Goal: Task Accomplishment & Management: Manage account settings

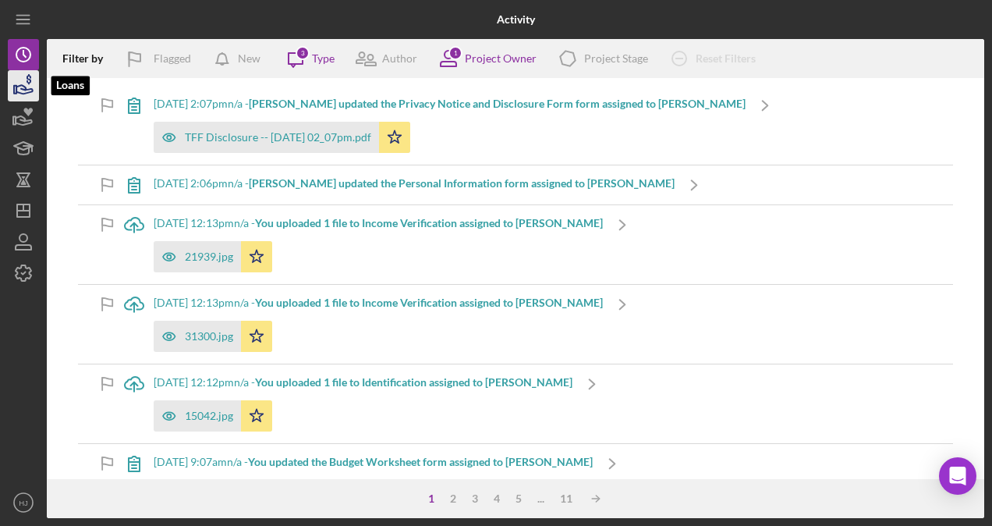
click at [36, 89] on icon "button" at bounding box center [23, 85] width 39 height 39
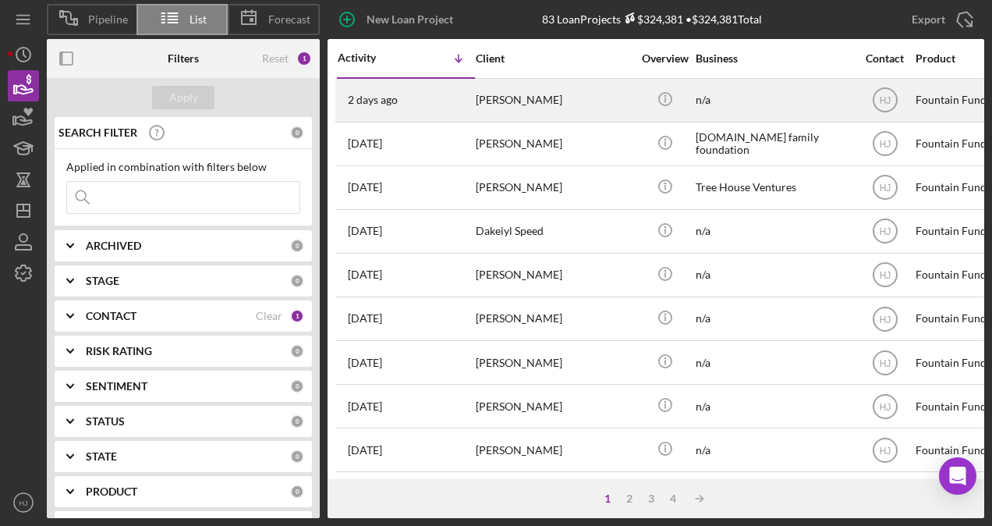
click at [506, 97] on div "[PERSON_NAME]" at bounding box center [554, 100] width 156 height 41
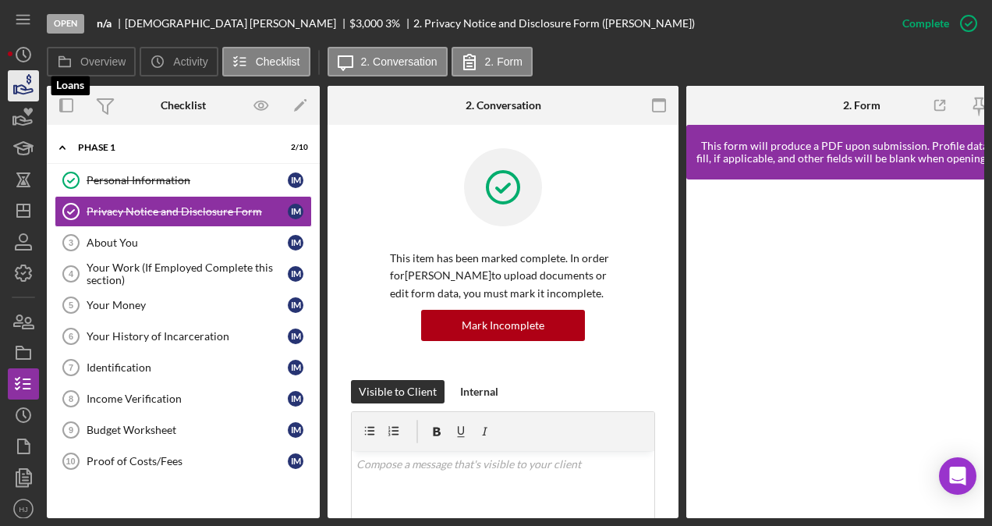
click at [21, 93] on icon "button" at bounding box center [24, 89] width 16 height 9
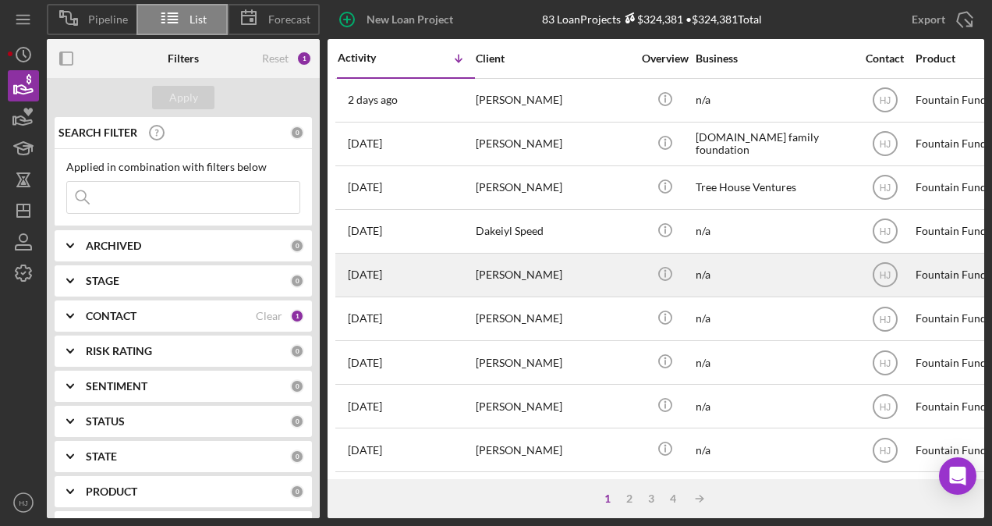
click at [524, 273] on div "[PERSON_NAME]" at bounding box center [554, 274] width 156 height 41
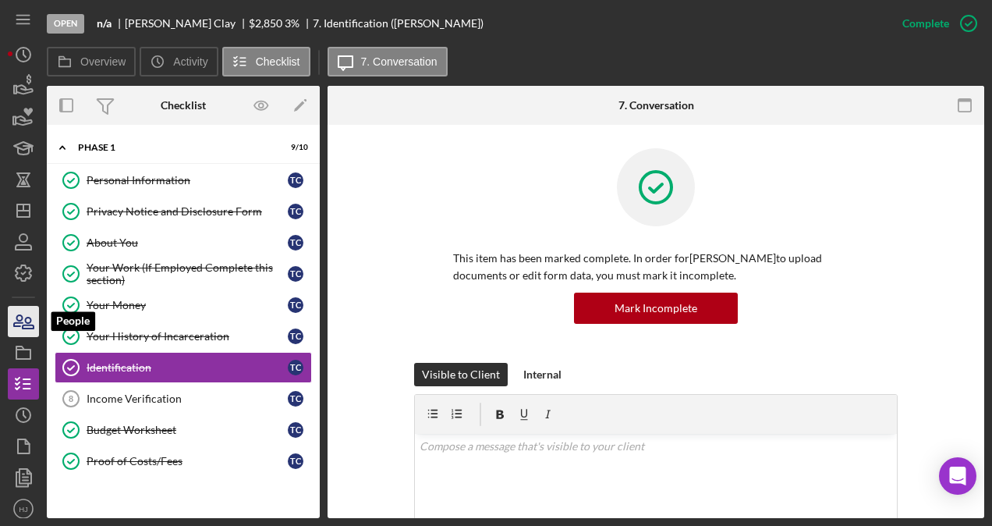
click at [27, 318] on icon "button" at bounding box center [28, 323] width 11 height 11
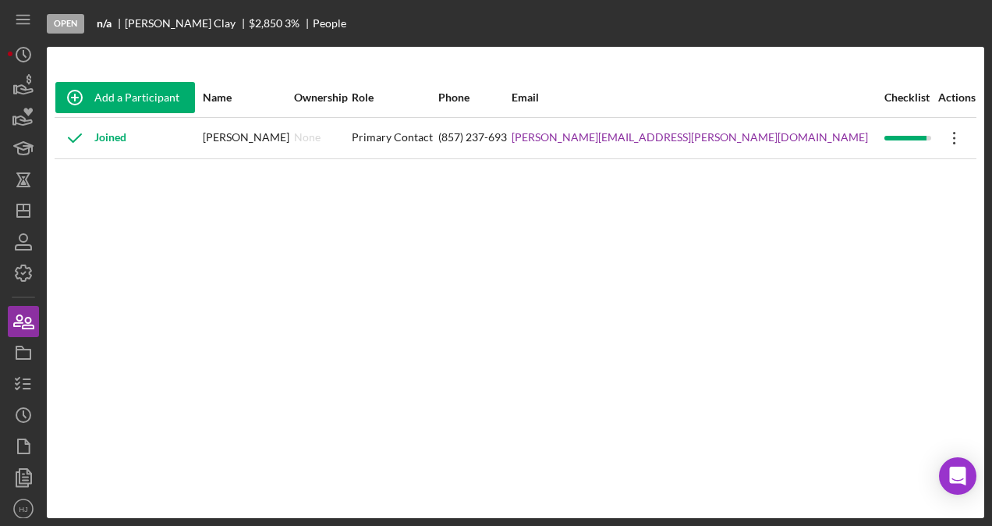
click at [936, 137] on icon "Icon/Overflow" at bounding box center [955, 138] width 39 height 39
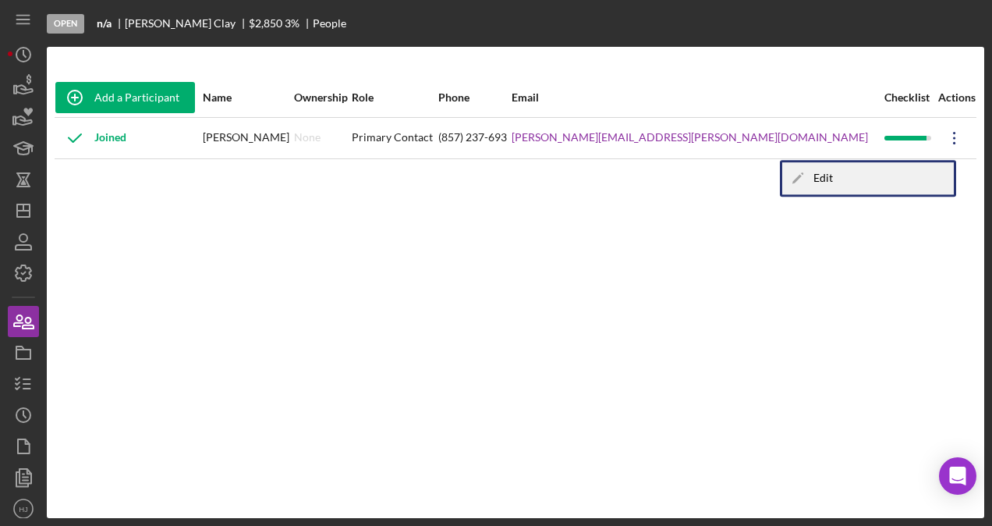
click at [873, 172] on div "Icon/Edit Edit" at bounding box center [869, 178] width 172 height 32
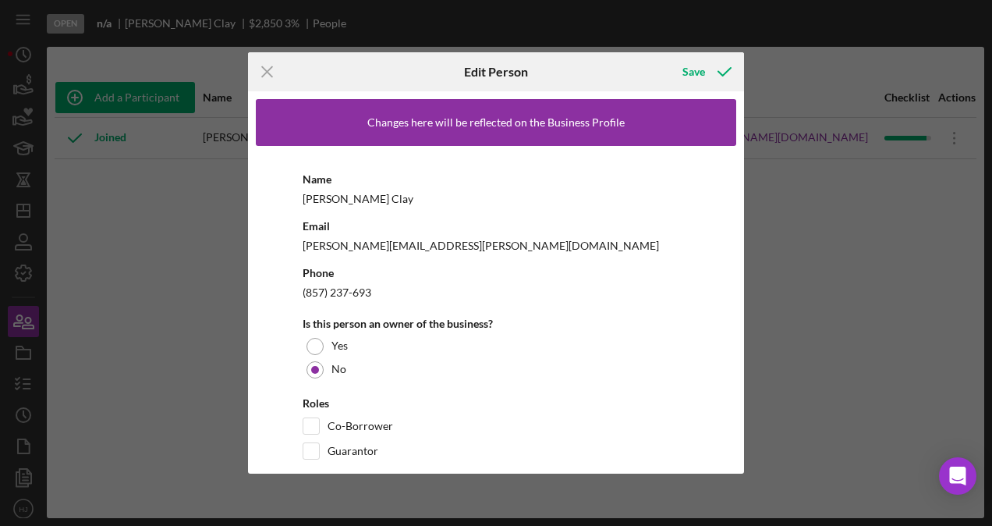
click at [372, 290] on div "(857) 237-693" at bounding box center [496, 292] width 387 height 20
click at [356, 296] on div "(857) 237-693" at bounding box center [496, 292] width 387 height 20
click at [719, 70] on icon "button" at bounding box center [724, 71] width 39 height 39
click at [264, 76] on line at bounding box center [267, 72] width 10 height 10
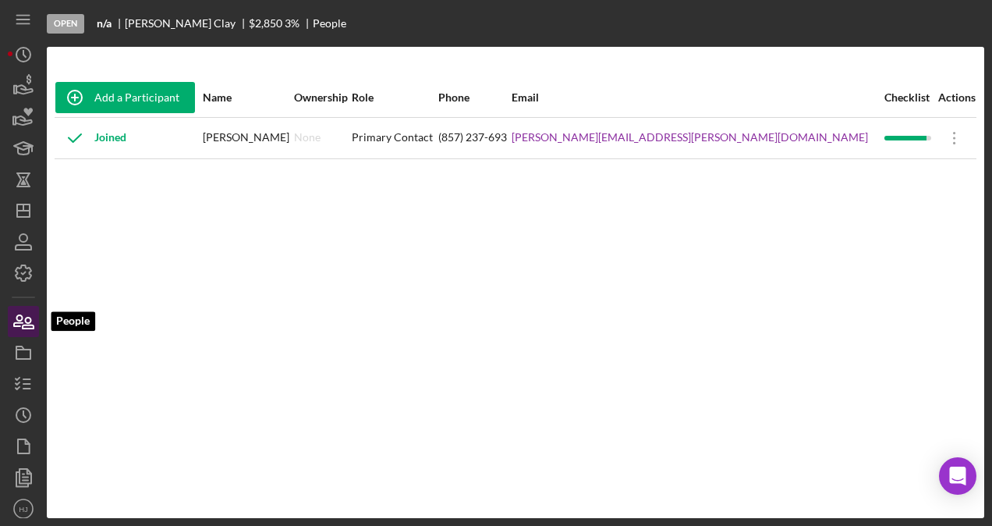
click at [34, 326] on icon "button" at bounding box center [28, 323] width 11 height 11
click at [936, 138] on icon "Icon/Overflow" at bounding box center [955, 138] width 39 height 39
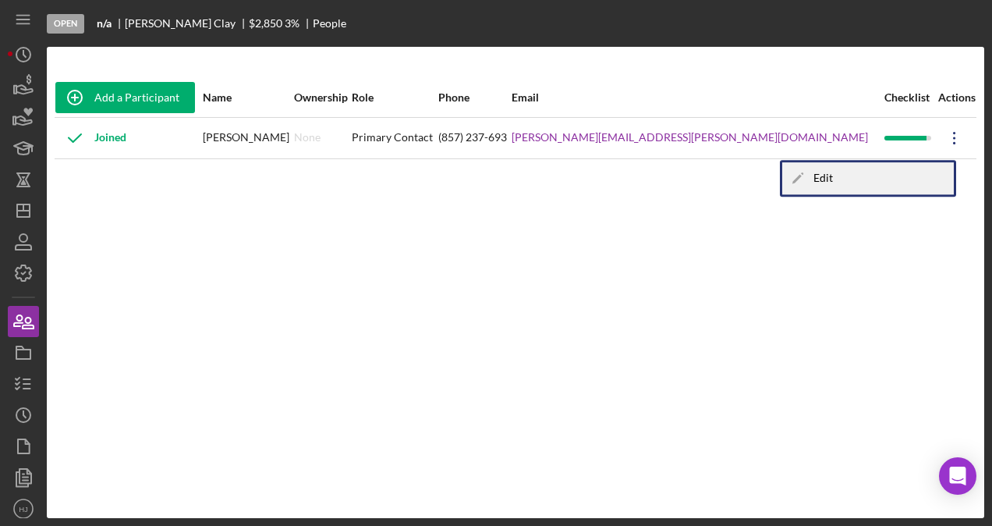
click at [821, 178] on div "Icon/Edit Edit" at bounding box center [869, 178] width 172 height 32
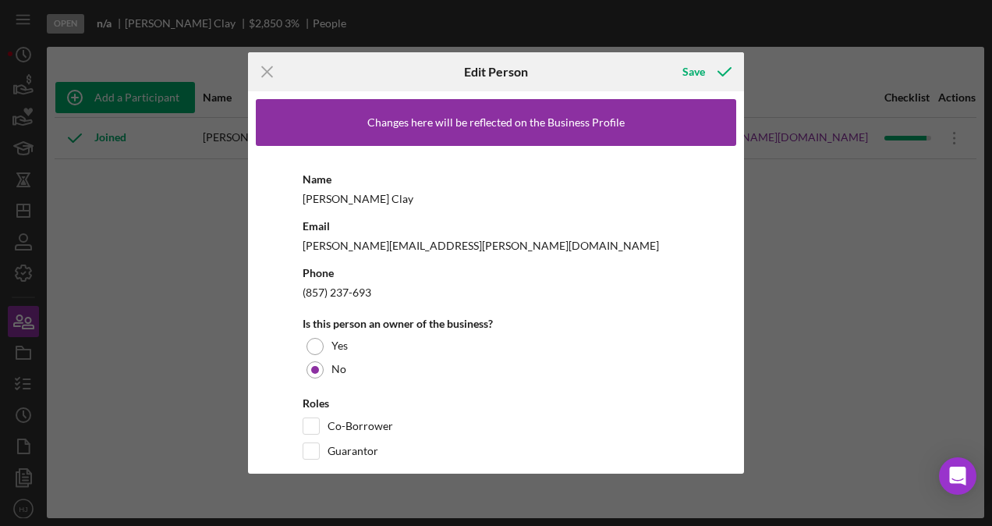
click at [354, 286] on div "(857) 237-693" at bounding box center [496, 292] width 387 height 20
click at [354, 289] on div "(857) 237-693" at bounding box center [496, 292] width 387 height 20
click at [359, 247] on div "[PERSON_NAME][EMAIL_ADDRESS][PERSON_NAME][DOMAIN_NAME]" at bounding box center [496, 246] width 387 height 20
click at [328, 301] on div "(857) 237-693" at bounding box center [496, 292] width 387 height 20
drag, startPoint x: 329, startPoint y: 298, endPoint x: 250, endPoint y: 304, distance: 79.8
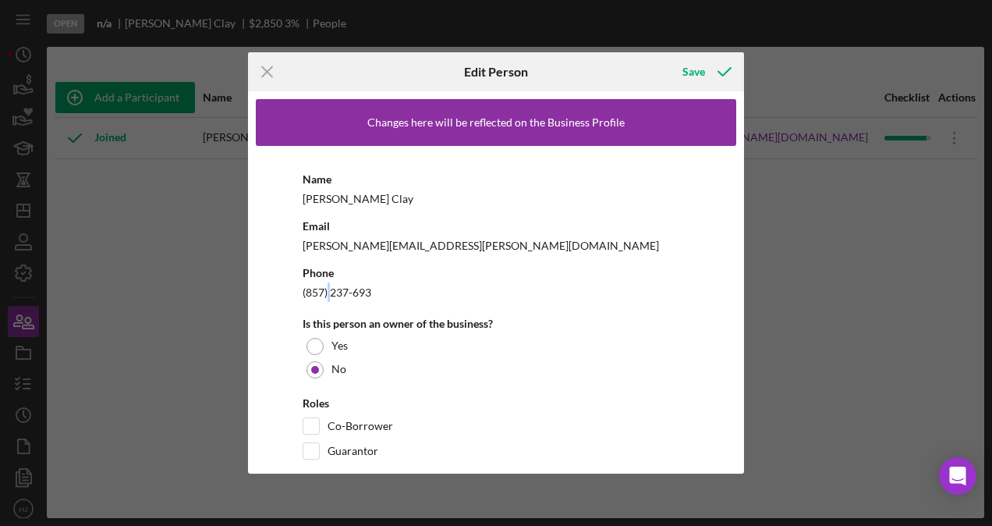
click at [329, 298] on div "(857) 237-693" at bounding box center [496, 292] width 387 height 20
click at [143, 340] on div "Icon/Menu Close Edit Person Save Changes here will be reflected on the Business…" at bounding box center [496, 263] width 992 height 526
click at [722, 76] on polyline "button" at bounding box center [725, 72] width 12 height 8
click at [254, 83] on icon "Icon/Menu Close" at bounding box center [267, 71] width 39 height 39
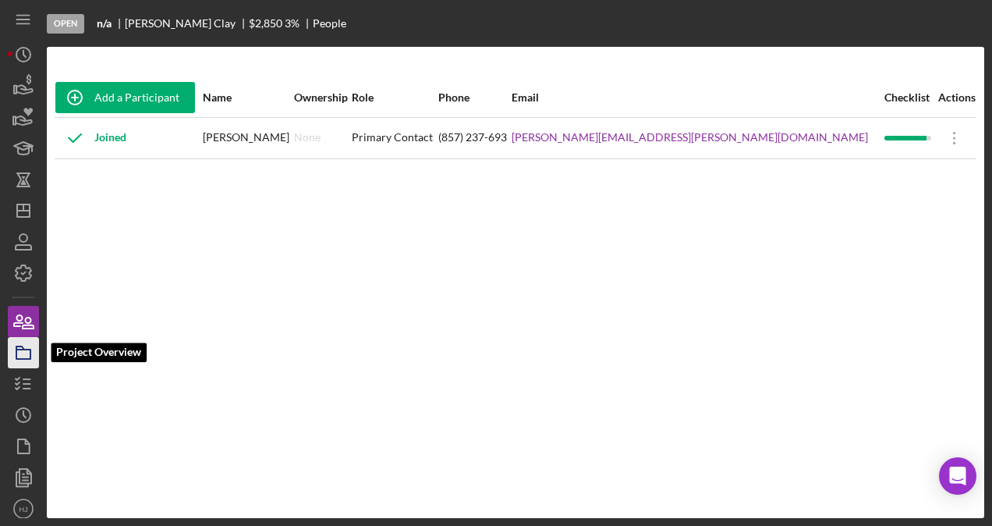
click at [27, 351] on icon "button" at bounding box center [23, 352] width 39 height 39
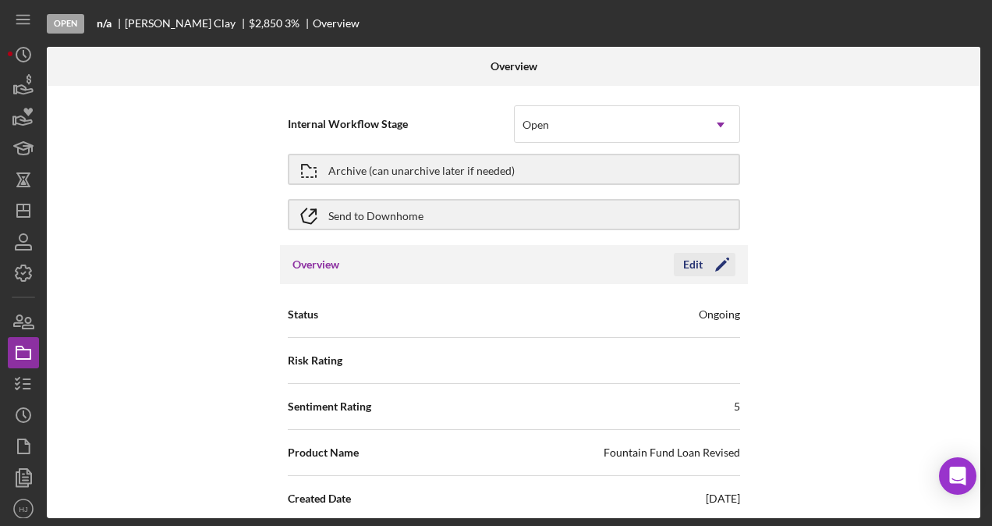
click at [705, 262] on icon "Icon/Edit" at bounding box center [722, 264] width 39 height 39
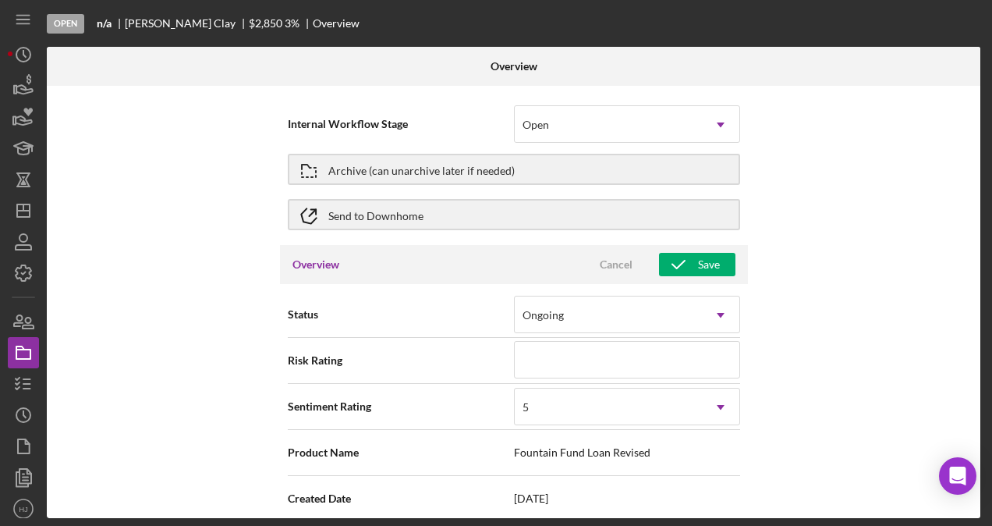
click at [118, 255] on div "Internal Workflow Stage Open Icon/Dropdown Arrow Archive (can unarchive later i…" at bounding box center [514, 302] width 934 height 432
click at [250, 20] on icon at bounding box center [254, 18] width 8 height 3
click at [249, 27] on span "$2,850" at bounding box center [272, 22] width 47 height 13
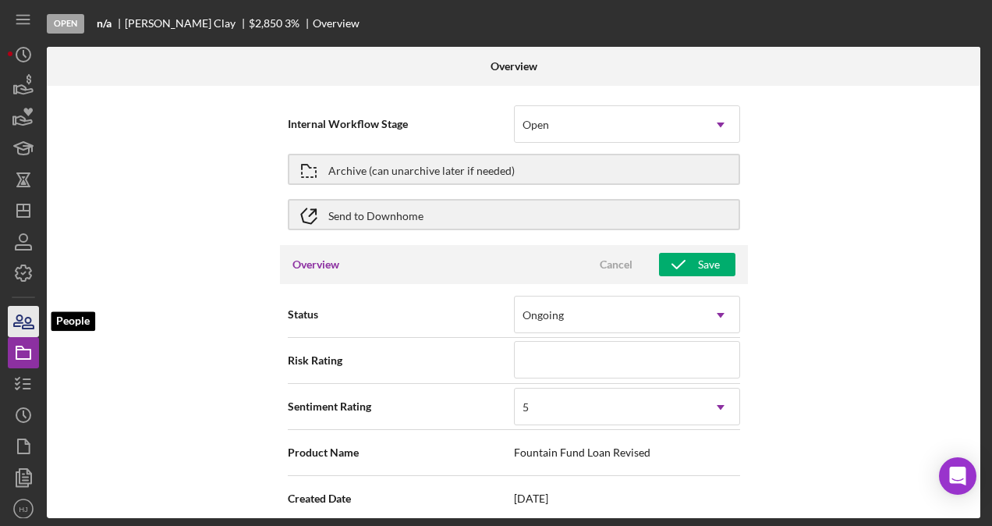
click at [34, 322] on icon "button" at bounding box center [23, 321] width 39 height 39
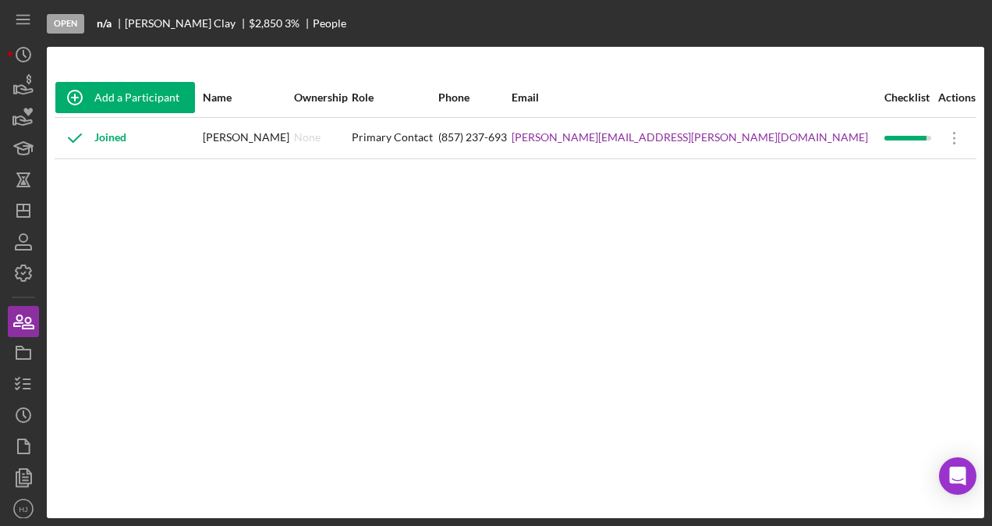
click at [126, 143] on div "Joined" at bounding box center [128, 138] width 146 height 39
click at [125, 143] on div "Joined" at bounding box center [90, 138] width 71 height 39
click at [201, 136] on div "Joined" at bounding box center [128, 138] width 146 height 39
drag, startPoint x: 329, startPoint y: 133, endPoint x: 343, endPoint y: 131, distance: 14.1
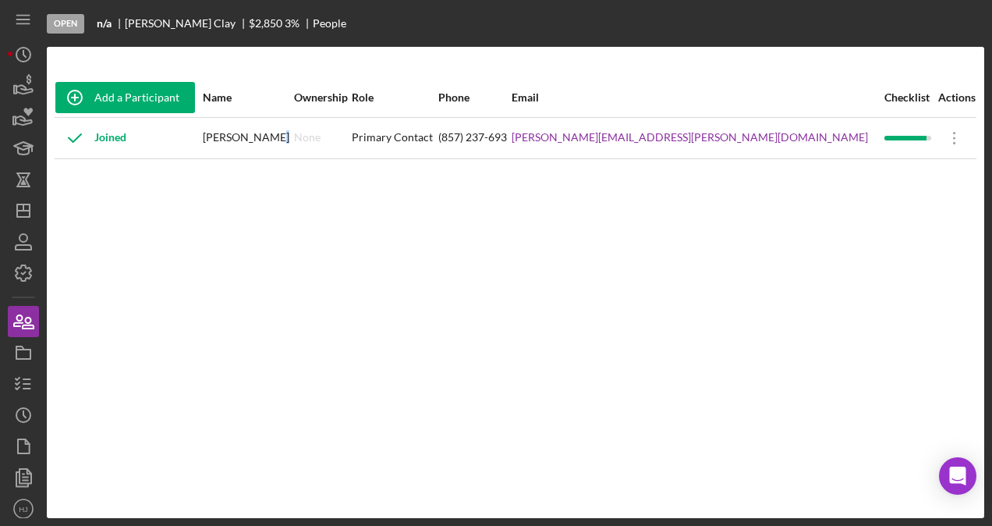
click at [293, 131] on div "[PERSON_NAME]" at bounding box center [248, 138] width 91 height 39
drag, startPoint x: 343, startPoint y: 131, endPoint x: 410, endPoint y: 126, distance: 66.5
click at [350, 126] on div "None" at bounding box center [322, 138] width 56 height 39
click at [436, 126] on div "Primary Contact" at bounding box center [394, 138] width 84 height 39
drag, startPoint x: 454, startPoint y: 126, endPoint x: 483, endPoint y: 129, distance: 29.0
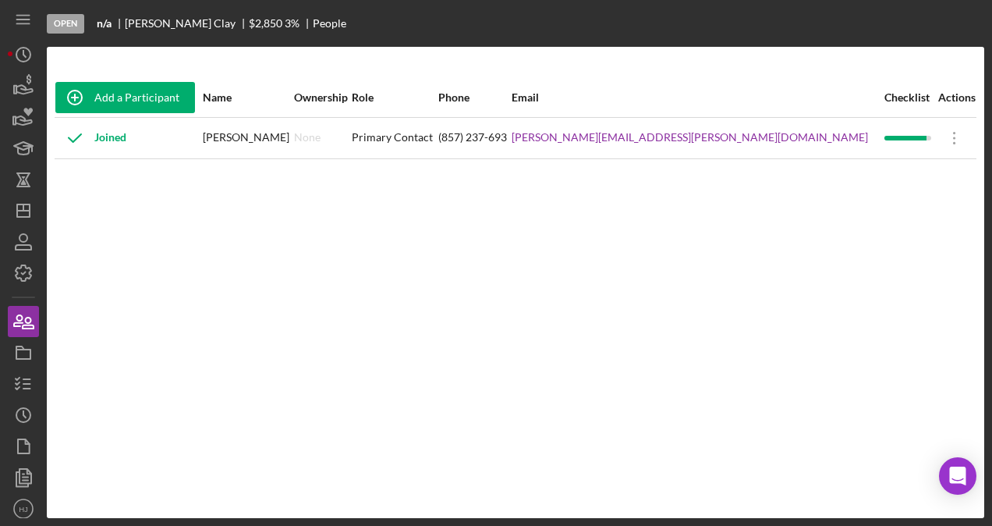
click at [436, 129] on div "Primary Contact" at bounding box center [394, 138] width 84 height 39
drag, startPoint x: 483, startPoint y: 129, endPoint x: 502, endPoint y: 129, distance: 18.7
click at [436, 129] on div "Primary Contact" at bounding box center [394, 138] width 84 height 39
drag, startPoint x: 574, startPoint y: 126, endPoint x: 591, endPoint y: 135, distance: 18.5
click at [510, 127] on div "(857) 237-693" at bounding box center [474, 138] width 72 height 39
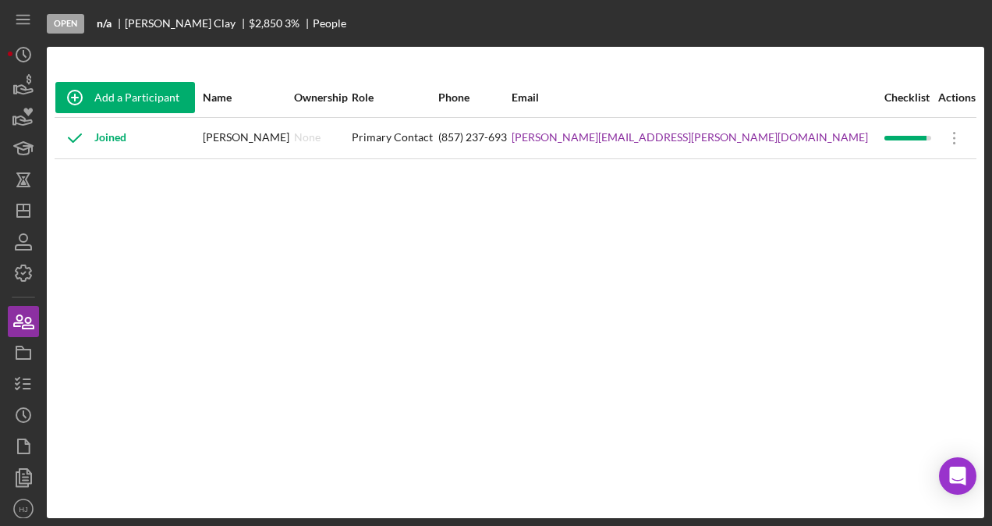
click at [510, 135] on div "(857) 237-693" at bounding box center [474, 138] width 72 height 39
click at [510, 137] on div "(857) 237-693" at bounding box center [474, 138] width 72 height 39
click at [732, 136] on link "[PERSON_NAME][EMAIL_ADDRESS][PERSON_NAME][DOMAIN_NAME]" at bounding box center [690, 137] width 357 height 12
click at [936, 139] on icon "Icon/Overflow" at bounding box center [955, 138] width 39 height 39
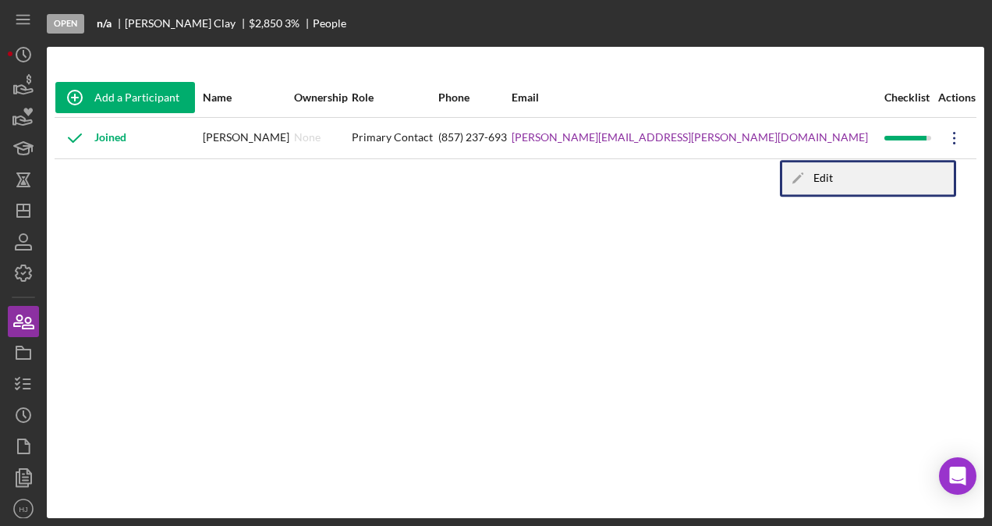
click at [857, 173] on div "Icon/Edit Edit" at bounding box center [869, 178] width 172 height 32
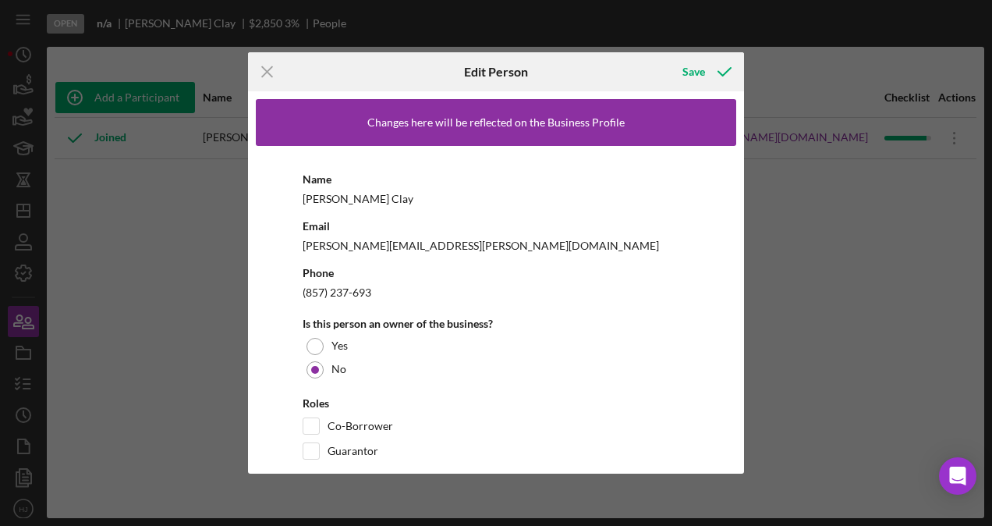
click at [362, 236] on div "Email [PERSON_NAME][EMAIL_ADDRESS][PERSON_NAME][DOMAIN_NAME]" at bounding box center [496, 235] width 387 height 39
click at [423, 126] on div "Changes here will be reflected on the Business Profile" at bounding box center [495, 122] width 257 height 12
click at [421, 126] on div "Changes here will be reflected on the Business Profile" at bounding box center [495, 122] width 257 height 12
click at [368, 132] on div "Changes here will be reflected on the Business Profile" at bounding box center [496, 122] width 481 height 47
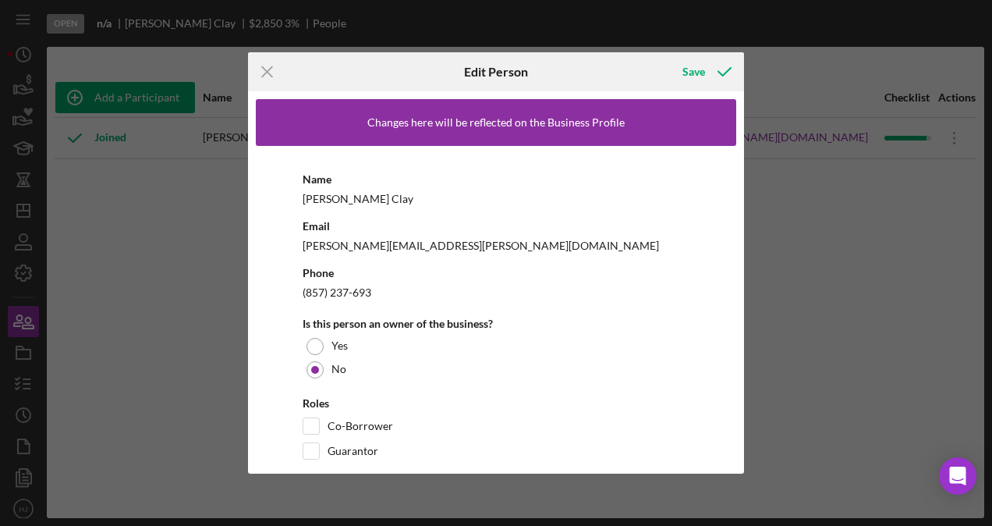
click at [148, 155] on div "Icon/Menu Close Edit Person Save Changes here will be reflected on the Business…" at bounding box center [496, 263] width 992 height 526
click at [274, 72] on icon "Icon/Menu Close" at bounding box center [267, 71] width 39 height 39
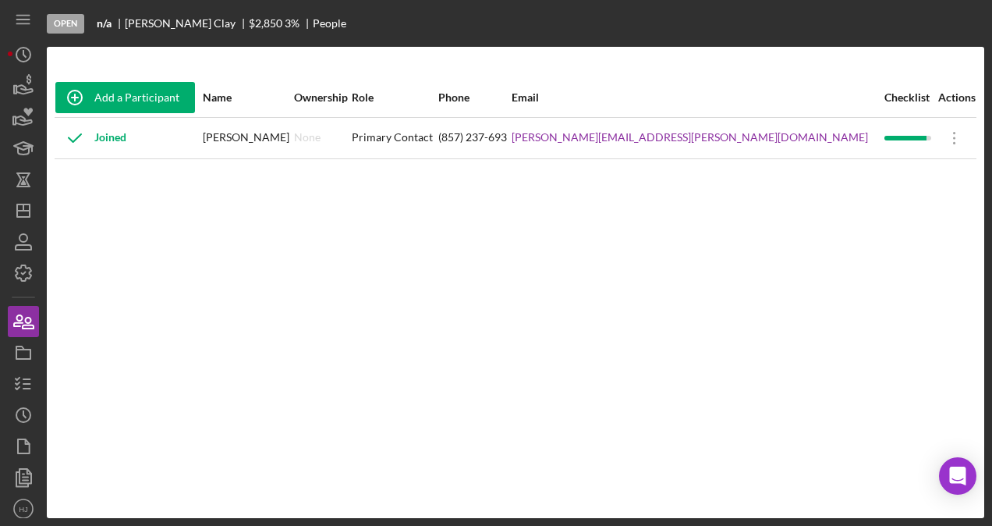
click at [272, 131] on div "[PERSON_NAME]" at bounding box center [248, 138] width 91 height 39
click at [25, 382] on icon "button" at bounding box center [23, 383] width 39 height 39
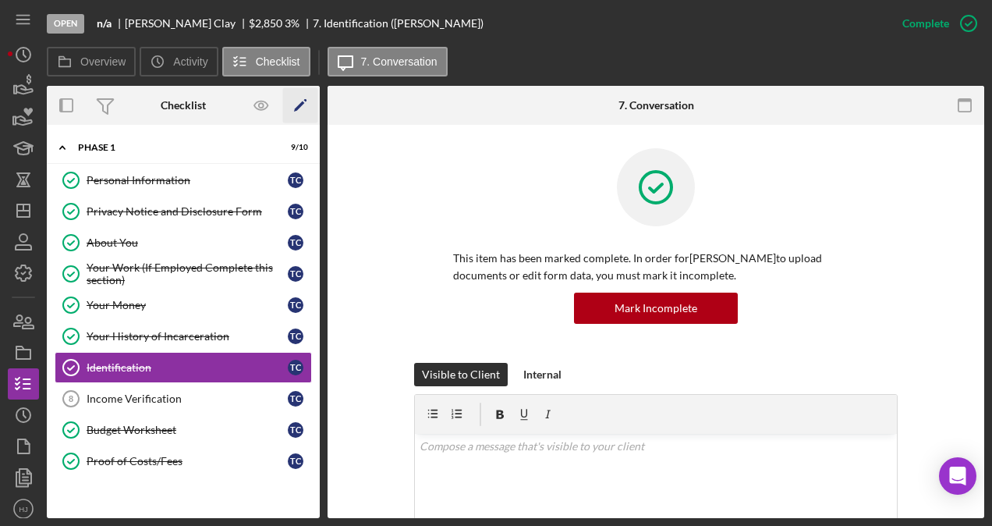
click at [306, 105] on icon "Icon/Edit" at bounding box center [300, 105] width 35 height 35
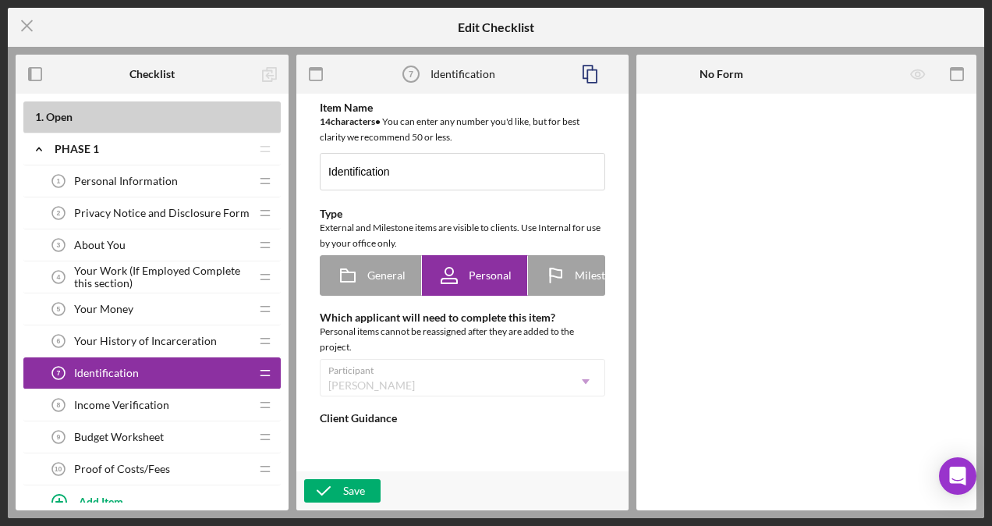
type textarea "<div>Please upload a picture or a copy of any of the following forms of identif…"
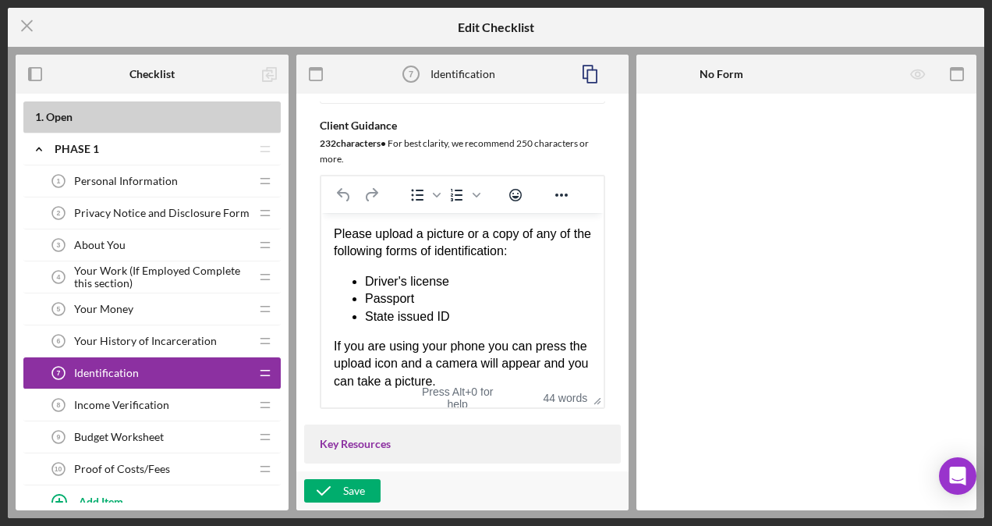
scroll to position [234, 0]
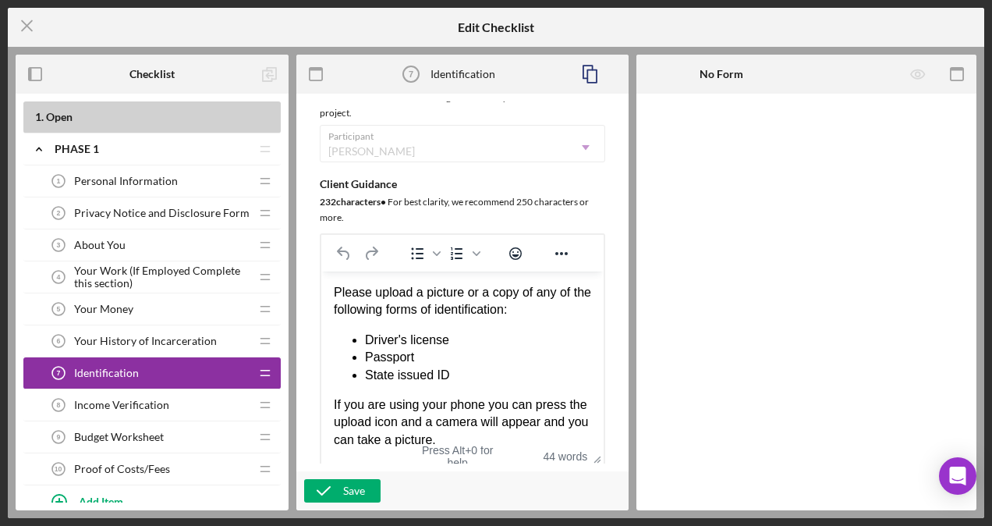
click at [183, 180] on div "Personal Information 1 Personal Information" at bounding box center [146, 180] width 207 height 31
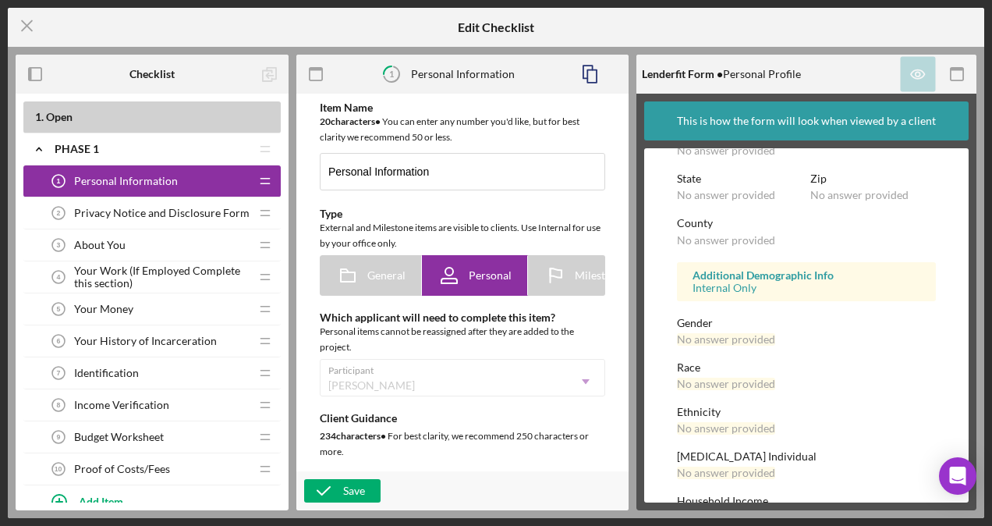
scroll to position [316, 0]
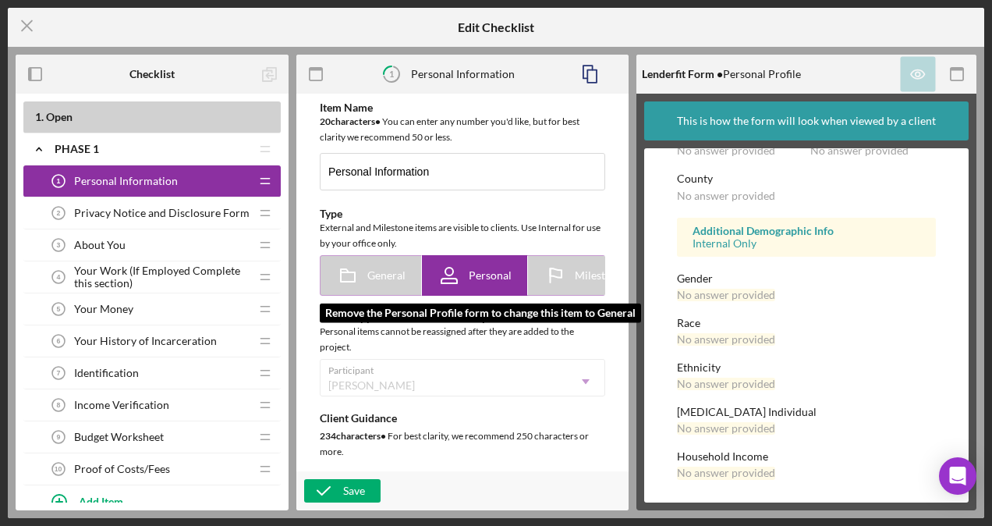
click at [363, 277] on icon at bounding box center [347, 275] width 39 height 39
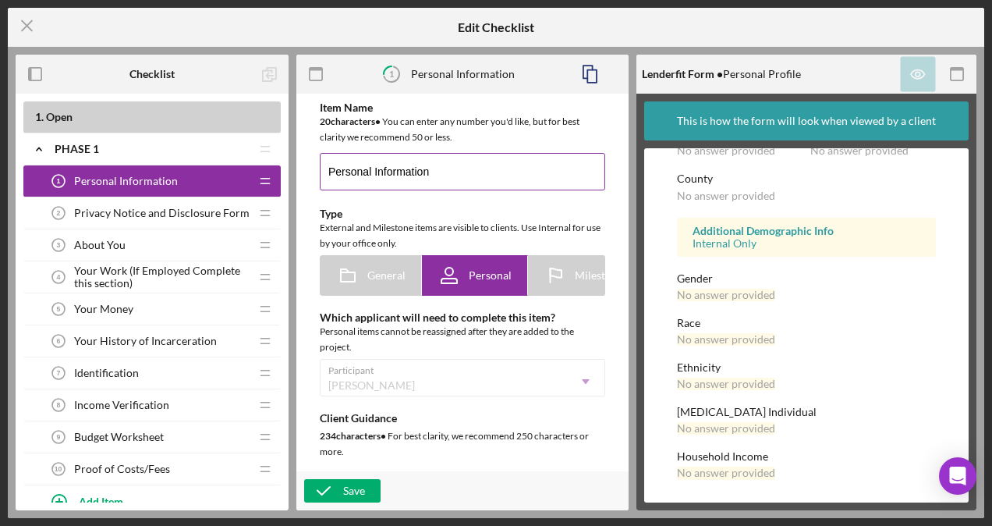
click at [423, 167] on input "Personal Information" at bounding box center [463, 171] width 286 height 37
click at [37, 23] on icon "Icon/Menu Close" at bounding box center [27, 25] width 39 height 39
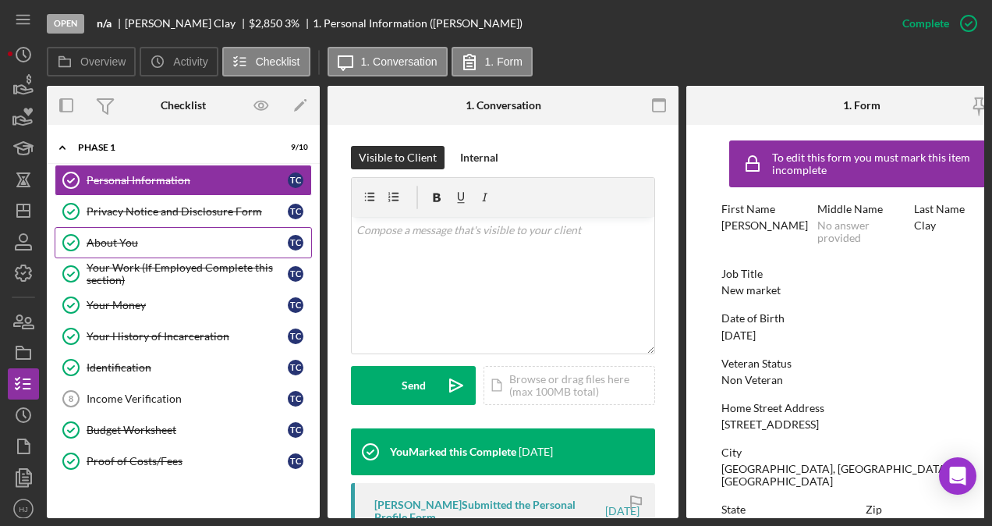
click at [136, 237] on div "About You" at bounding box center [187, 242] width 201 height 12
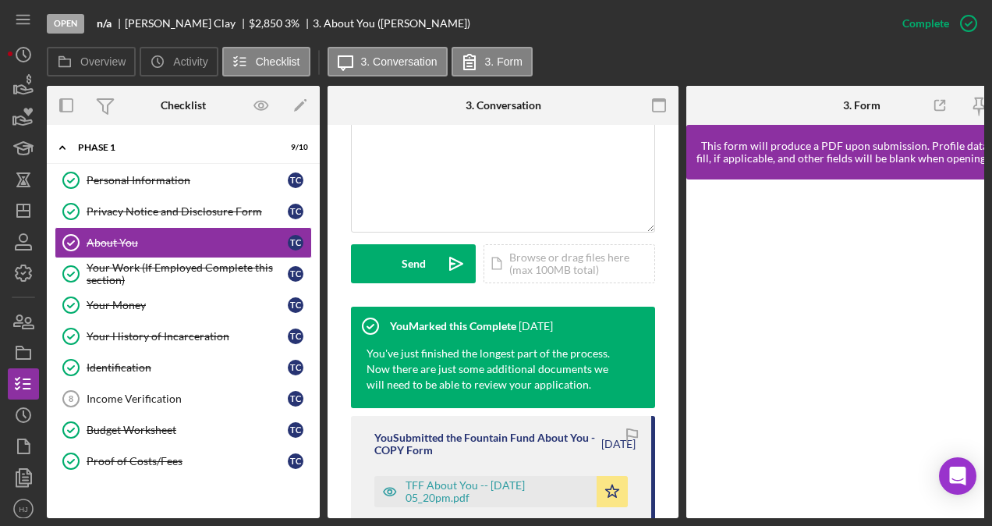
scroll to position [390, 0]
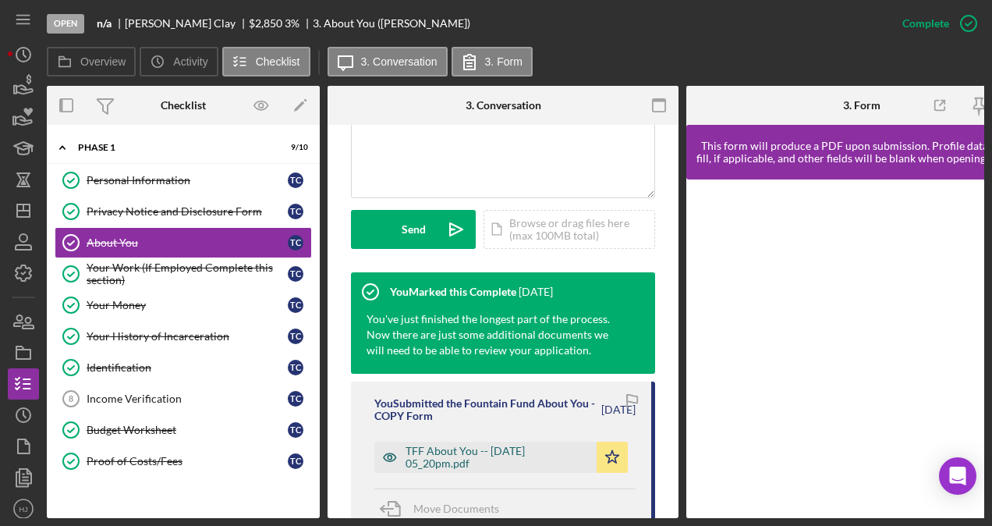
click at [502, 453] on div "TFF About You -- [DATE] 05_20pm.pdf" at bounding box center [497, 457] width 183 height 25
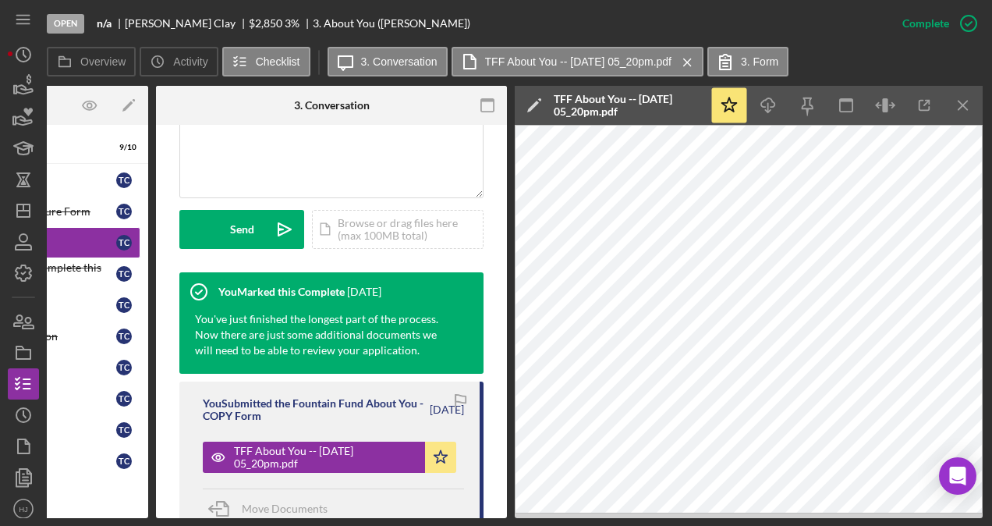
scroll to position [0, 170]
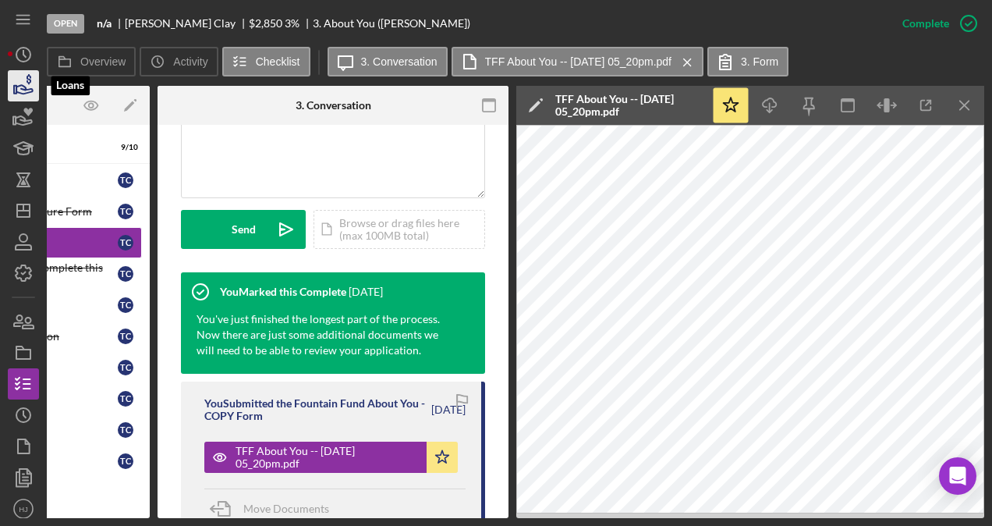
click at [27, 87] on icon "button" at bounding box center [23, 85] width 39 height 39
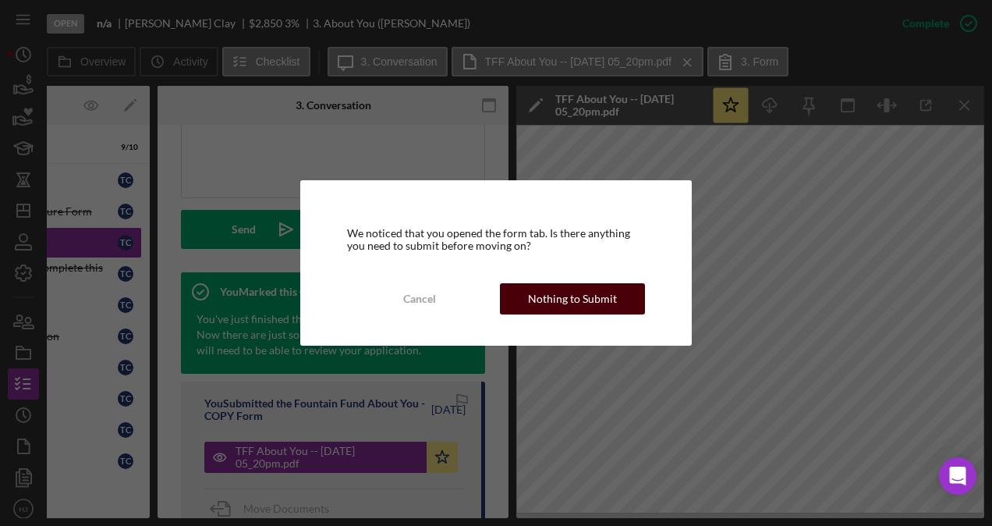
click at [564, 309] on div "Nothing to Submit" at bounding box center [572, 298] width 89 height 31
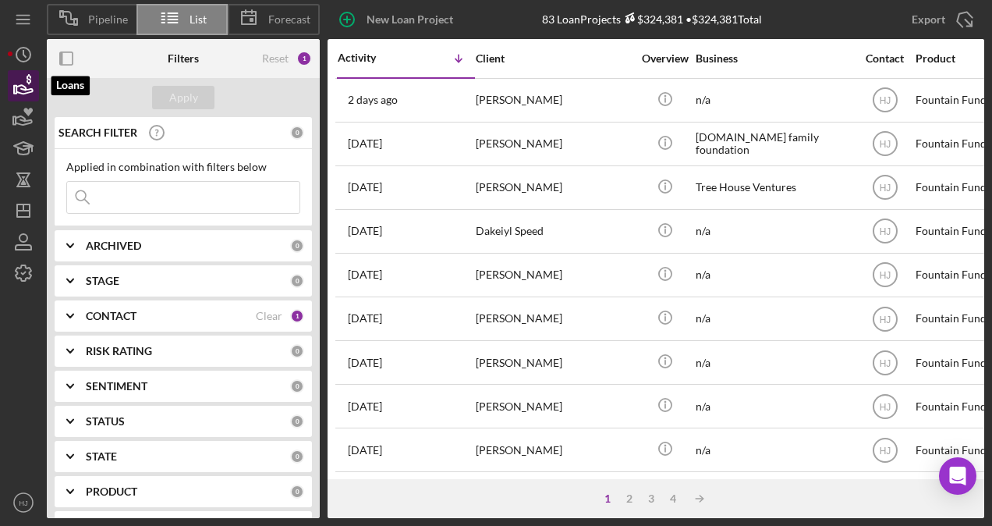
click at [24, 80] on icon "button" at bounding box center [23, 85] width 39 height 39
click at [15, 81] on icon "button" at bounding box center [23, 85] width 39 height 39
click at [16, 80] on icon "button" at bounding box center [23, 85] width 39 height 39
click at [34, 93] on icon "button" at bounding box center [23, 85] width 39 height 39
click at [30, 82] on icon "button" at bounding box center [29, 79] width 5 height 10
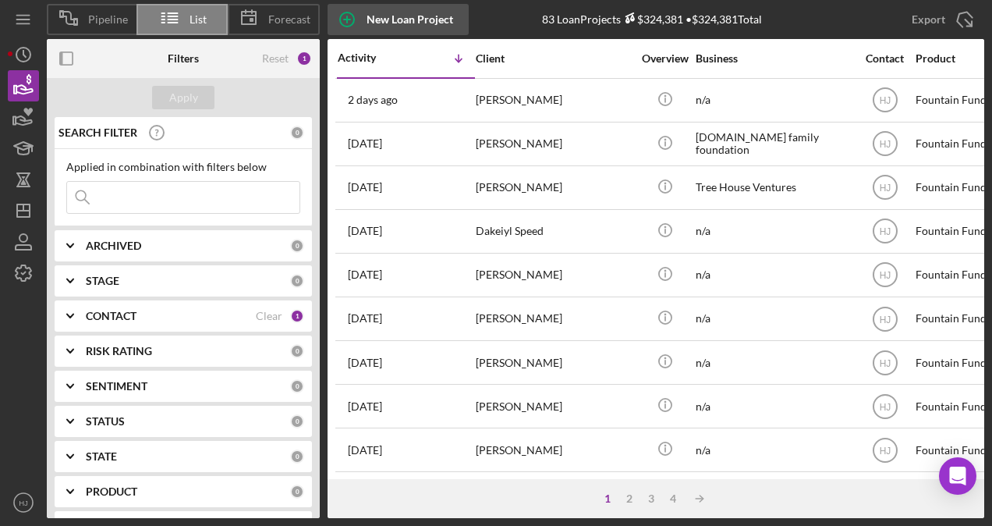
click at [378, 19] on div "New Loan Project" at bounding box center [410, 19] width 87 height 31
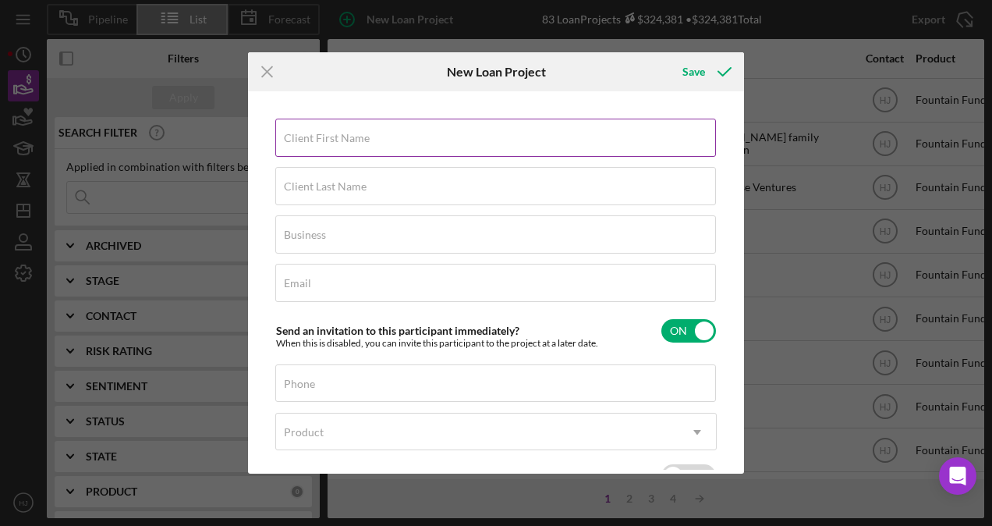
click at [328, 137] on label "Client First Name" at bounding box center [327, 138] width 86 height 12
click at [328, 137] on input "Client First Name" at bounding box center [495, 137] width 441 height 37
paste input "[PERSON_NAME]"
click at [328, 137] on input "[PERSON_NAME]" at bounding box center [495, 137] width 441 height 37
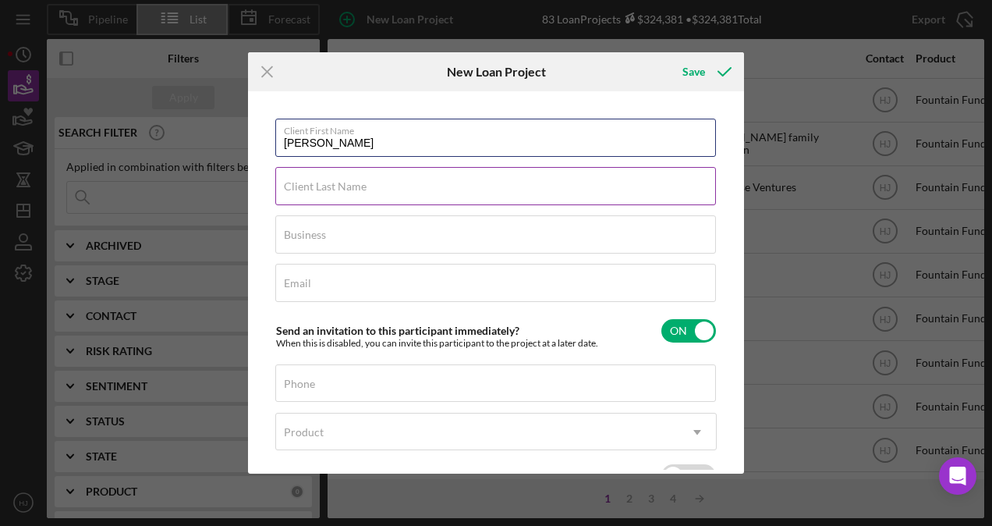
type input "[PERSON_NAME]"
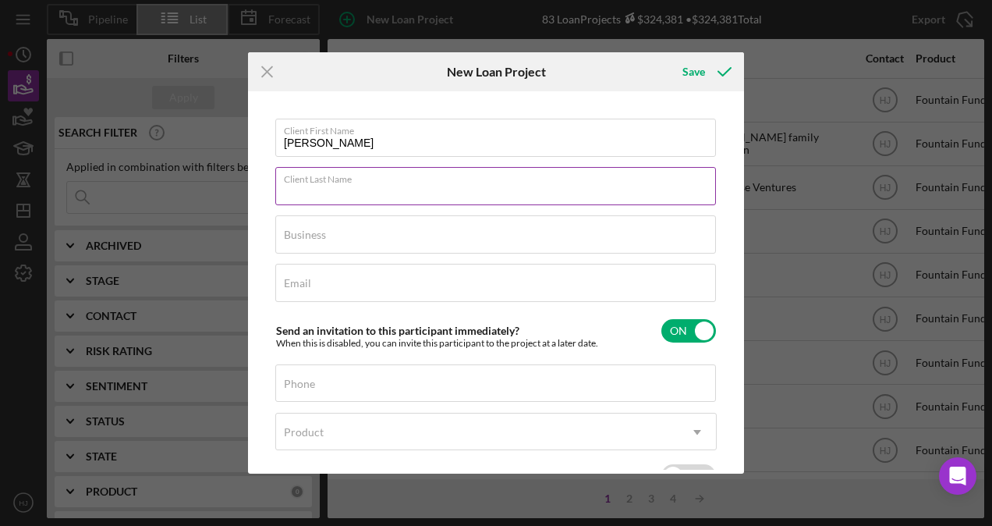
click at [323, 174] on div "Client Last Name Required" at bounding box center [496, 186] width 442 height 39
paste input "[PERSON_NAME]"
type input "[PERSON_NAME]"
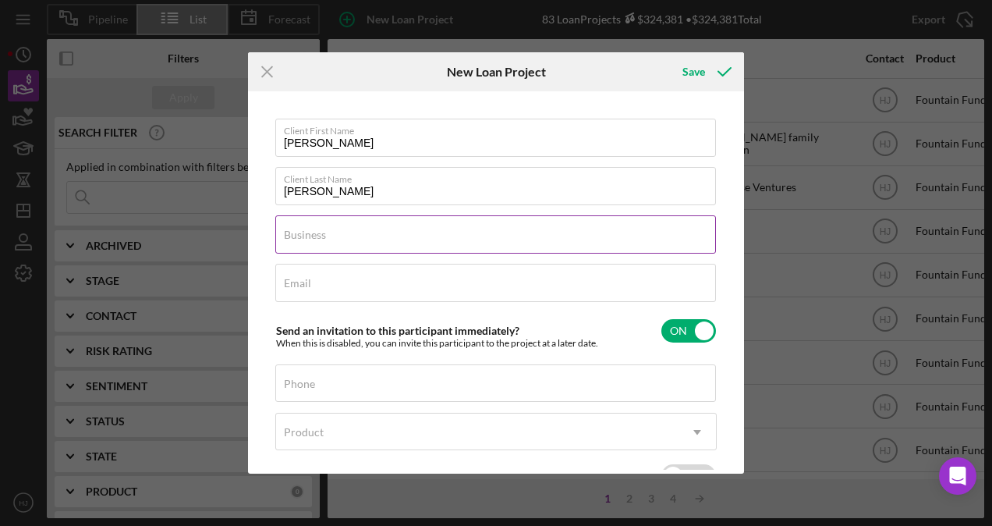
click at [321, 223] on div "Business Required" at bounding box center [496, 234] width 442 height 39
type input "n/a"
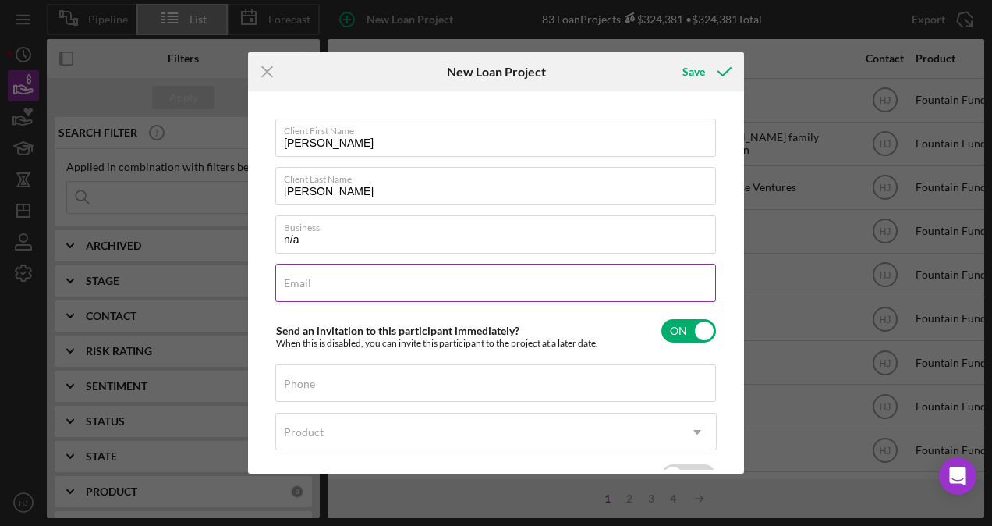
click at [315, 282] on input "Email" at bounding box center [495, 282] width 441 height 37
paste input "[EMAIL_ADDRESS][DOMAIN_NAME]"
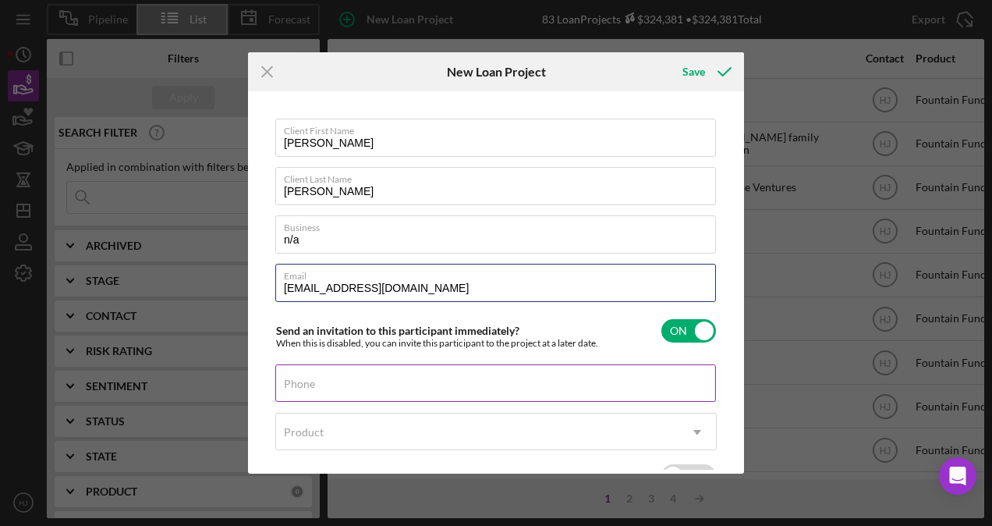
type input "[EMAIL_ADDRESS][DOMAIN_NAME]"
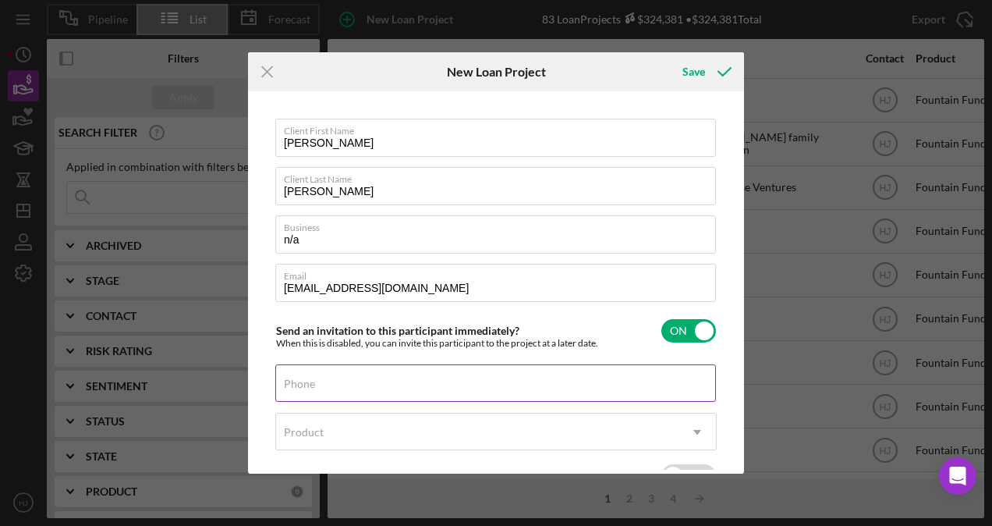
click at [315, 389] on input "Phone" at bounding box center [495, 382] width 441 height 37
click at [412, 375] on div "Phone" at bounding box center [496, 383] width 442 height 39
click at [399, 379] on div "Phone" at bounding box center [496, 383] width 442 height 39
paste input "[PHONE_NUMBER]"
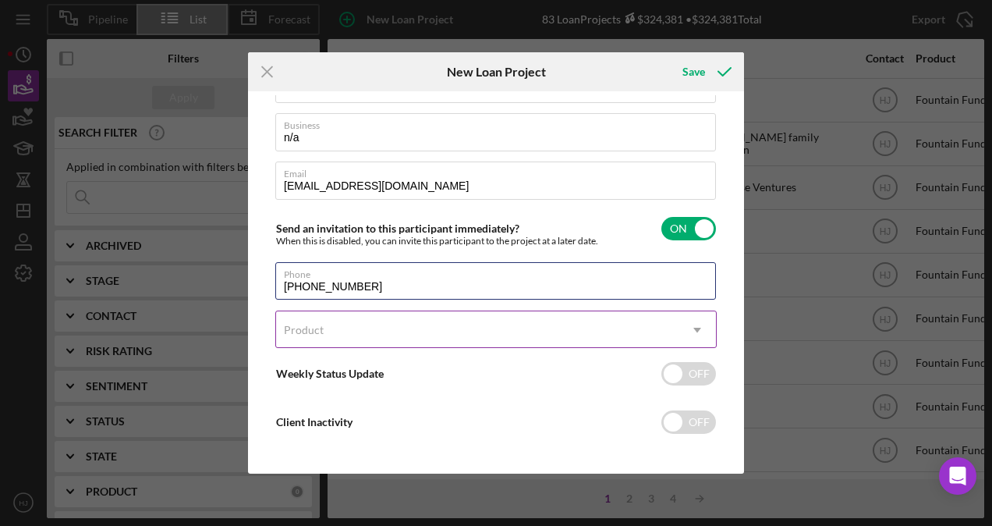
scroll to position [108, 0]
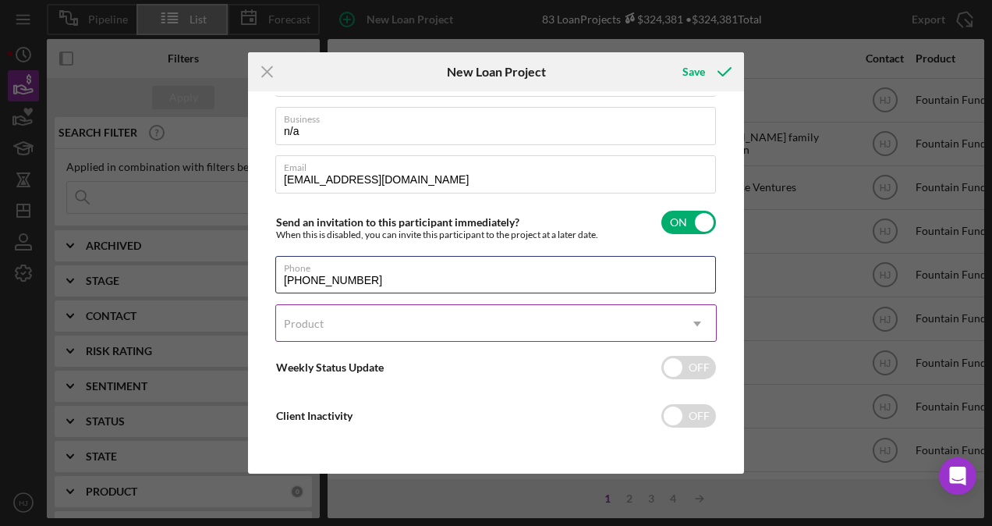
type input "[PHONE_NUMBER]"
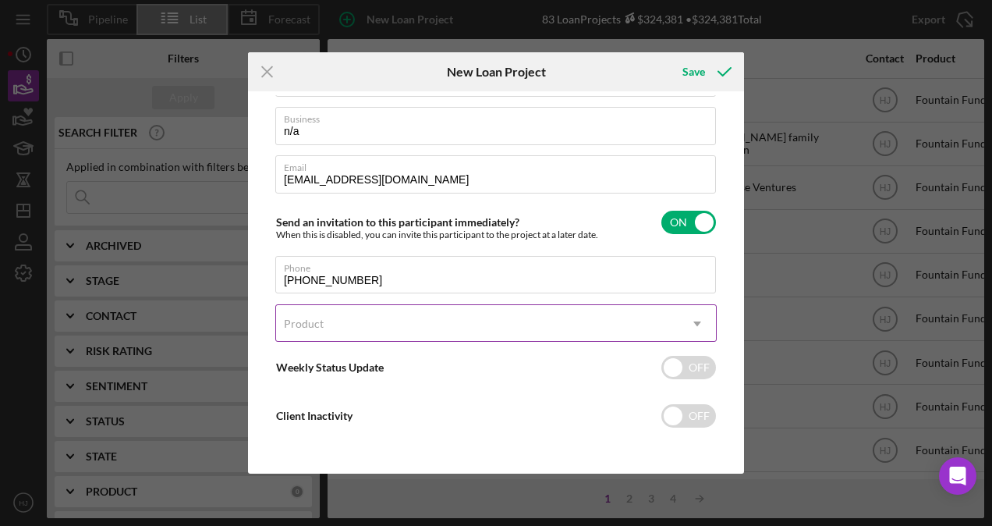
click at [364, 311] on div "Product" at bounding box center [477, 324] width 403 height 36
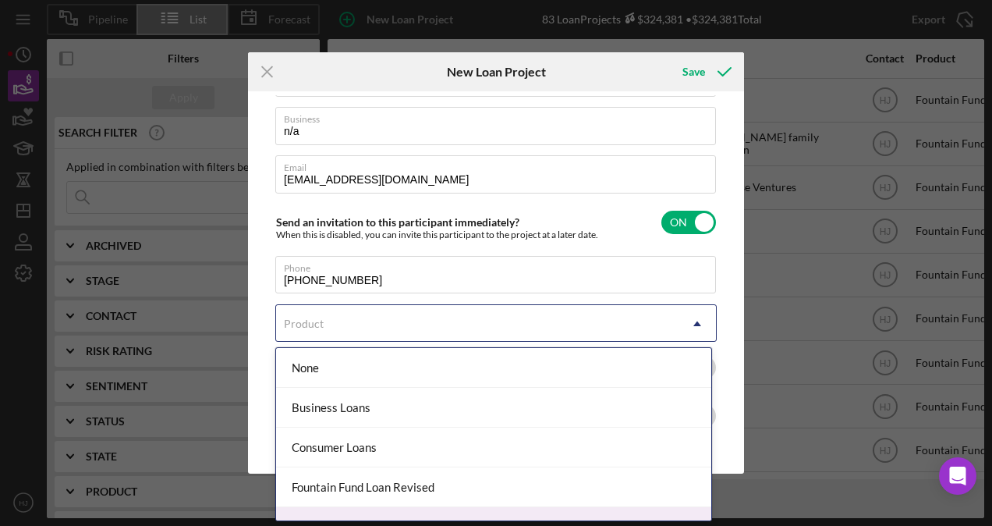
scroll to position [65, 0]
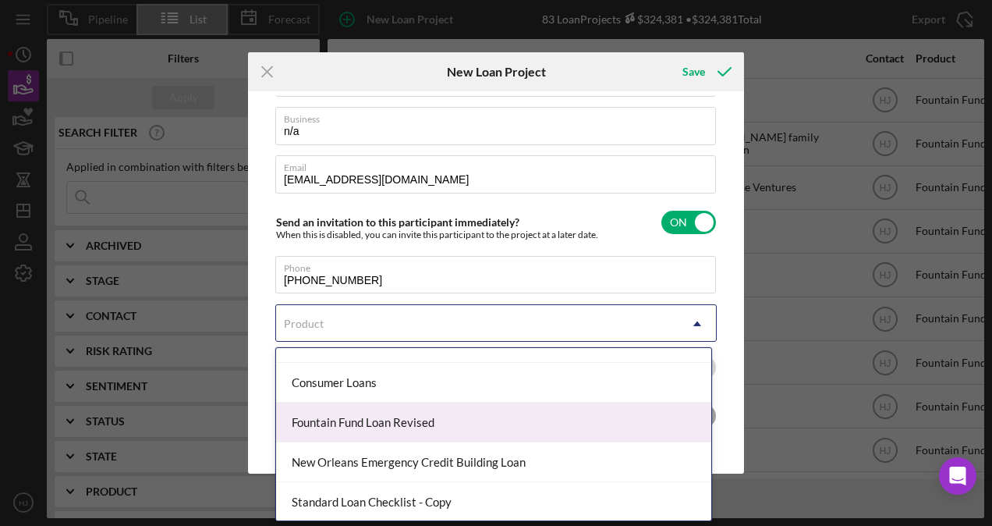
click at [389, 422] on div "Fountain Fund Loan Revised" at bounding box center [493, 423] width 435 height 40
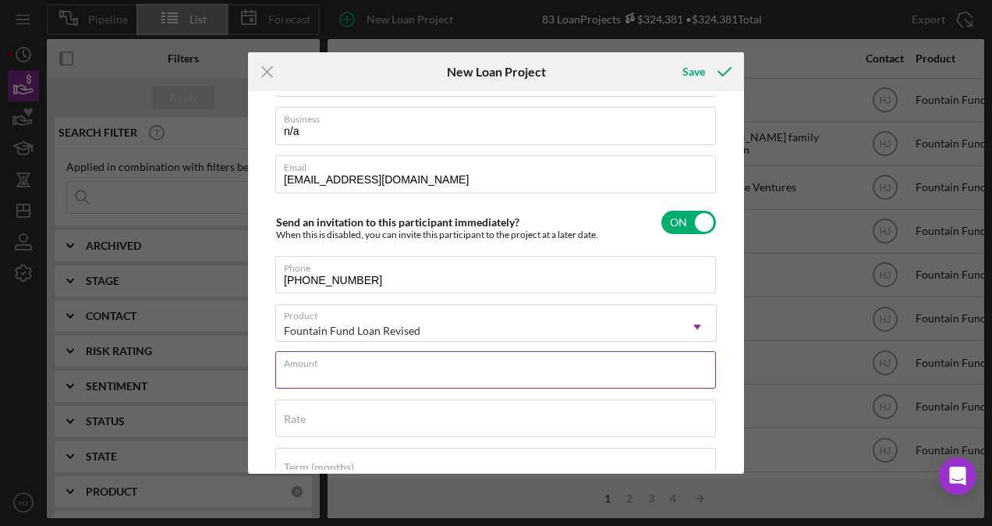
click at [353, 382] on input "Amount" at bounding box center [495, 369] width 441 height 37
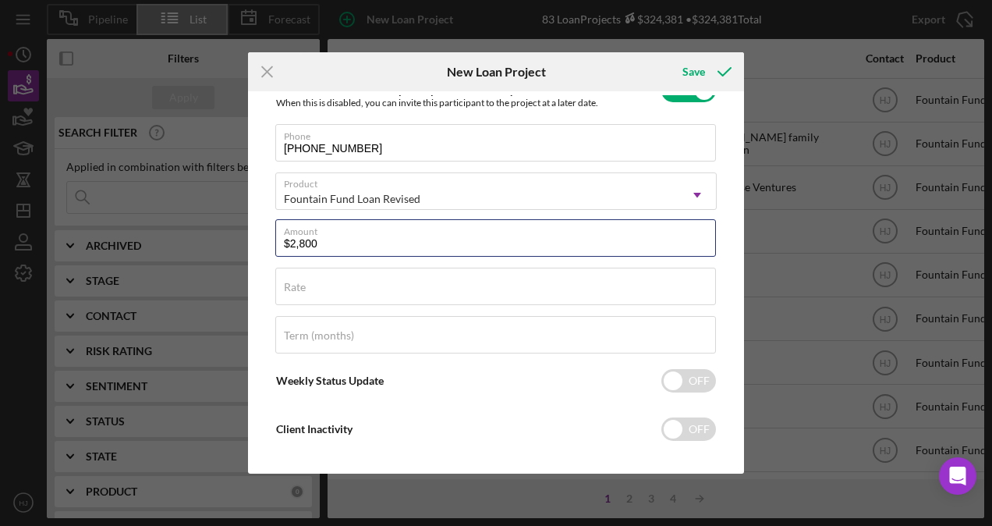
scroll to position [254, 0]
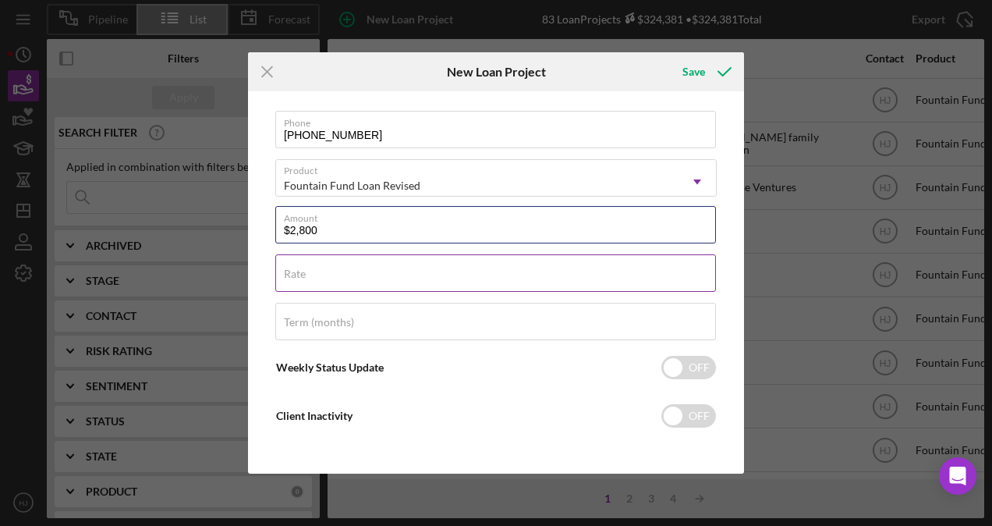
type input "$2,800"
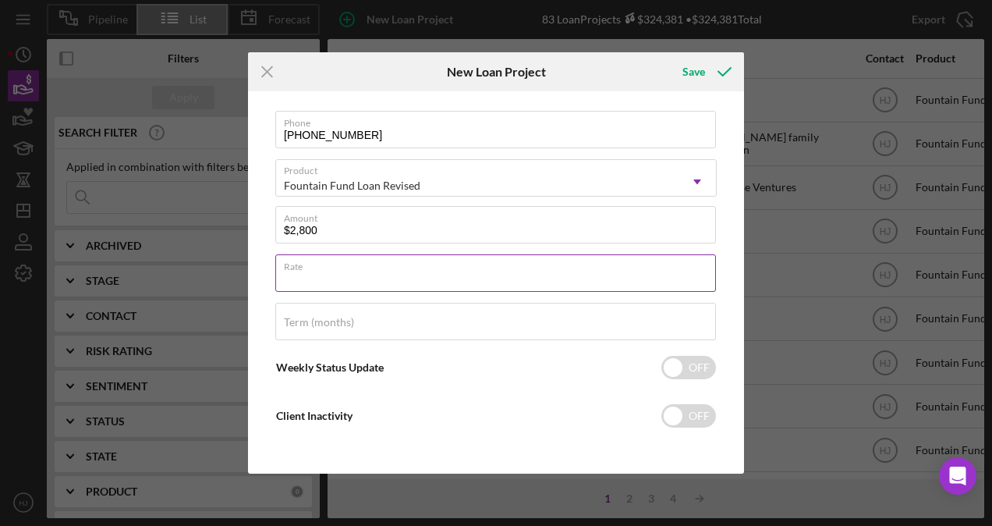
click at [364, 268] on div "Rate" at bounding box center [496, 273] width 442 height 39
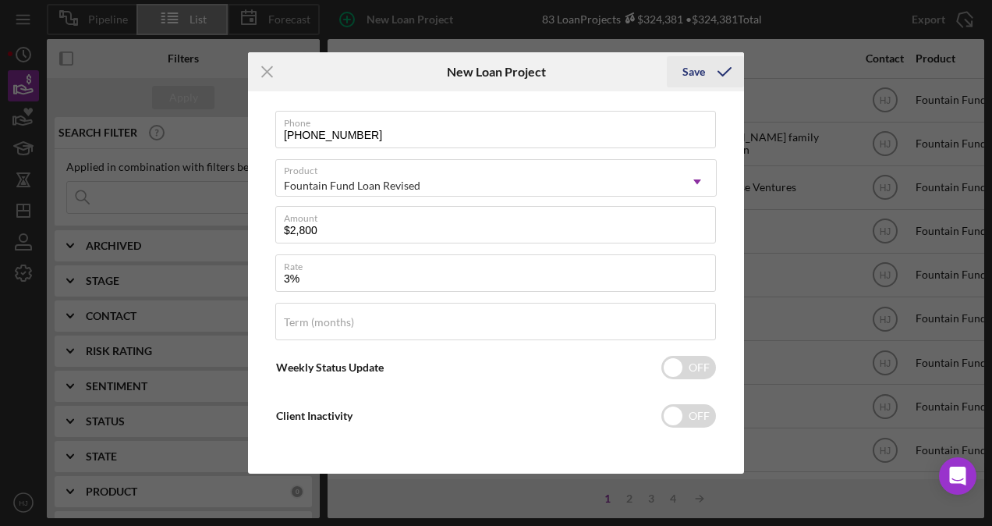
type input "3.000%"
click at [694, 78] on div "Save" at bounding box center [694, 71] width 23 height 31
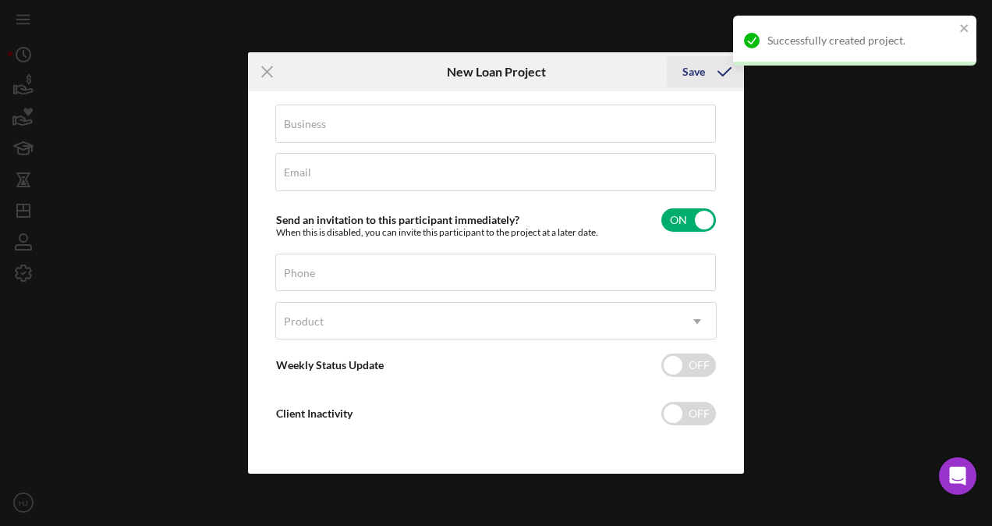
scroll to position [108, 0]
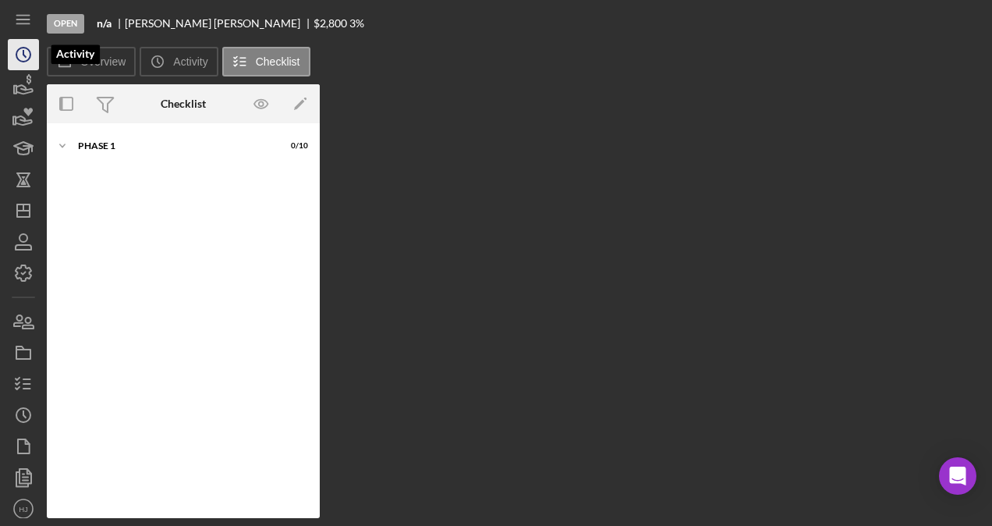
click at [16, 48] on icon "Icon/History" at bounding box center [23, 54] width 39 height 39
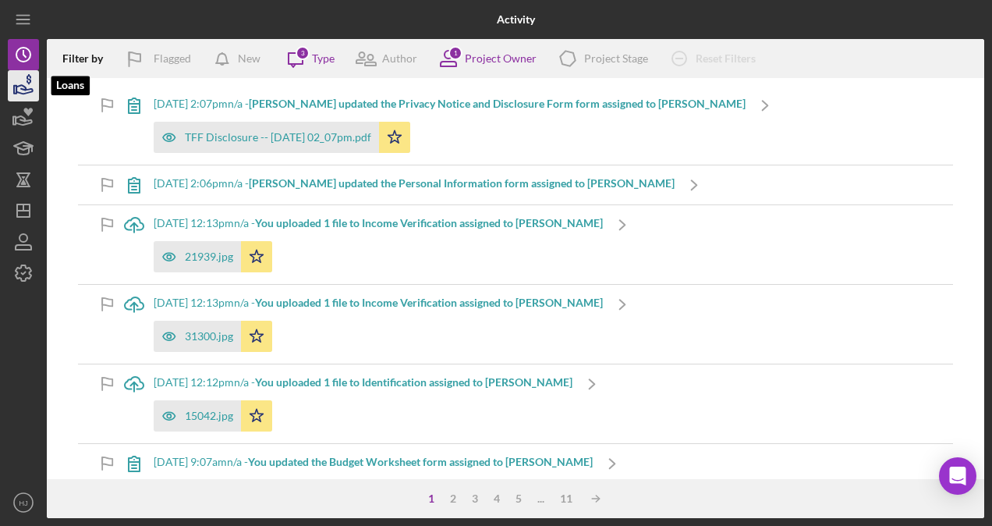
click at [22, 79] on icon "button" at bounding box center [23, 85] width 39 height 39
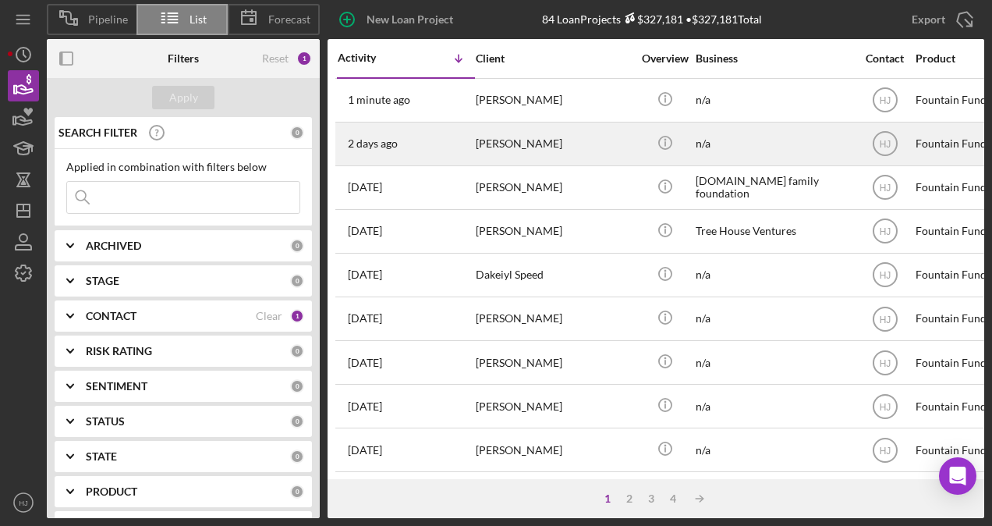
click at [480, 144] on div "[PERSON_NAME]" at bounding box center [554, 143] width 156 height 41
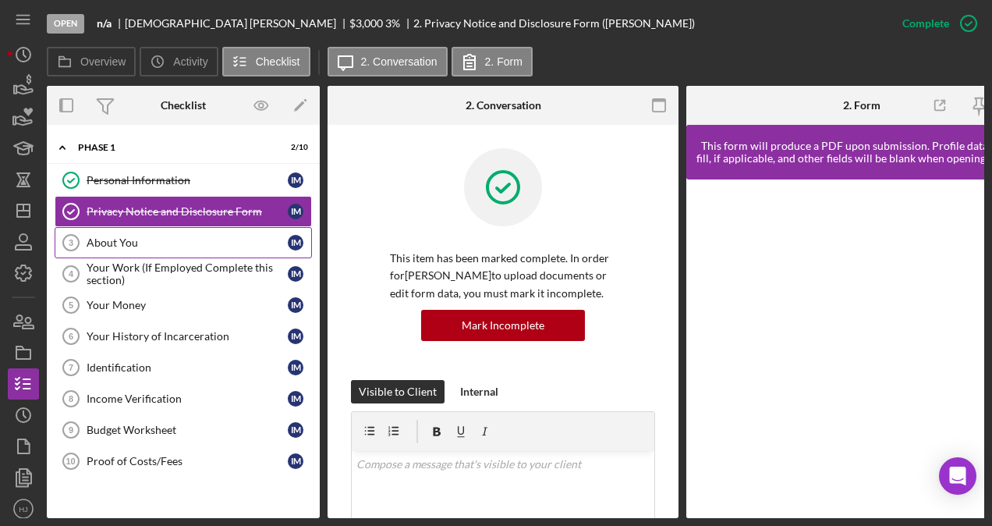
click at [145, 227] on link "About You 3 About You I M" at bounding box center [183, 242] width 257 height 31
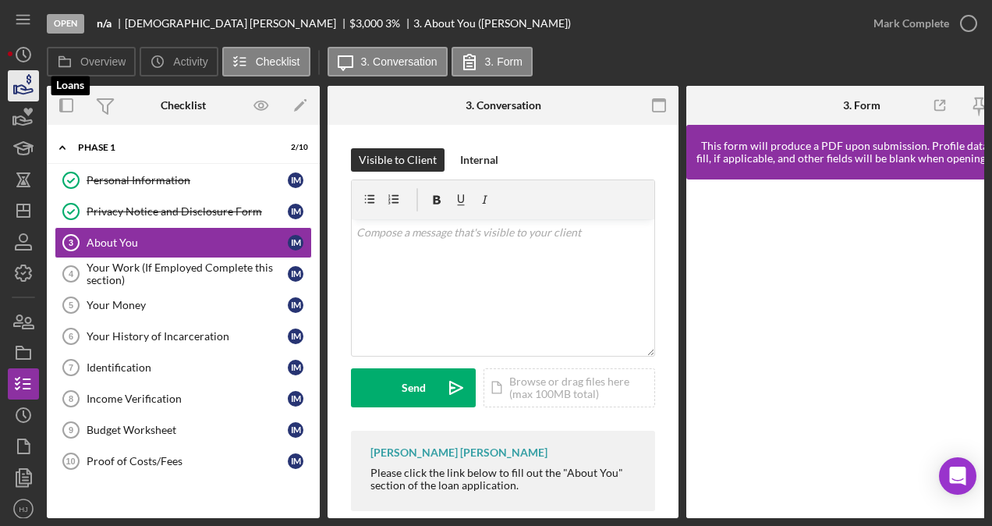
click at [36, 90] on icon "button" at bounding box center [23, 85] width 39 height 39
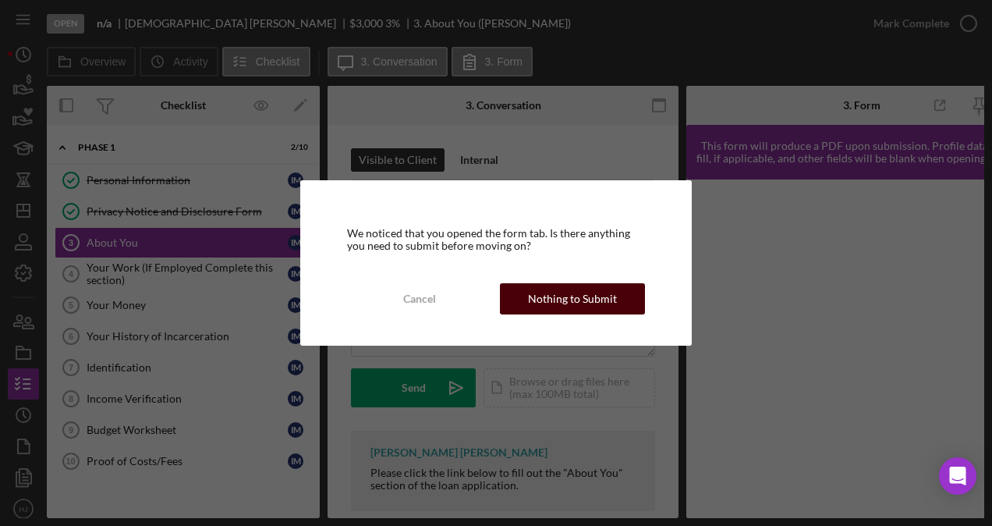
click at [559, 300] on div "Nothing to Submit" at bounding box center [572, 298] width 89 height 31
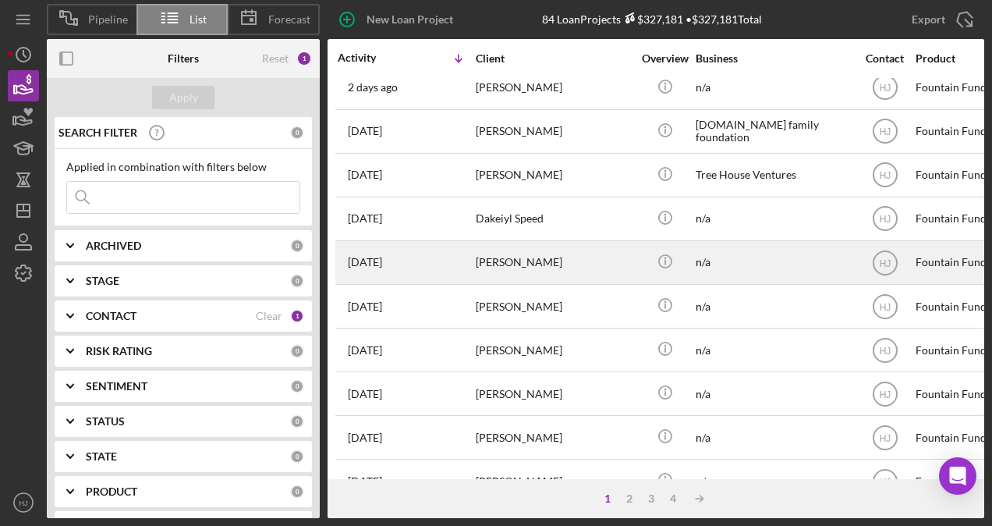
scroll to position [78, 0]
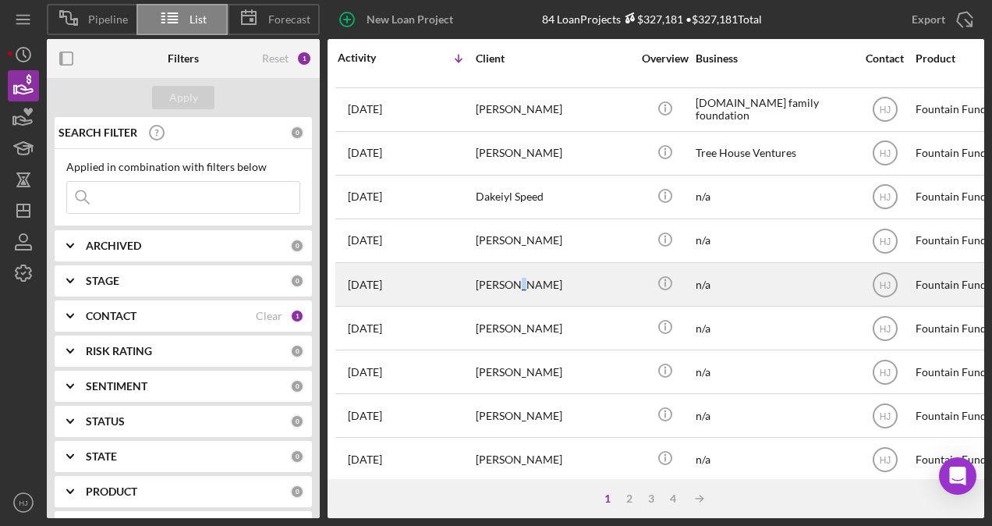
click at [513, 274] on div "[PERSON_NAME]" at bounding box center [554, 284] width 156 height 41
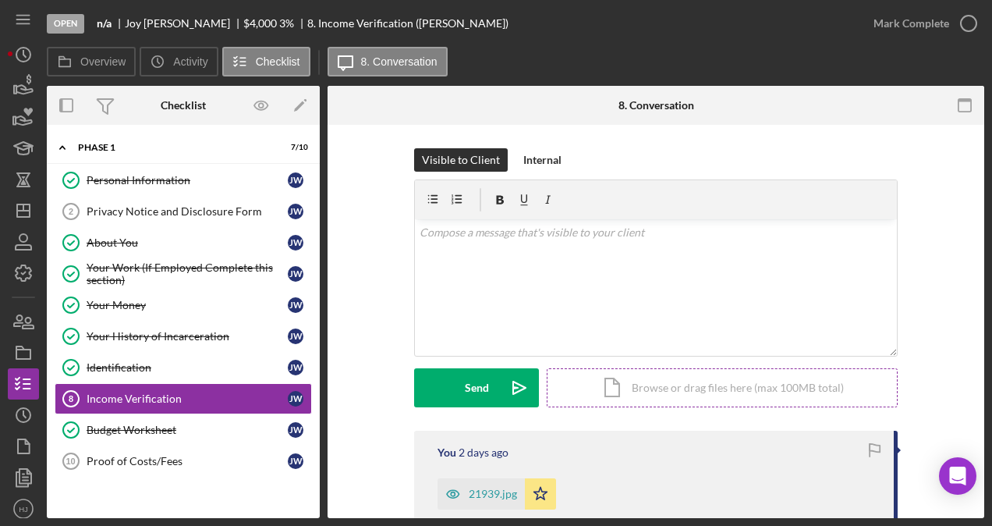
click at [640, 384] on div "Icon/Document Browse or drag files here (max 100MB total) Tap to choose files o…" at bounding box center [722, 387] width 351 height 39
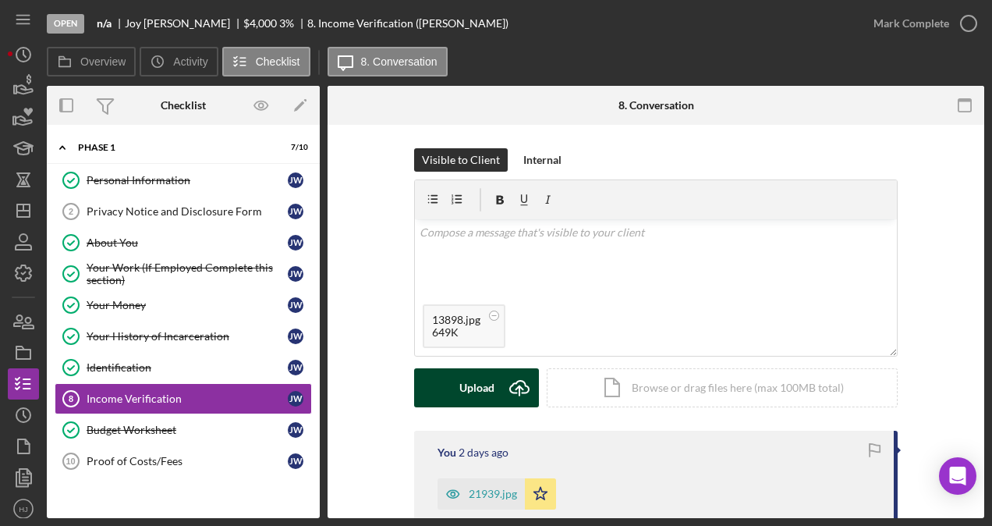
click at [507, 392] on icon "Icon/Upload" at bounding box center [519, 387] width 39 height 39
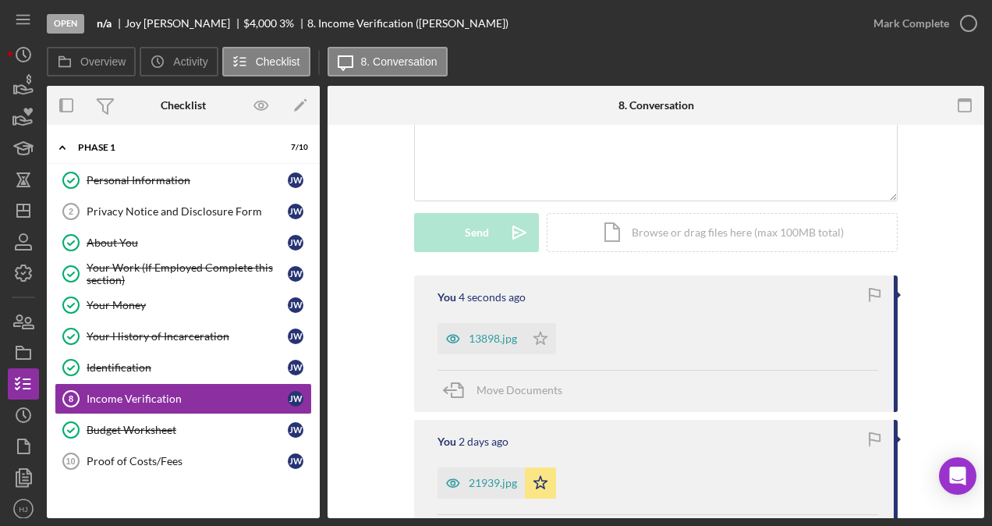
scroll to position [156, 0]
click at [543, 332] on icon "Icon/Star" at bounding box center [540, 337] width 31 height 31
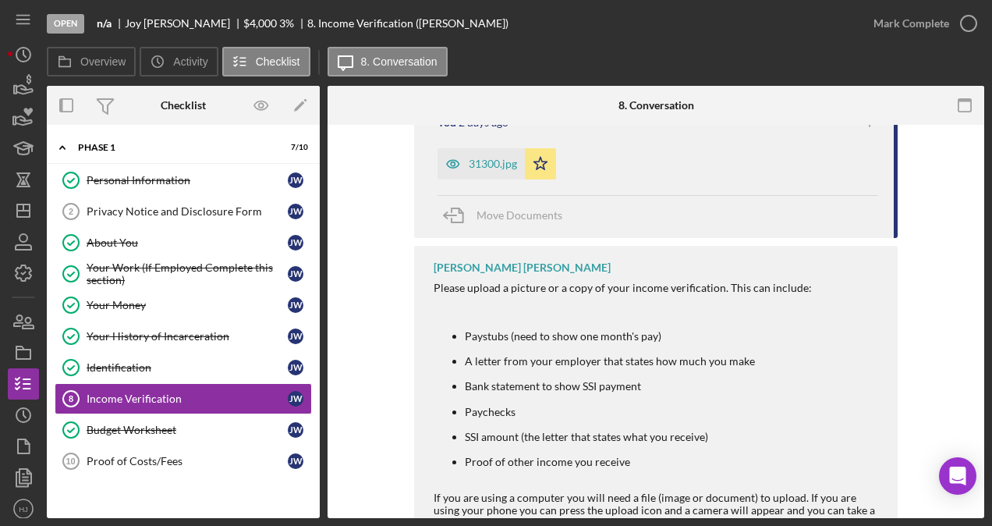
scroll to position [679, 0]
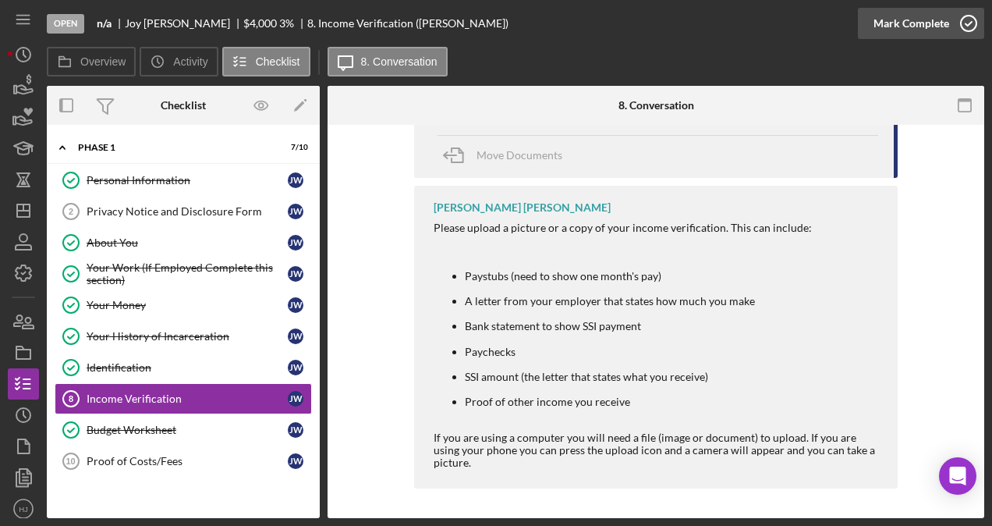
click at [933, 27] on div "Mark Complete" at bounding box center [912, 23] width 76 height 31
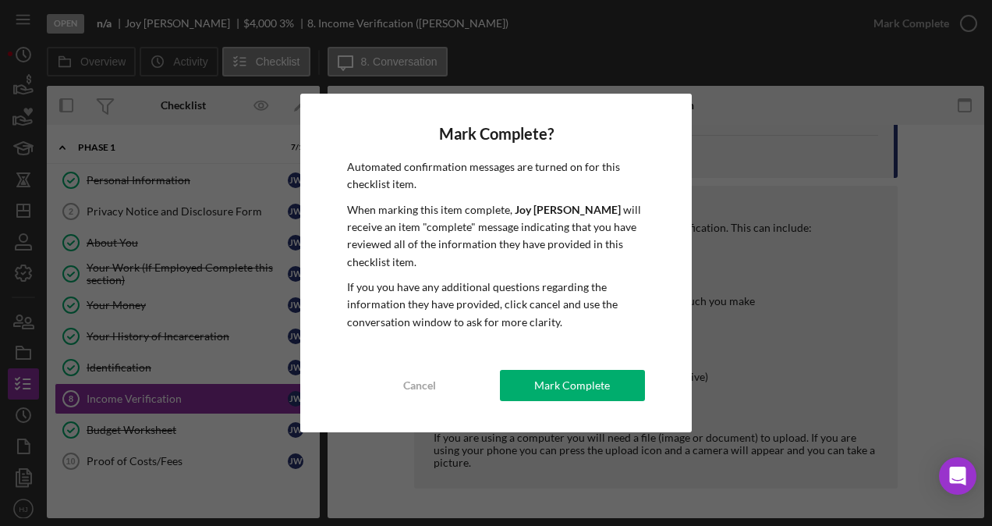
click at [556, 387] on div "Mark Complete" at bounding box center [572, 385] width 76 height 31
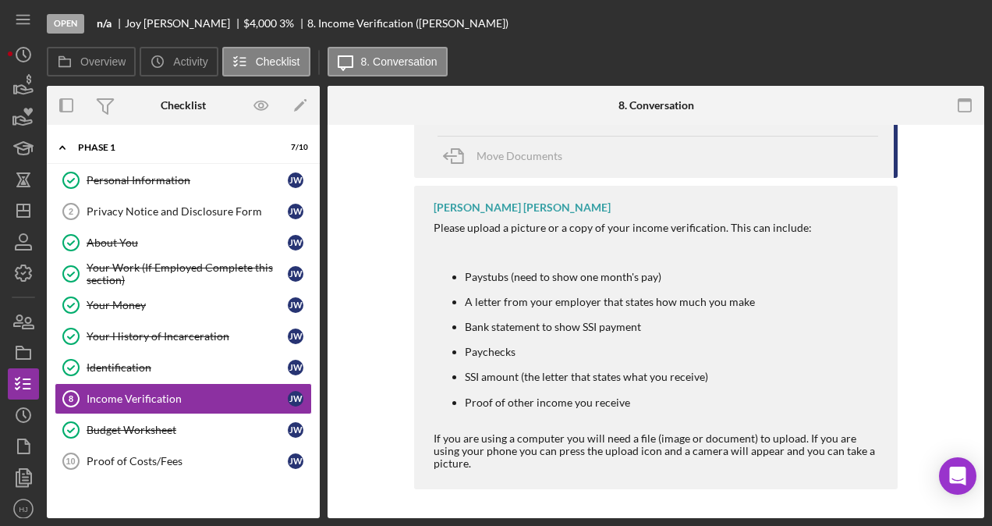
scroll to position [971, 0]
click at [24, 89] on icon "button" at bounding box center [24, 89] width 16 height 9
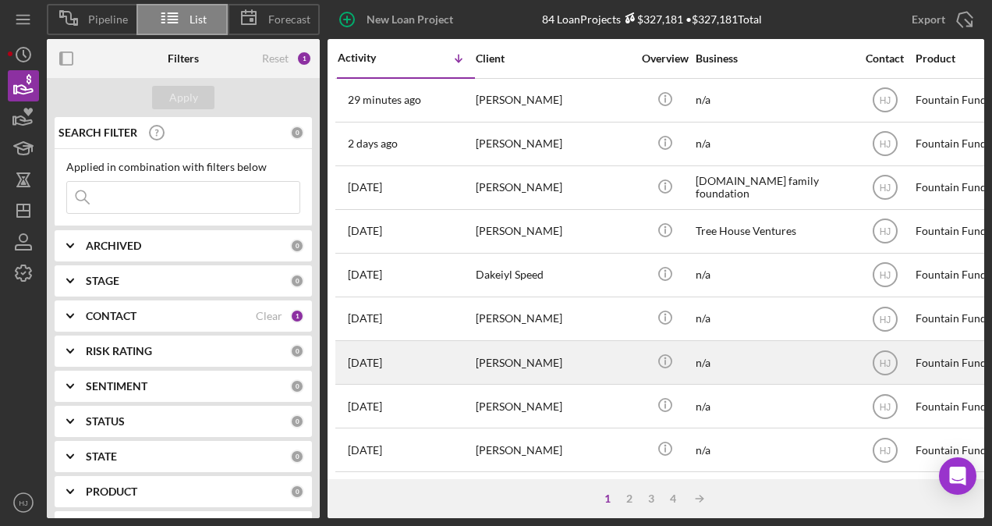
click at [524, 350] on div "[PERSON_NAME]" at bounding box center [554, 362] width 156 height 41
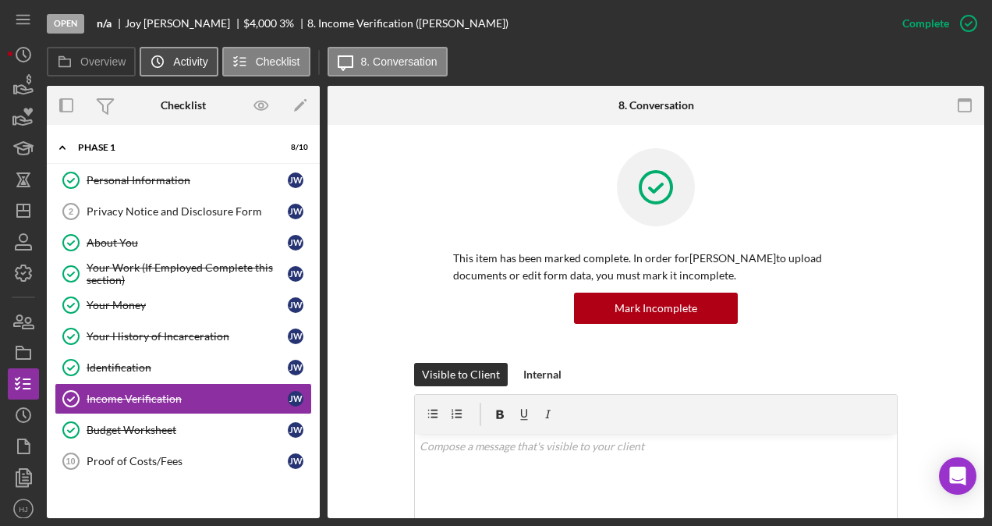
click at [190, 60] on label "Activity" at bounding box center [190, 61] width 34 height 12
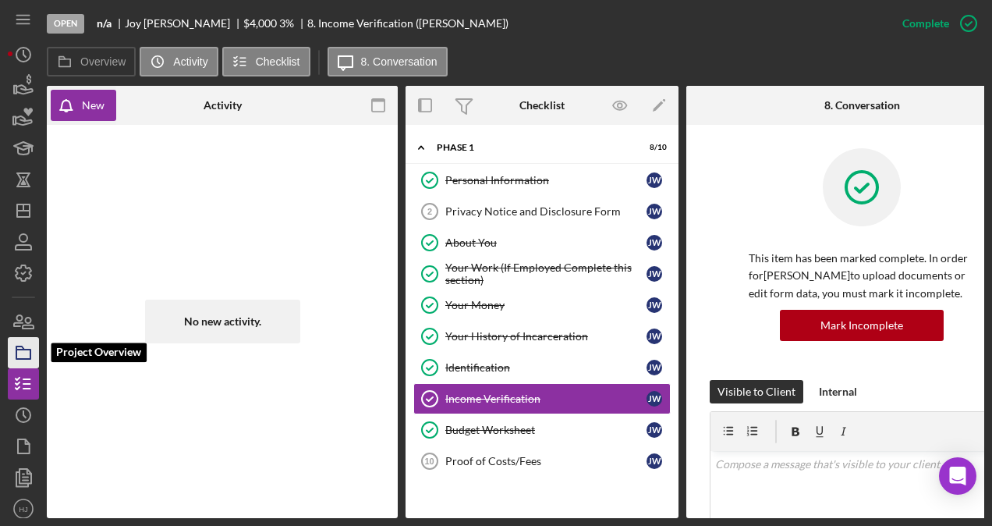
click at [20, 346] on polygon "button" at bounding box center [20, 347] width 8 height 3
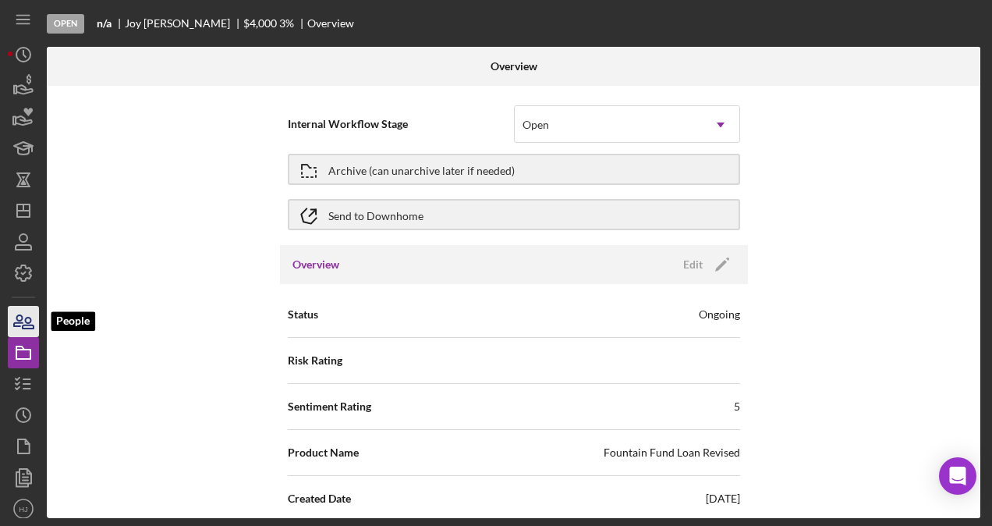
click at [17, 321] on icon "button" at bounding box center [18, 320] width 9 height 11
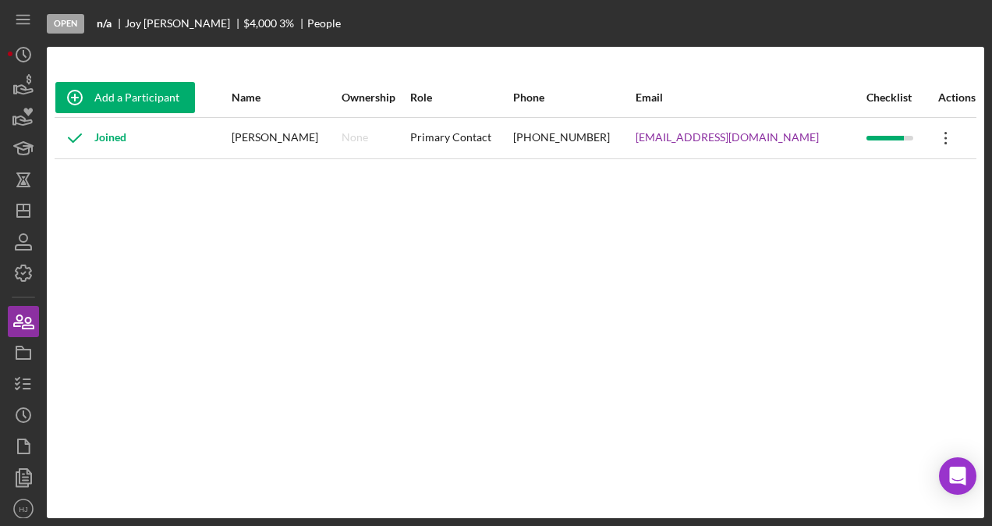
click at [928, 133] on icon "Icon/Overflow" at bounding box center [946, 138] width 39 height 39
click at [731, 175] on div "Add a Participant Name Ownership Role Phone Email Checklist Actions Joined [PER…" at bounding box center [516, 282] width 938 height 409
click at [935, 133] on icon "Icon/Overflow" at bounding box center [946, 138] width 39 height 39
click at [930, 137] on icon "Icon/Overflow" at bounding box center [946, 138] width 39 height 39
click at [932, 134] on icon "Icon/Overflow" at bounding box center [946, 138] width 39 height 39
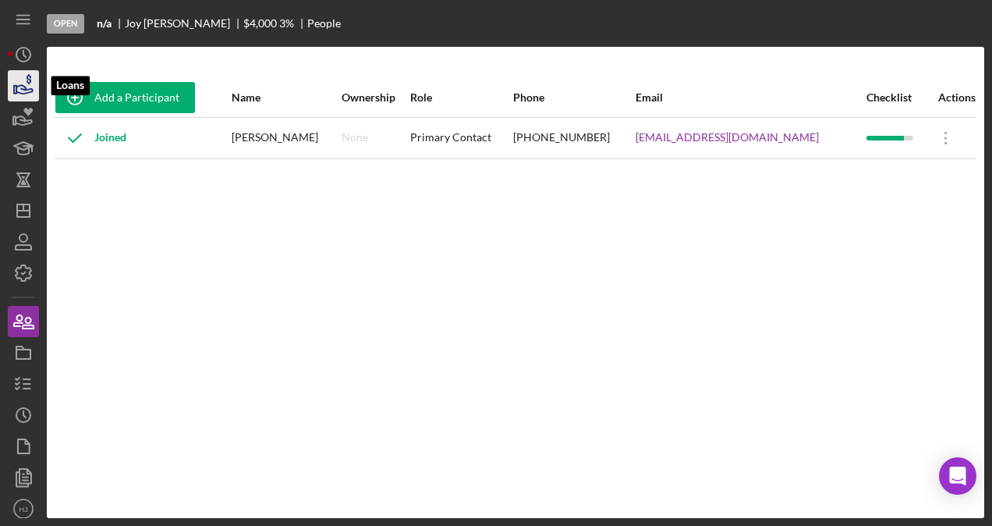
click at [20, 89] on icon "button" at bounding box center [24, 89] width 16 height 9
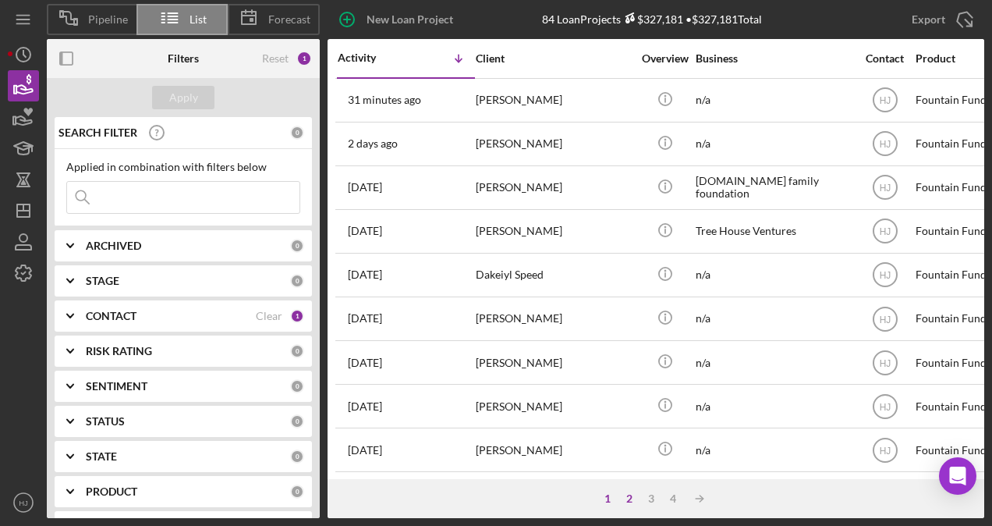
click at [632, 499] on div "2" at bounding box center [630, 498] width 22 height 12
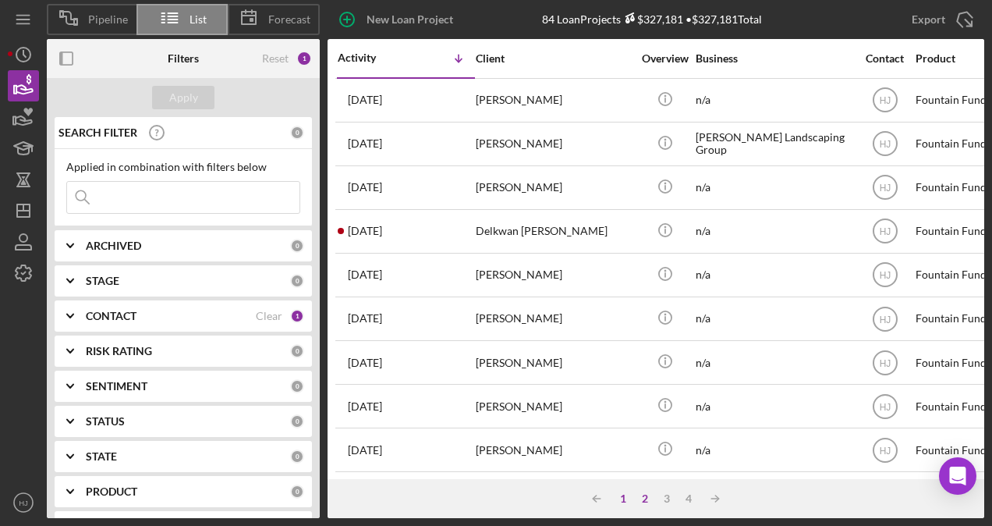
click at [620, 498] on div "1" at bounding box center [623, 498] width 22 height 12
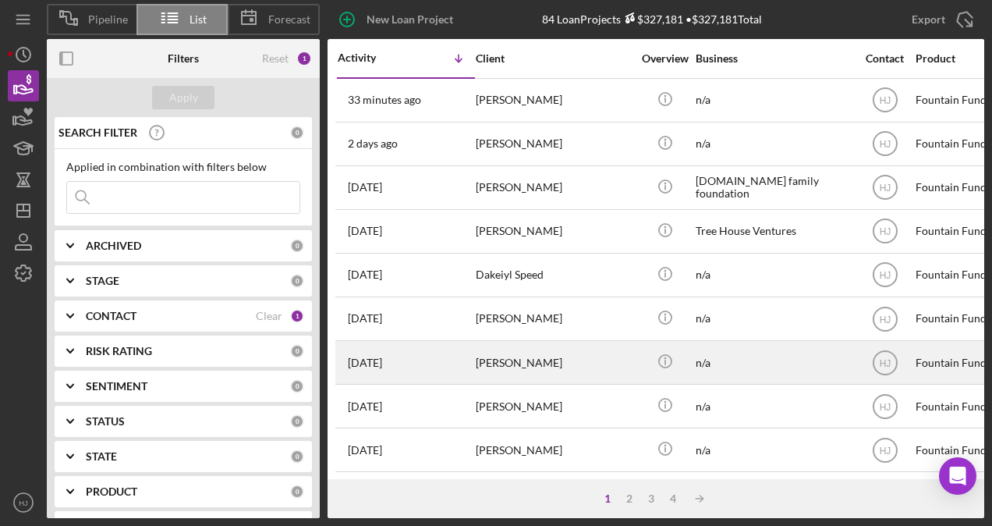
click at [493, 349] on div "[PERSON_NAME]" at bounding box center [554, 362] width 156 height 41
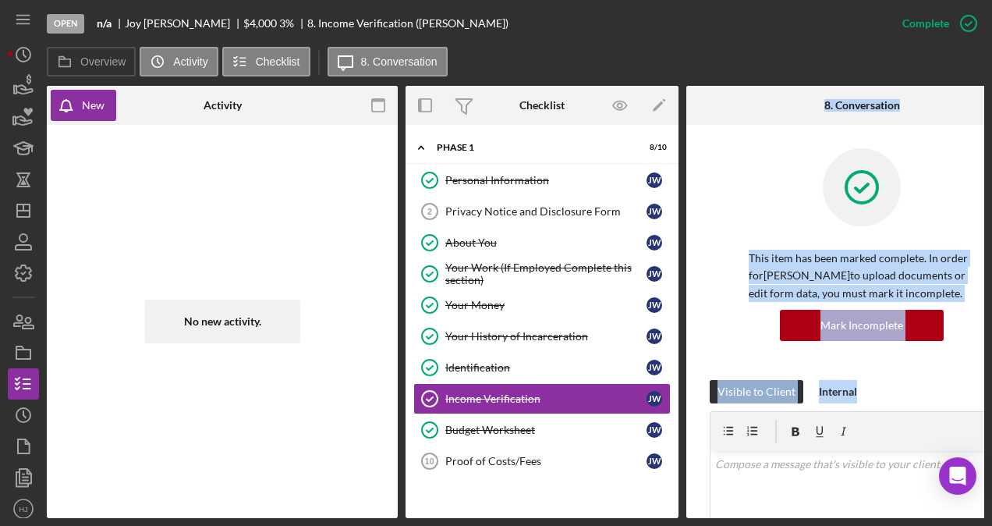
drag, startPoint x: 618, startPoint y: 519, endPoint x: 703, endPoint y: 515, distance: 85.1
click at [703, 515] on div "Open n/a [PERSON_NAME] $4,000 $4,000 3 % 8. Income Verification ([PERSON_NAME])…" at bounding box center [496, 263] width 992 height 526
click at [510, 218] on link "Privacy Notice and Disclosure Form 2 Privacy Notice and Disclosure Form [PERSON…" at bounding box center [542, 211] width 257 height 31
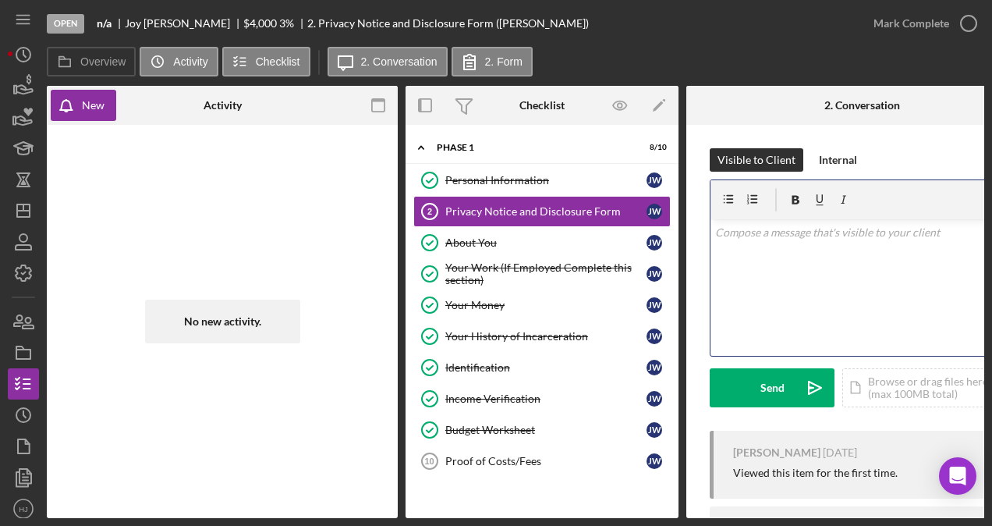
click at [759, 296] on div "v Color teal Color pink Remove color Add row above Add row below Add column bef…" at bounding box center [862, 287] width 303 height 137
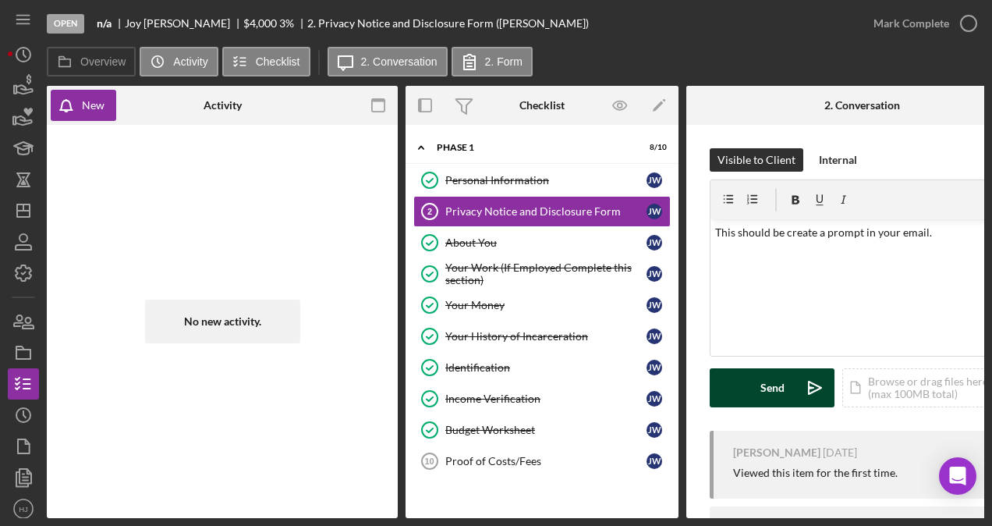
click at [761, 385] on div "Send" at bounding box center [773, 387] width 24 height 39
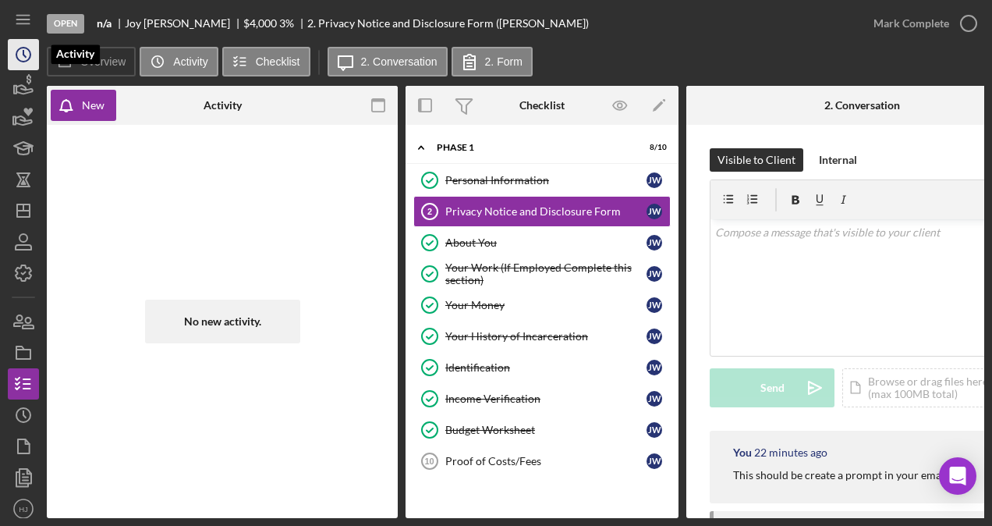
click at [20, 53] on icon "Icon/History" at bounding box center [23, 54] width 39 height 39
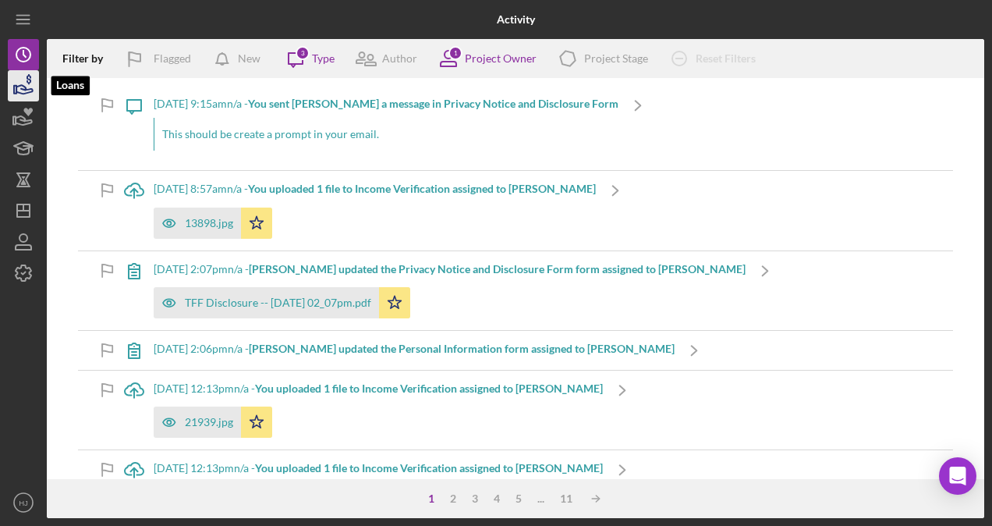
click at [23, 82] on icon "button" at bounding box center [23, 85] width 39 height 39
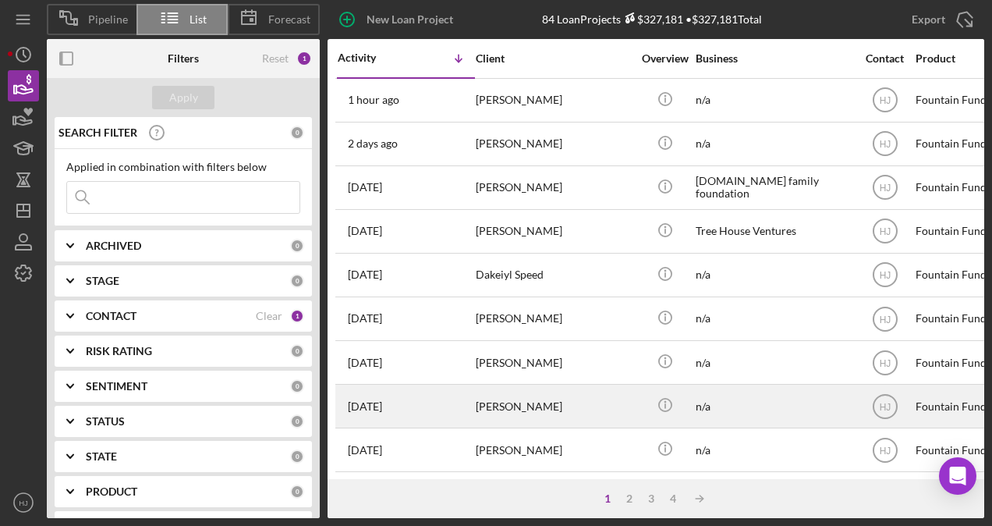
click at [591, 417] on div "[PERSON_NAME]" at bounding box center [554, 405] width 156 height 41
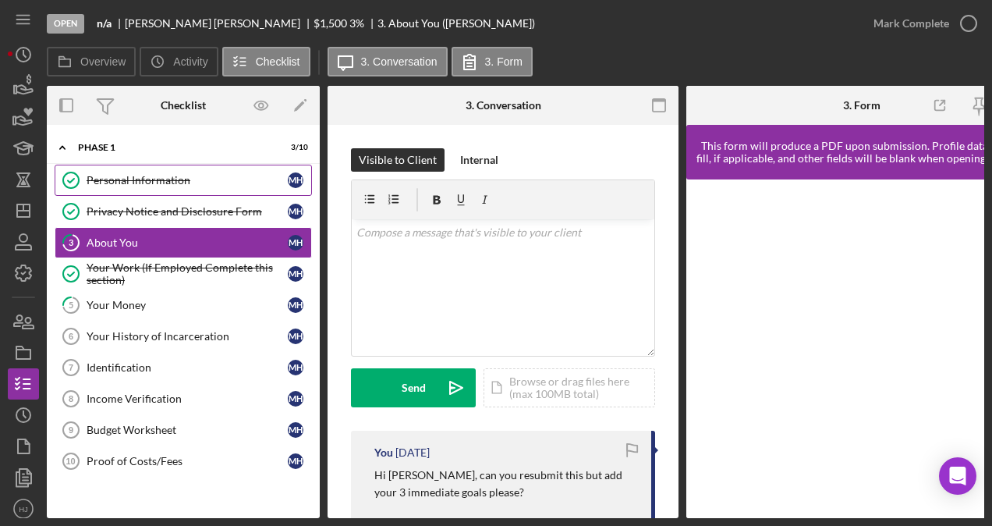
click at [167, 183] on div "Personal Information" at bounding box center [187, 180] width 201 height 12
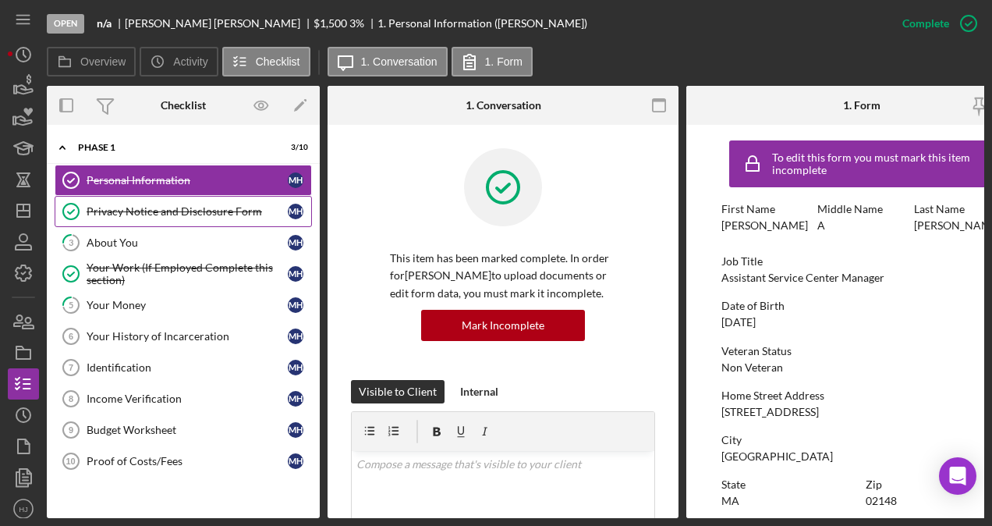
click at [154, 212] on div "Privacy Notice and Disclosure Form" at bounding box center [187, 211] width 201 height 12
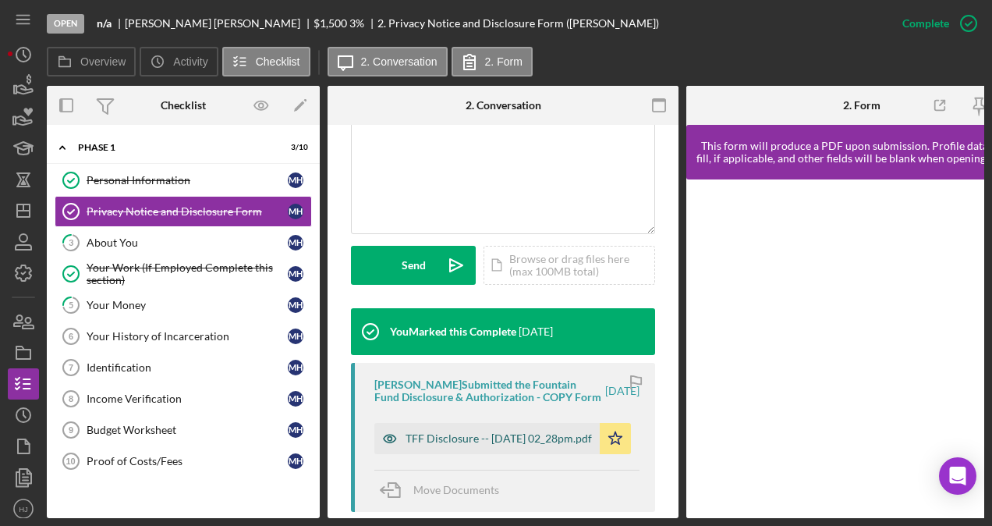
scroll to position [390, 0]
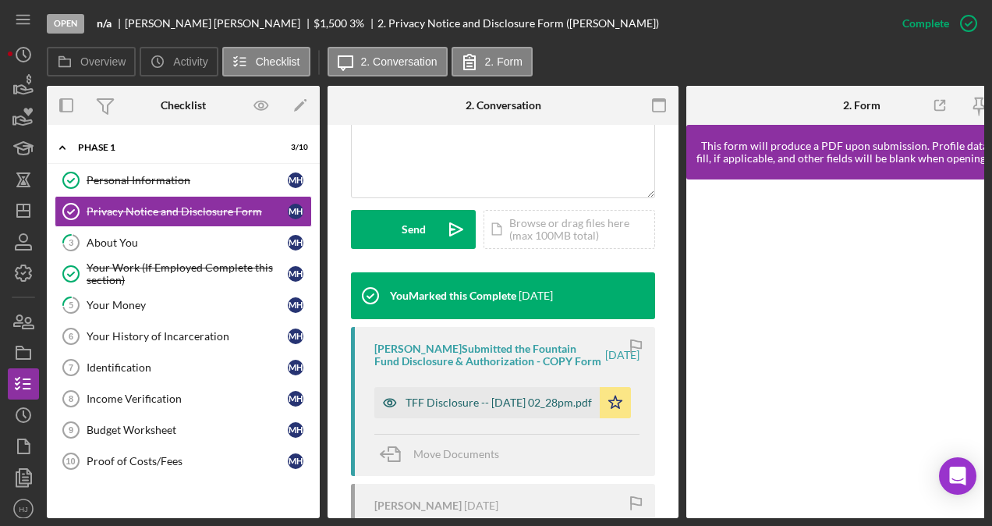
click at [459, 407] on div "TFF Disclosure -- [DATE] 02_28pm.pdf" at bounding box center [499, 402] width 186 height 12
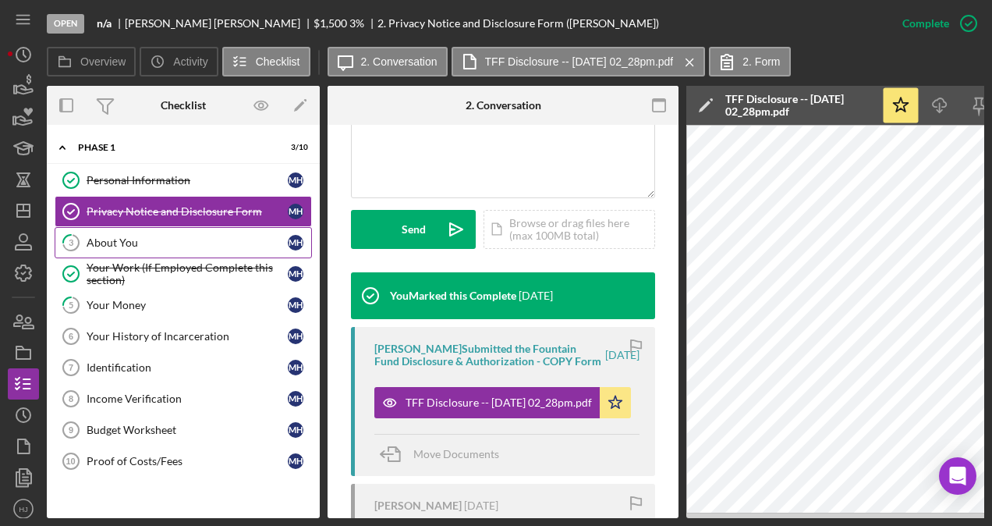
click at [104, 236] on div "About You" at bounding box center [187, 242] width 201 height 12
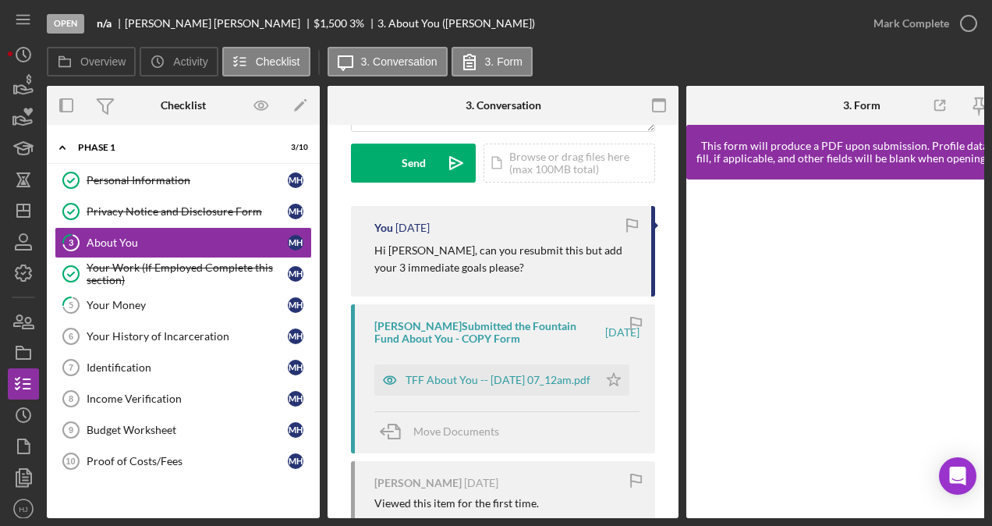
scroll to position [234, 0]
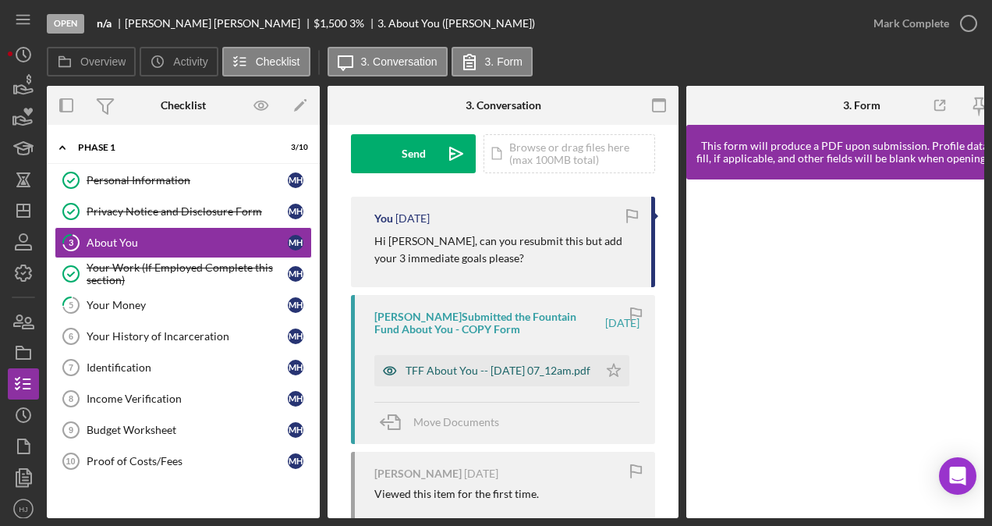
click at [449, 364] on div "TFF About You -- [DATE] 07_12am.pdf" at bounding box center [498, 370] width 185 height 12
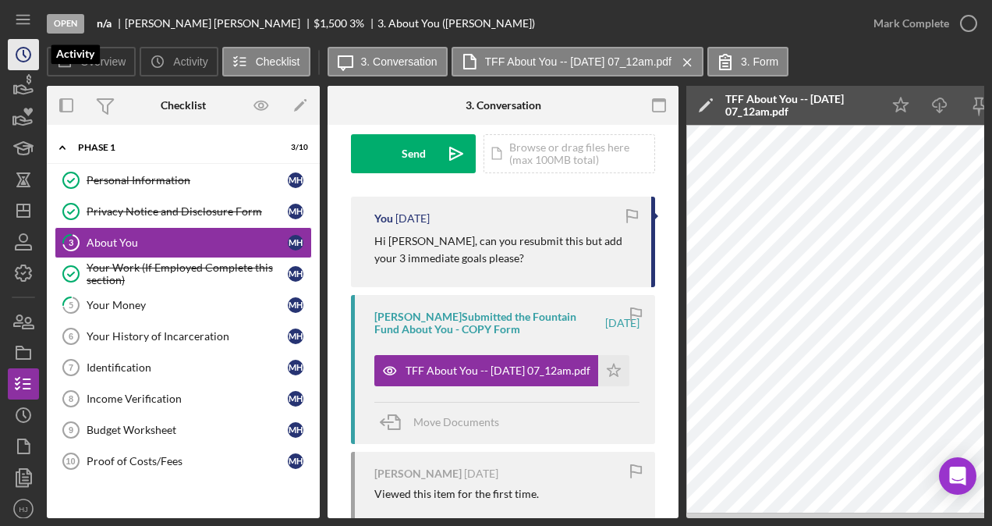
click at [22, 53] on icon "Icon/History" at bounding box center [23, 54] width 39 height 39
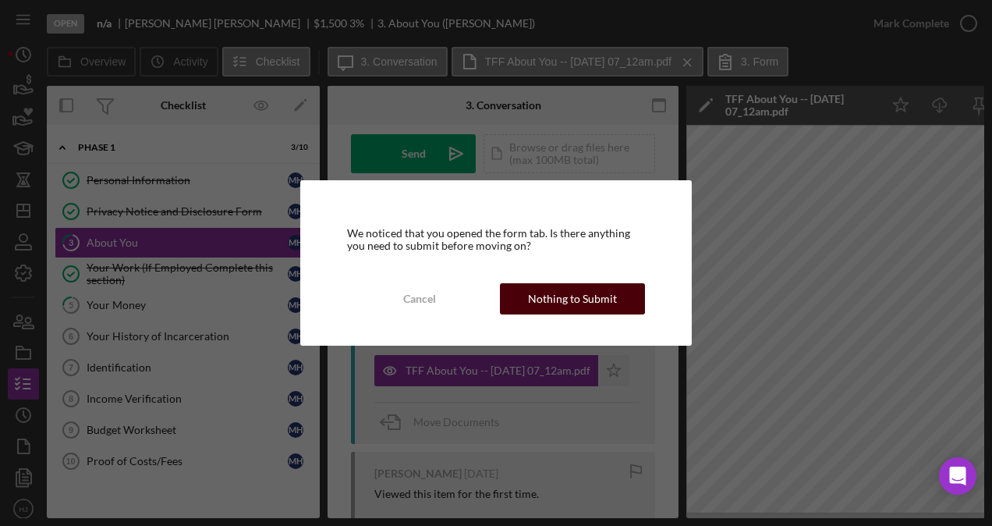
click at [560, 286] on div "Nothing to Submit" at bounding box center [572, 298] width 89 height 31
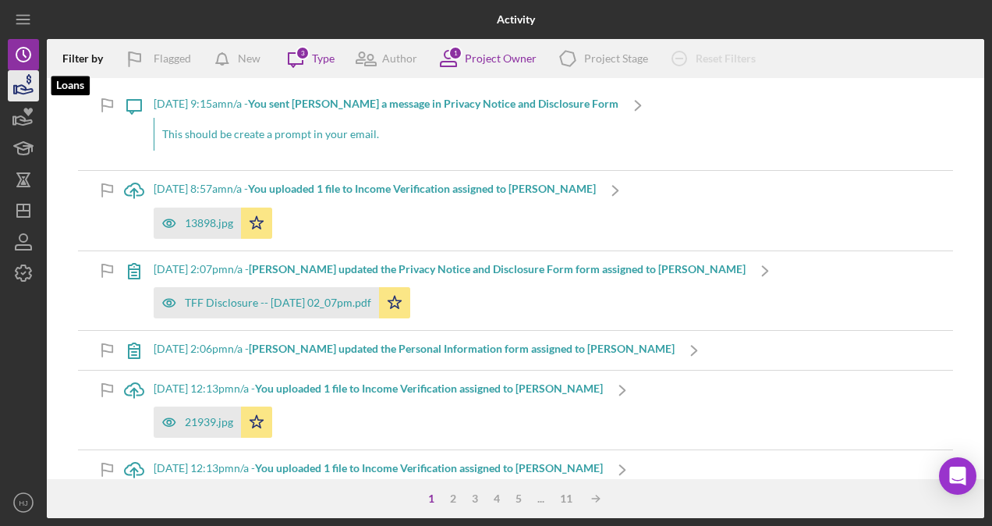
click at [33, 92] on icon "button" at bounding box center [23, 85] width 39 height 39
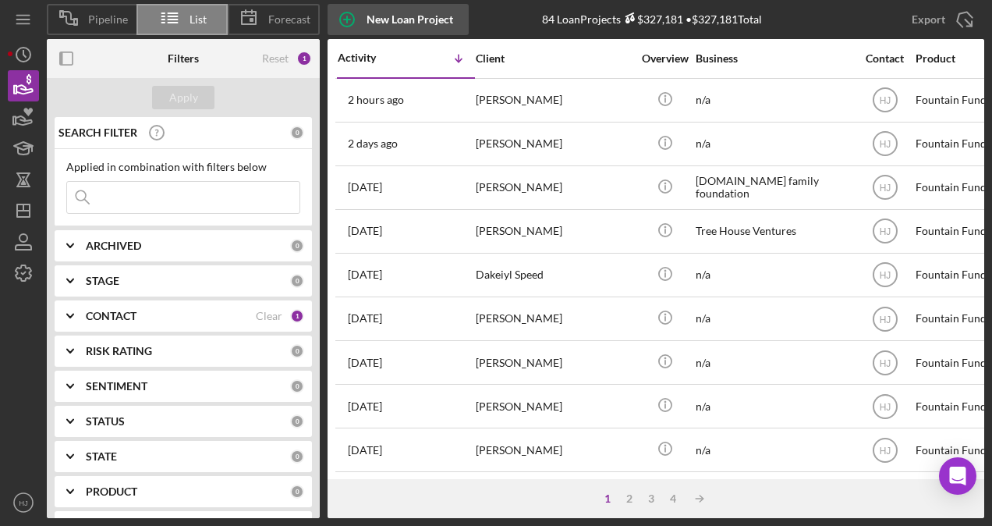
click at [389, 20] on div "New Loan Project" at bounding box center [410, 19] width 87 height 31
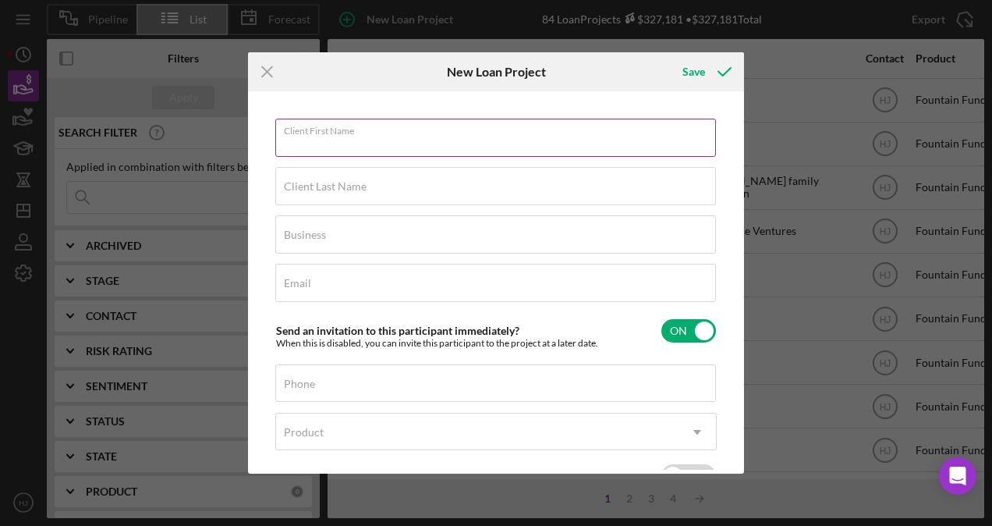
click at [388, 144] on input "Client First Name" at bounding box center [495, 137] width 441 height 37
type input "Tauras"
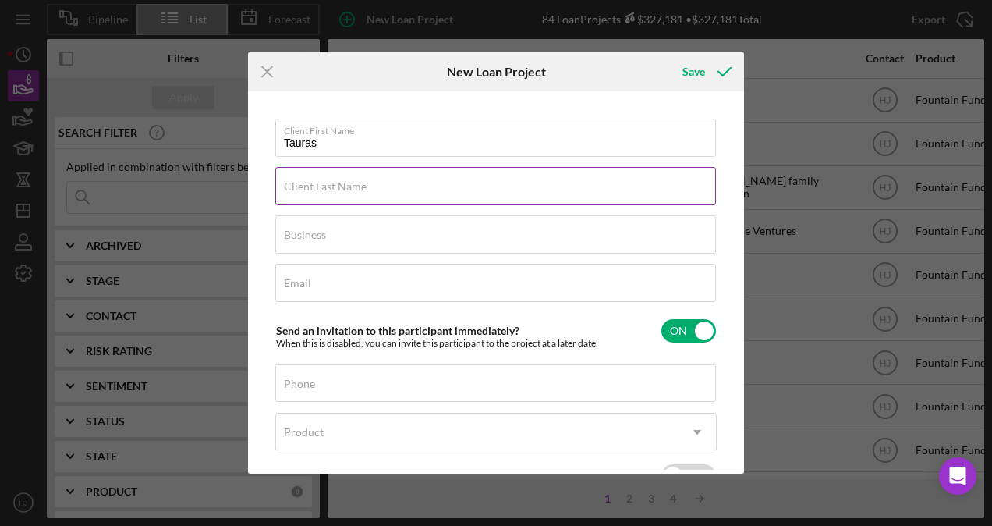
click at [332, 192] on label "Client Last Name" at bounding box center [325, 186] width 83 height 12
click at [332, 192] on input "Client Last Name" at bounding box center [495, 185] width 441 height 37
paste input "[PERSON_NAME]"
type input "[PERSON_NAME]"
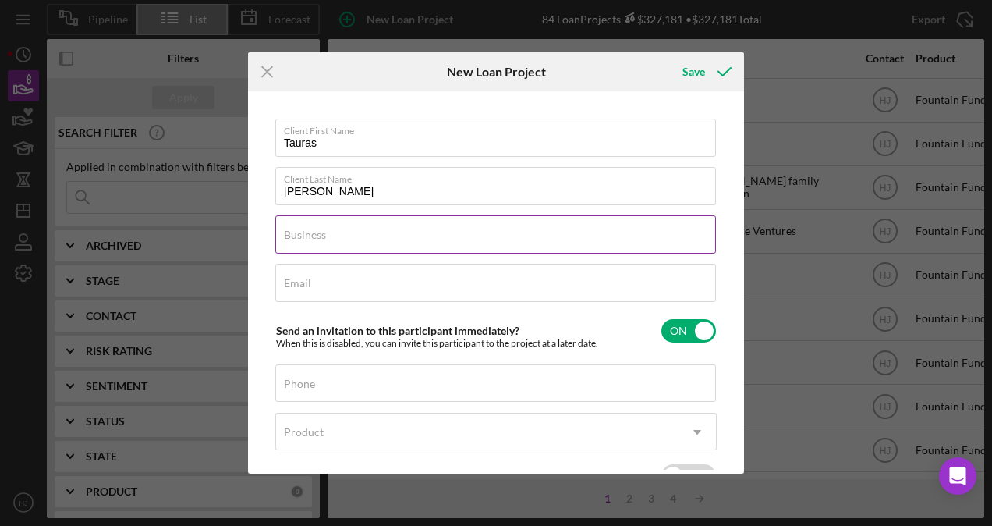
click at [342, 228] on div "Business Required" at bounding box center [496, 234] width 442 height 39
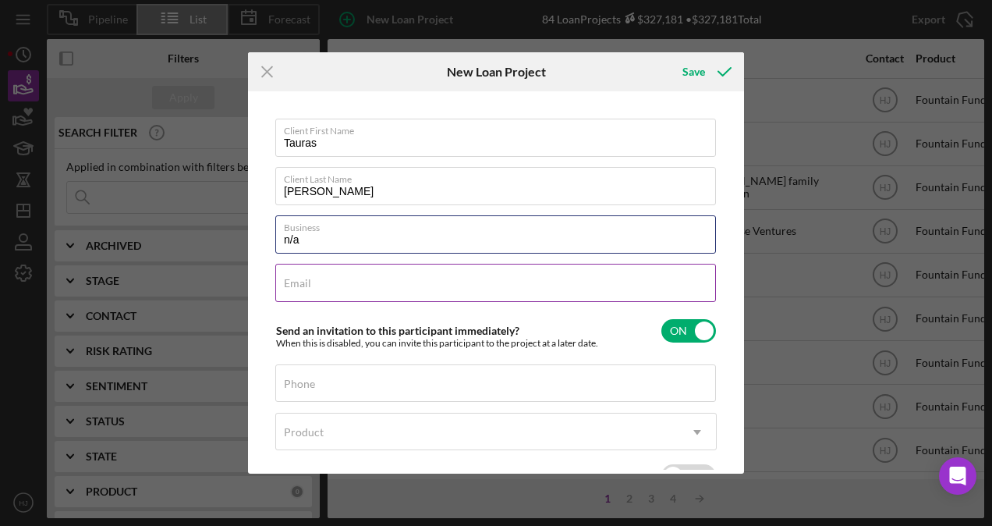
type input "n/a"
click at [304, 283] on label "Email" at bounding box center [297, 283] width 27 height 12
click at [304, 283] on input "Email" at bounding box center [495, 282] width 441 height 37
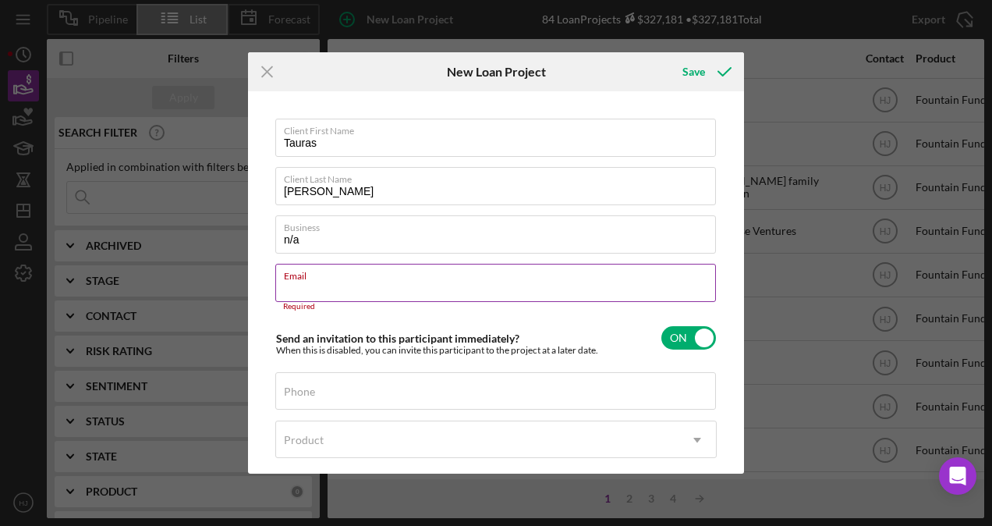
click at [352, 289] on input "Email" at bounding box center [495, 282] width 441 height 37
paste input "[EMAIL_ADDRESS][DOMAIN_NAME]"
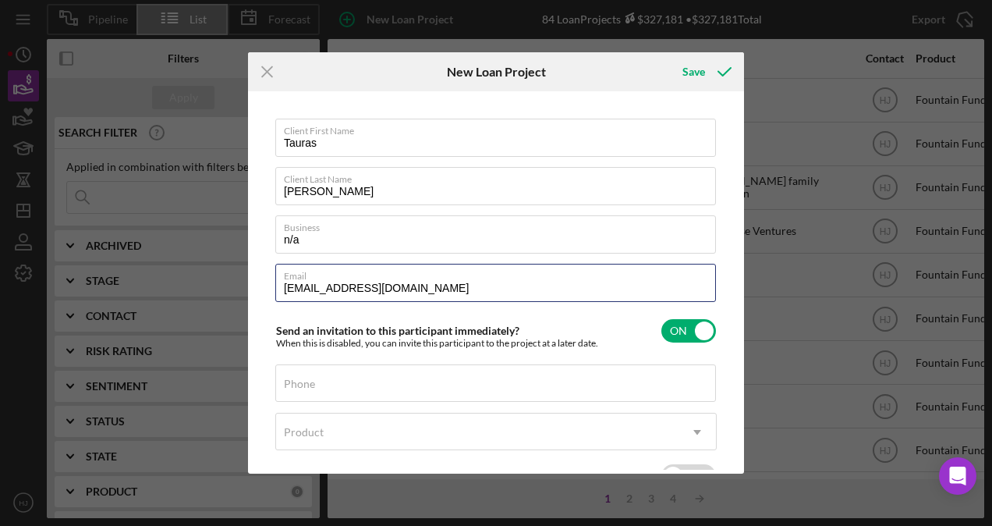
type input "[EMAIL_ADDRESS][DOMAIN_NAME]"
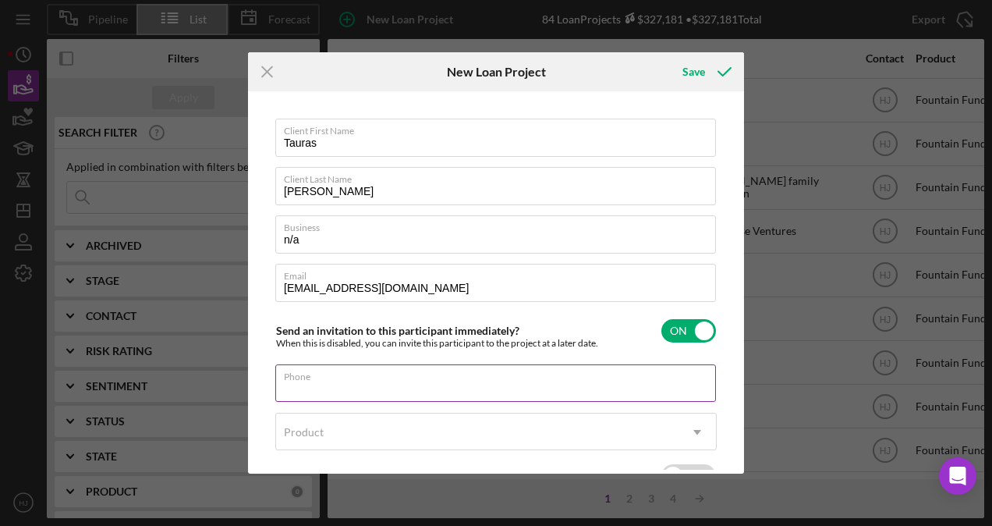
click at [317, 378] on div "Phone" at bounding box center [496, 383] width 442 height 39
paste input "[PHONE_NUMBER]"
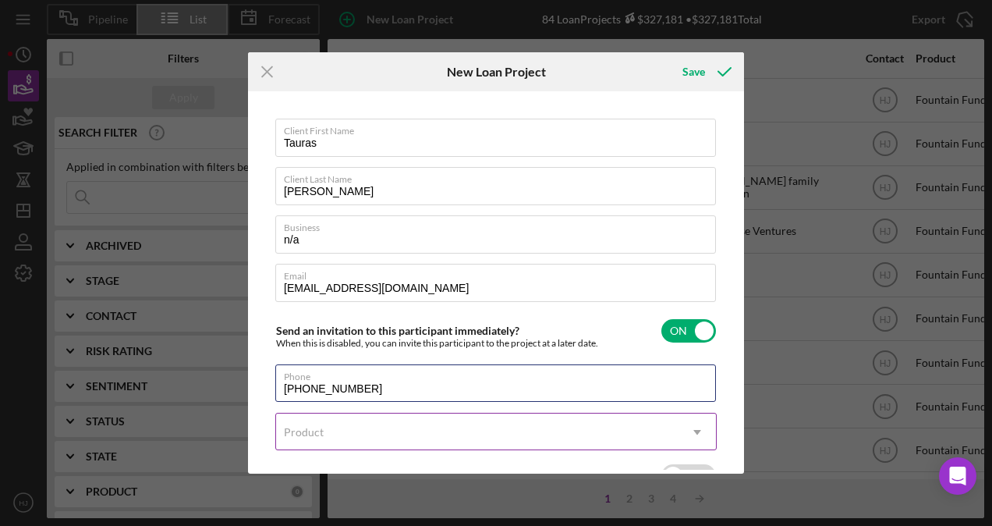
type input "[PHONE_NUMBER]"
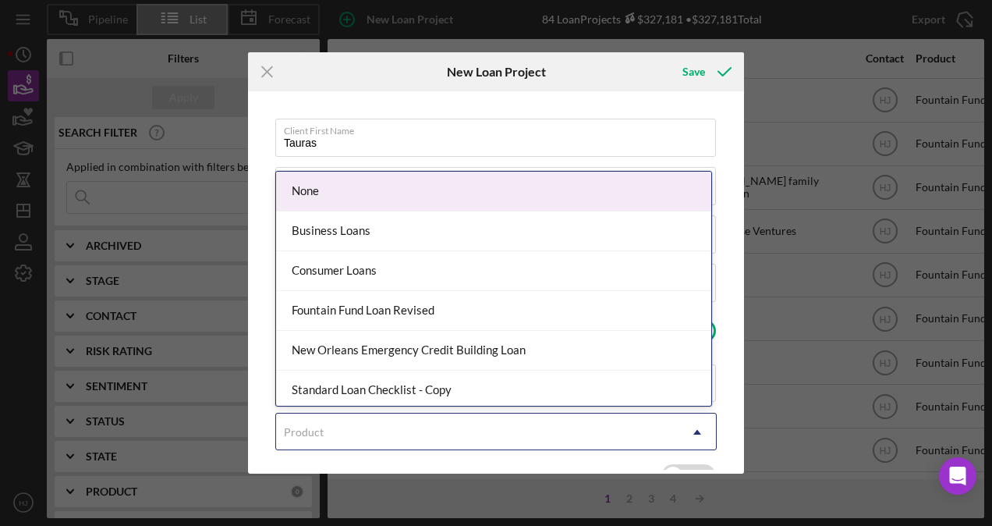
click at [314, 426] on div "Product" at bounding box center [304, 432] width 40 height 12
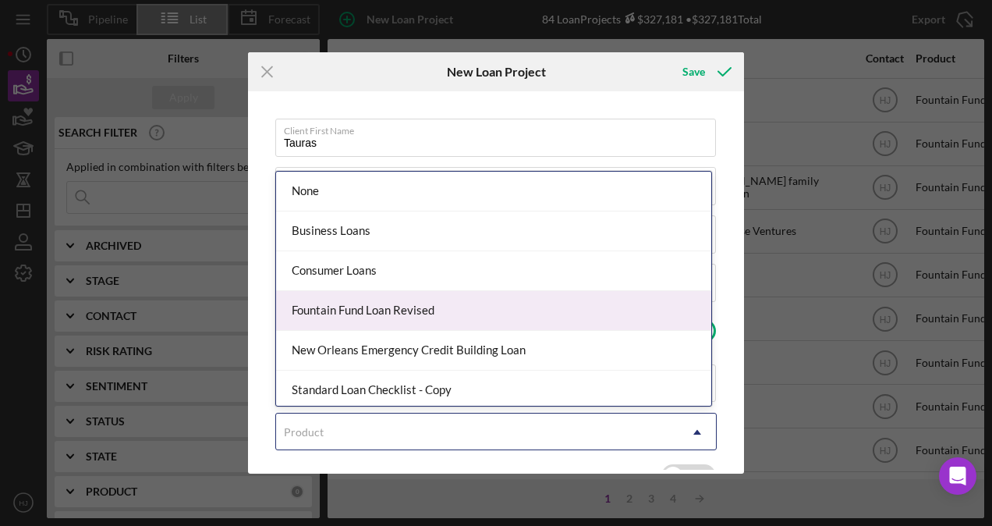
click at [360, 321] on div "Fountain Fund Loan Revised" at bounding box center [493, 311] width 435 height 40
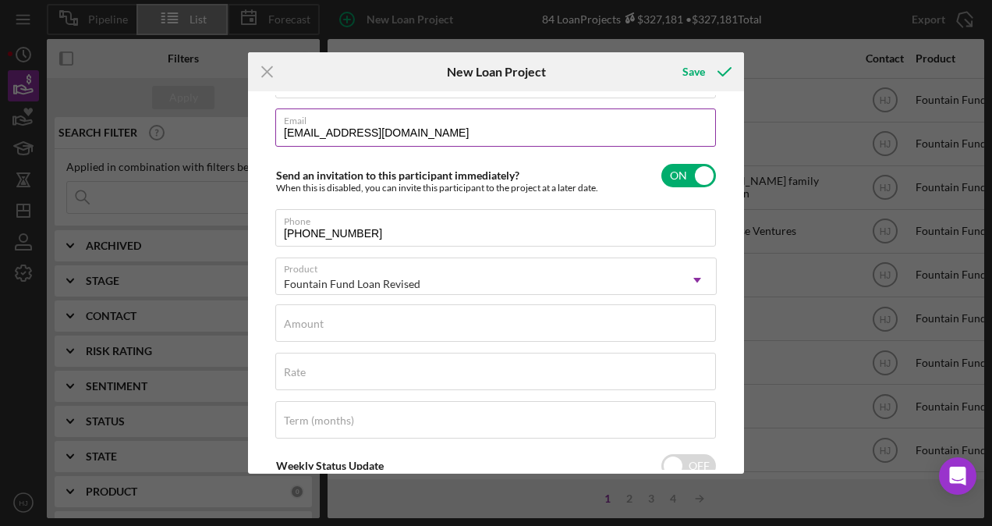
scroll to position [156, 0]
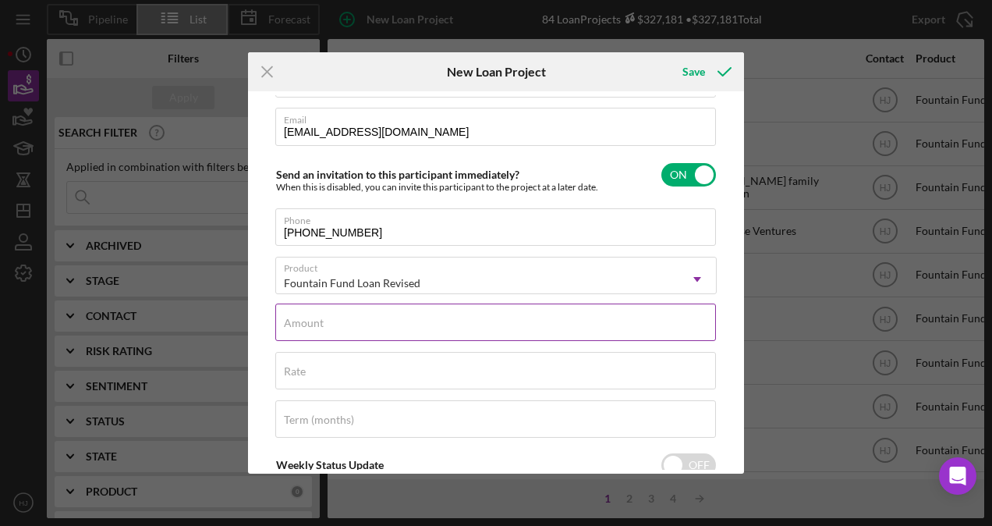
click at [376, 325] on input "Amount" at bounding box center [495, 322] width 441 height 37
type input "$4,000"
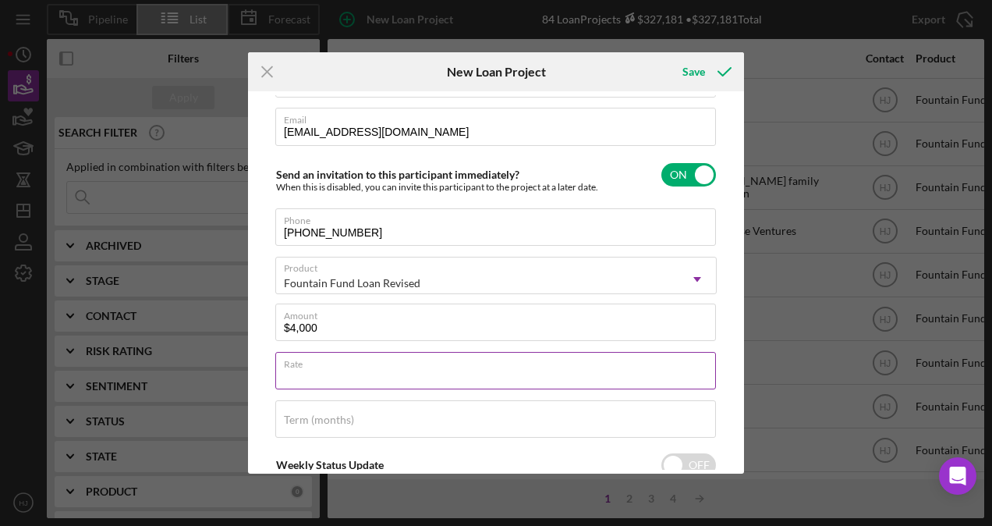
click at [357, 361] on div "Rate" at bounding box center [496, 371] width 442 height 39
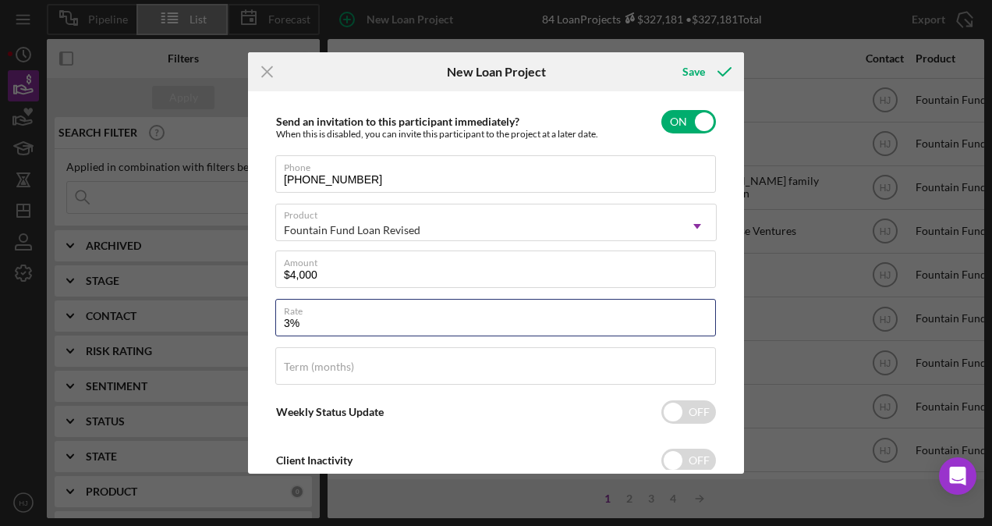
scroll to position [176, 0]
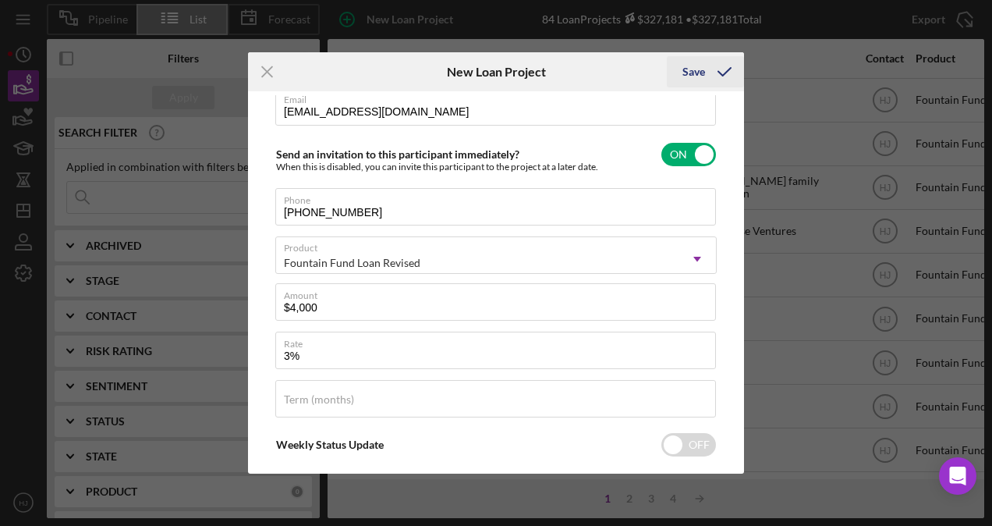
type input "3.000%"
click at [703, 78] on div "Save" at bounding box center [694, 71] width 23 height 31
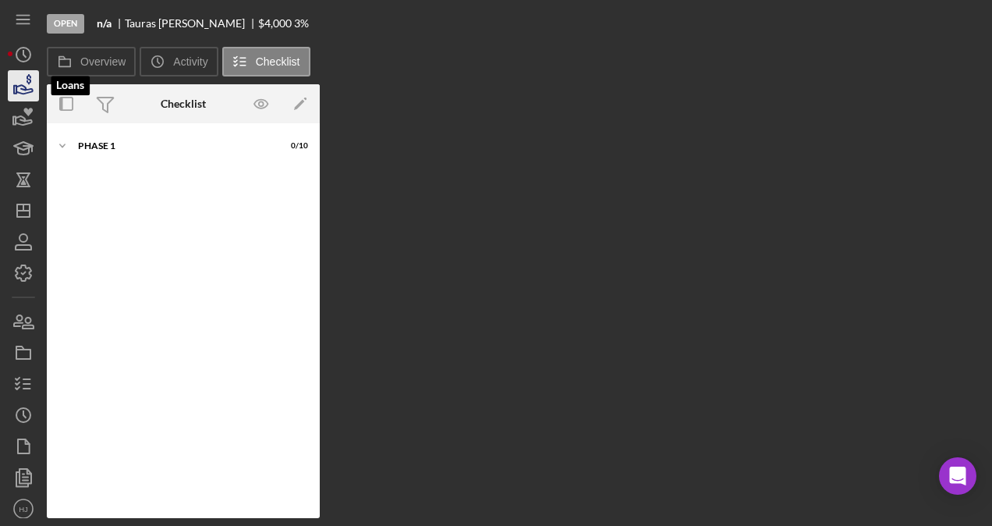
click at [29, 91] on icon "button" at bounding box center [23, 85] width 39 height 39
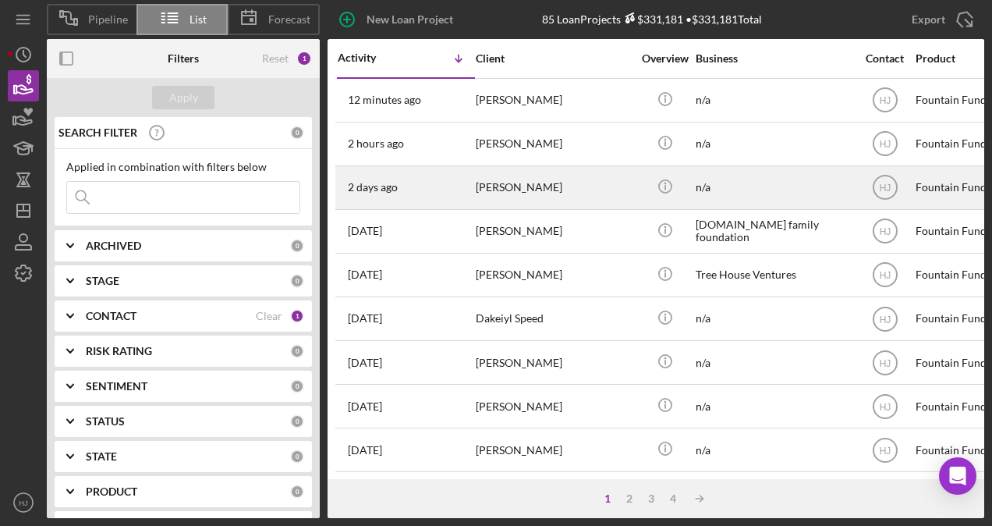
click at [455, 186] on div "[DATE] [PERSON_NAME]" at bounding box center [406, 187] width 137 height 41
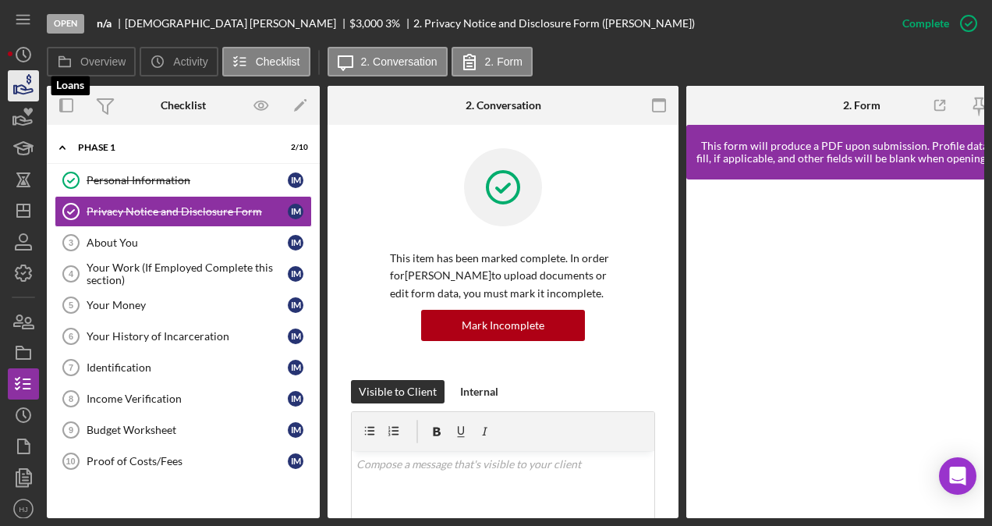
click at [17, 85] on icon "button" at bounding box center [23, 85] width 39 height 39
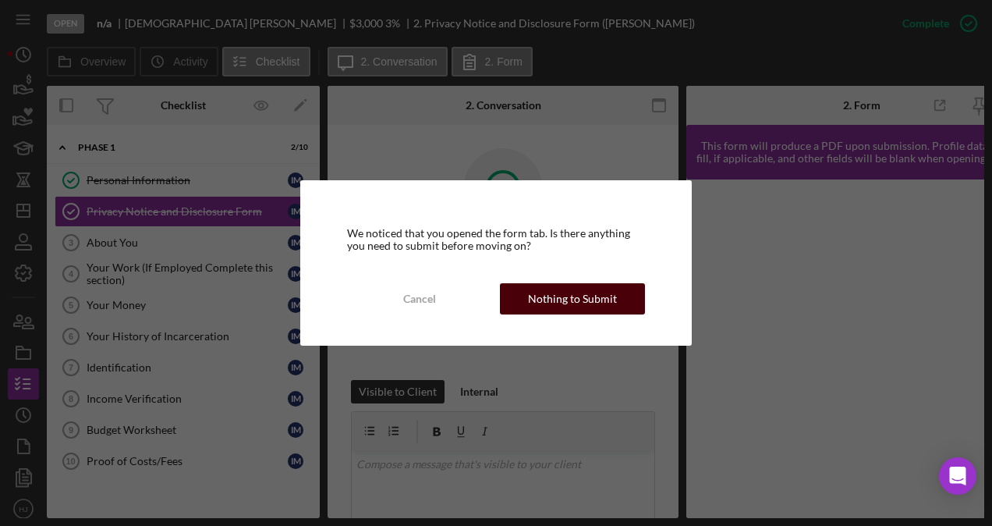
click at [566, 301] on div "Nothing to Submit" at bounding box center [572, 298] width 89 height 31
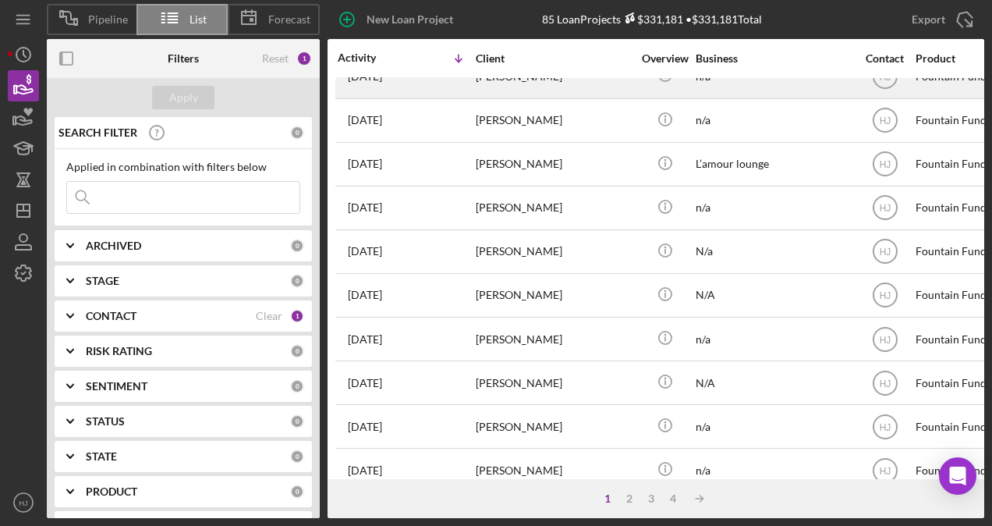
scroll to position [468, 0]
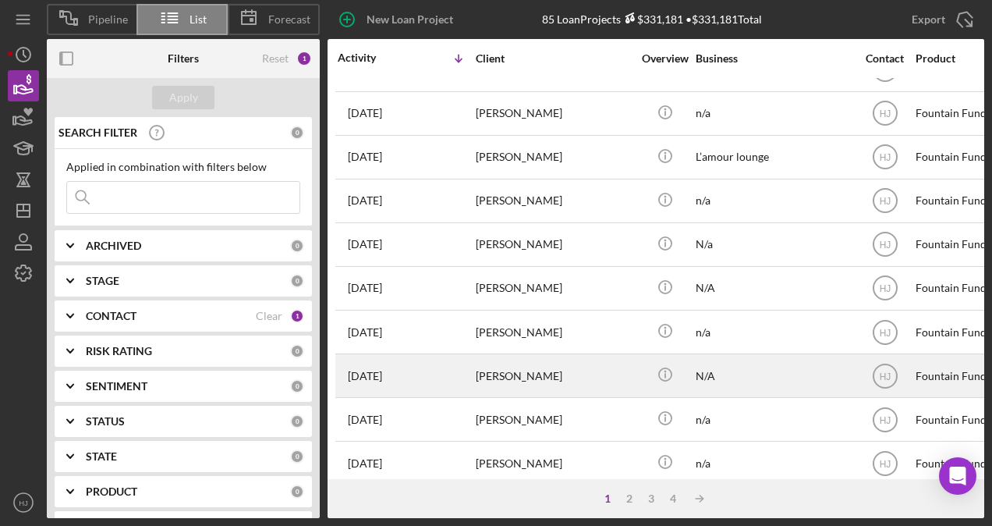
click at [507, 367] on div "[PERSON_NAME]" at bounding box center [554, 375] width 156 height 41
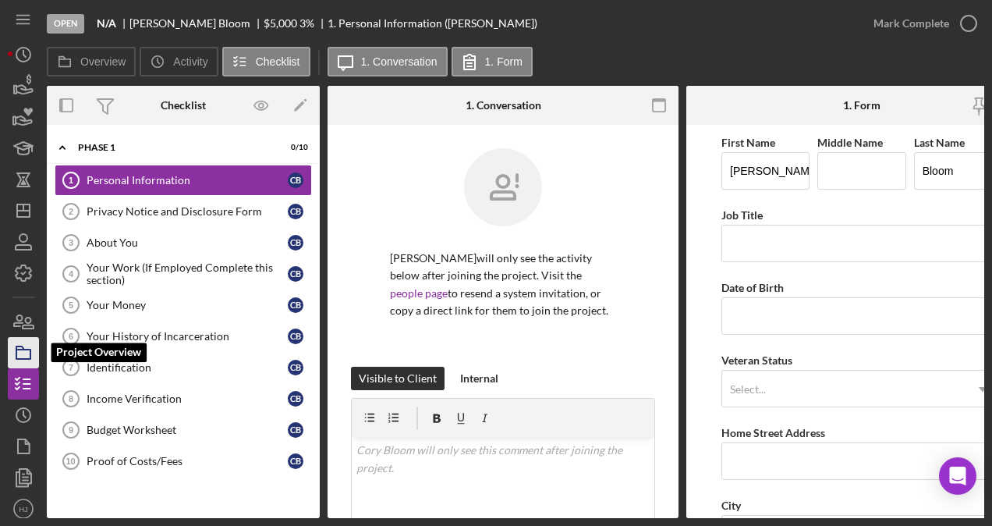
click at [27, 351] on icon "button" at bounding box center [23, 352] width 39 height 39
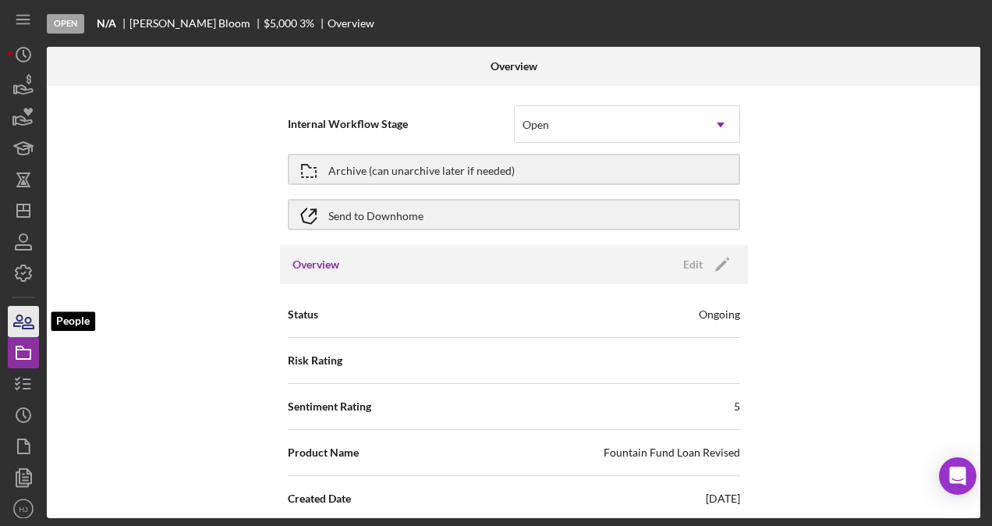
click at [18, 324] on icon "button" at bounding box center [23, 321] width 39 height 39
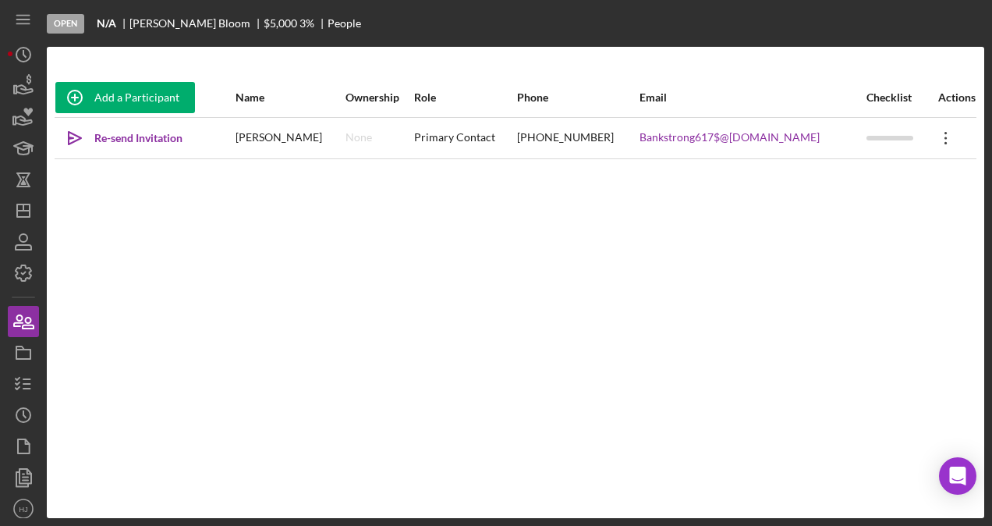
click at [945, 140] on icon "Icon/Overflow" at bounding box center [946, 138] width 39 height 39
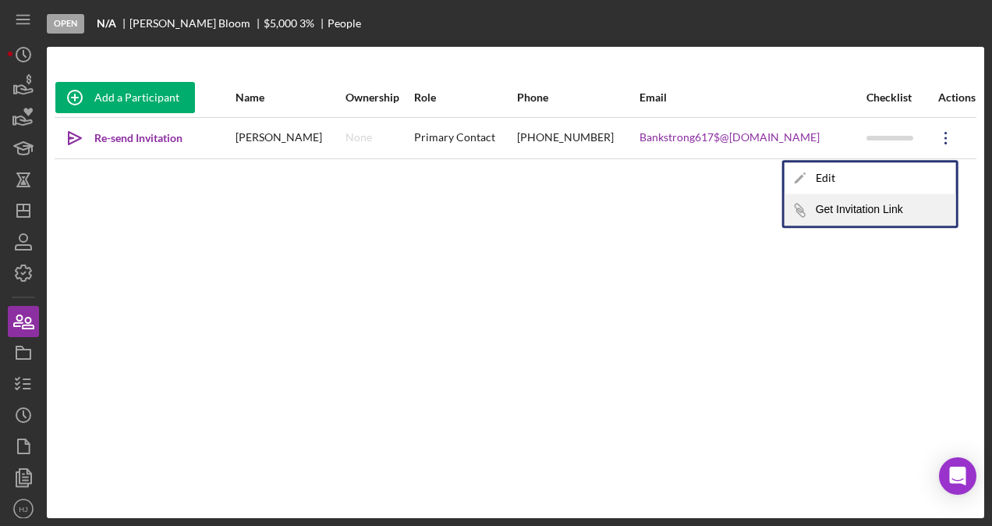
click at [832, 211] on button "Icon/Link Get Invitation Link" at bounding box center [871, 209] width 172 height 31
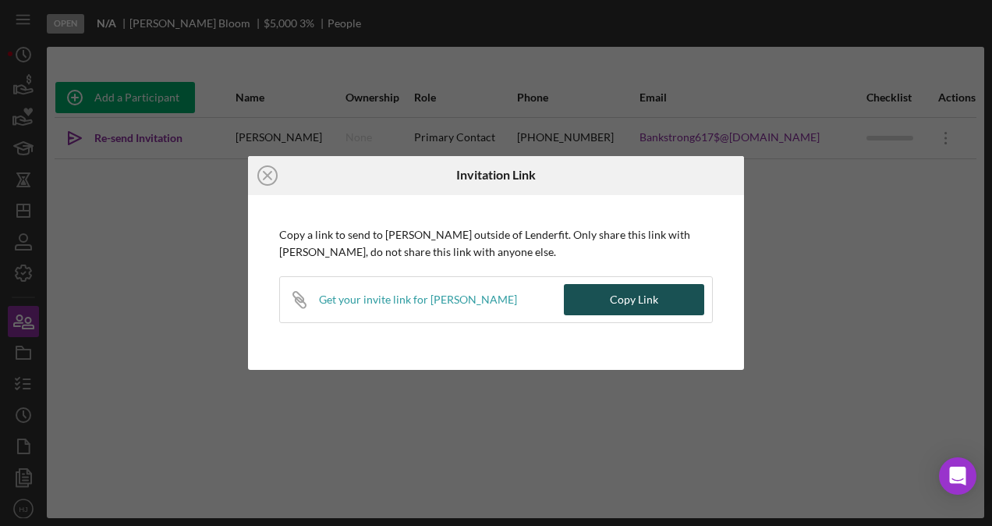
click at [610, 301] on button "Copy Link" at bounding box center [634, 299] width 140 height 31
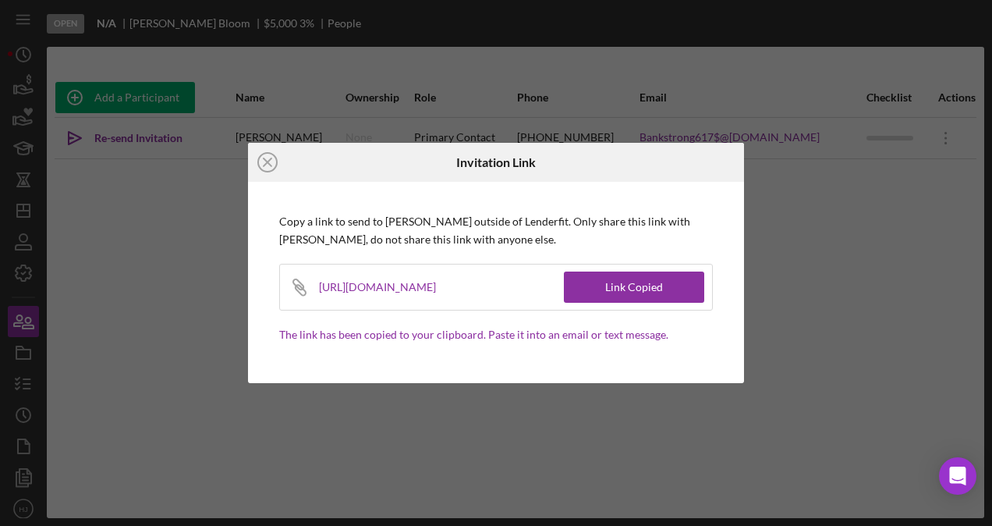
click at [456, 296] on div "[URL][DOMAIN_NAME]" at bounding box center [387, 287] width 137 height 45
click at [167, 203] on div "Icon/Close Invitation Link Copy a link to send to [PERSON_NAME] outside of Lend…" at bounding box center [496, 263] width 992 height 526
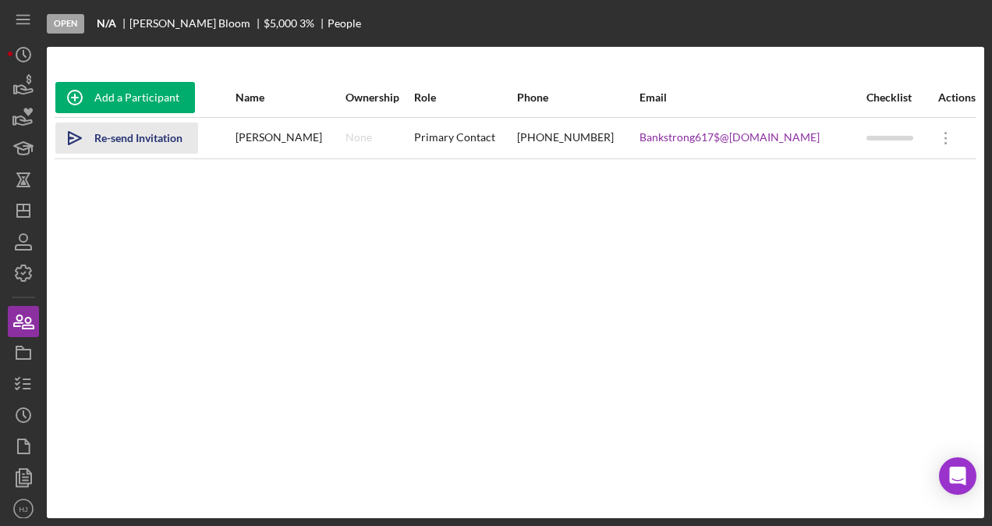
click at [151, 142] on div "Re-send Invitation" at bounding box center [138, 137] width 88 height 31
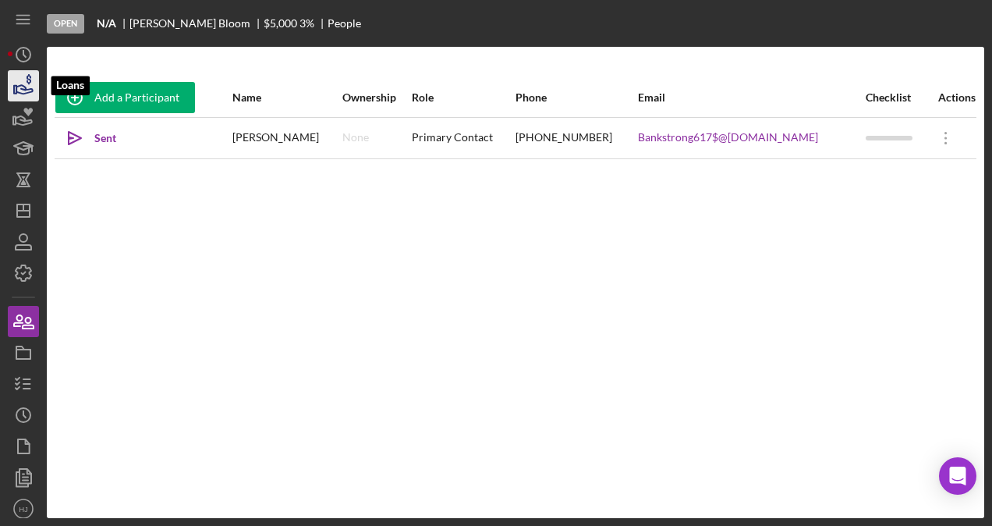
click at [27, 82] on icon "button" at bounding box center [29, 79] width 5 height 10
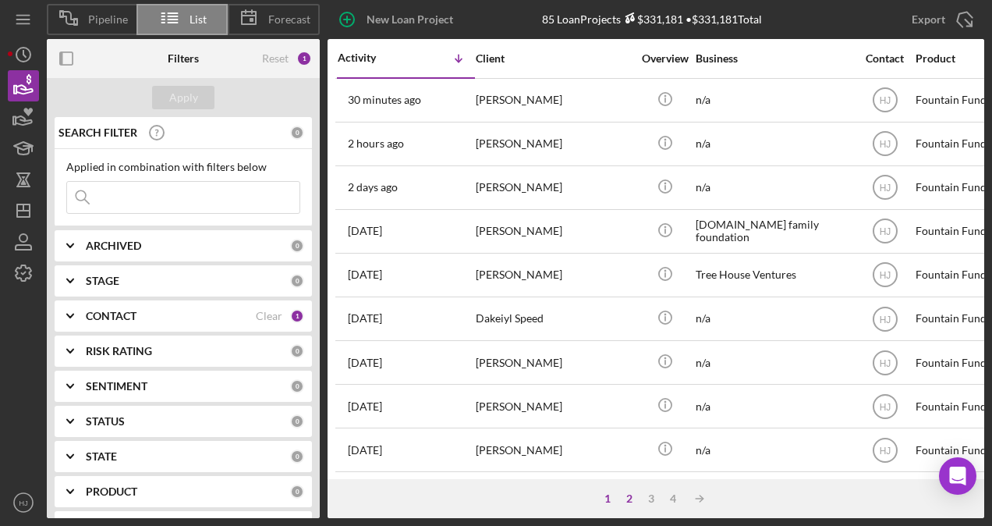
click at [630, 495] on div "2" at bounding box center [630, 498] width 22 height 12
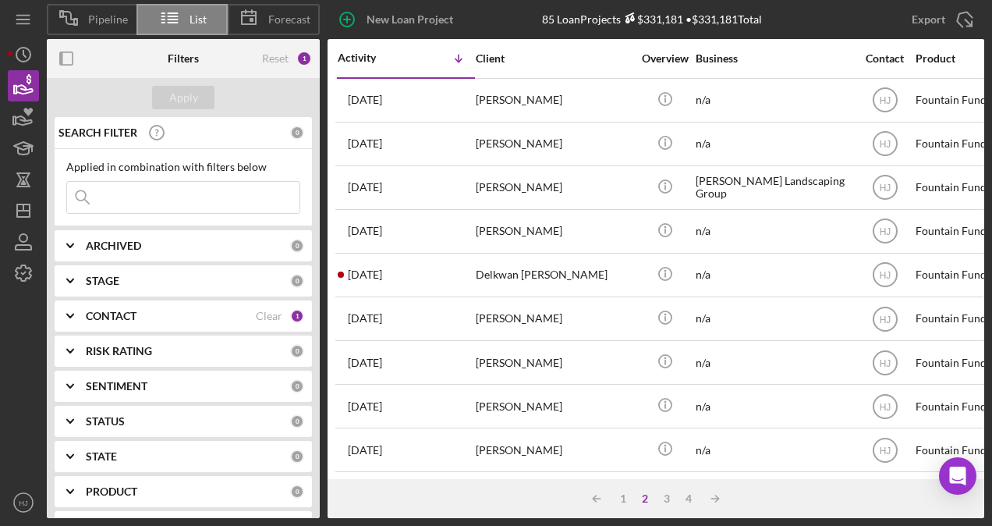
click at [643, 495] on div "2" at bounding box center [645, 498] width 22 height 12
click at [620, 495] on div "1" at bounding box center [623, 498] width 22 height 12
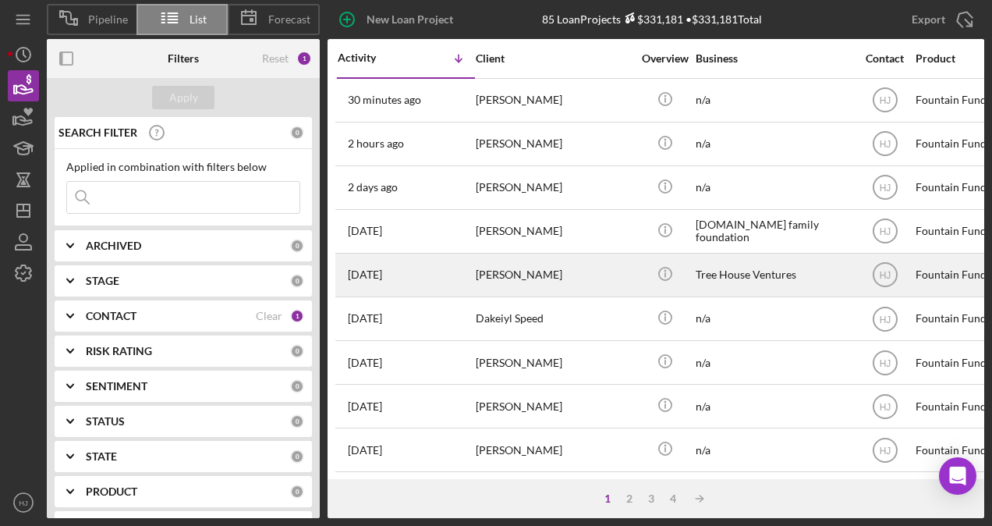
click at [412, 291] on div "[DATE] [PERSON_NAME]" at bounding box center [406, 274] width 137 height 41
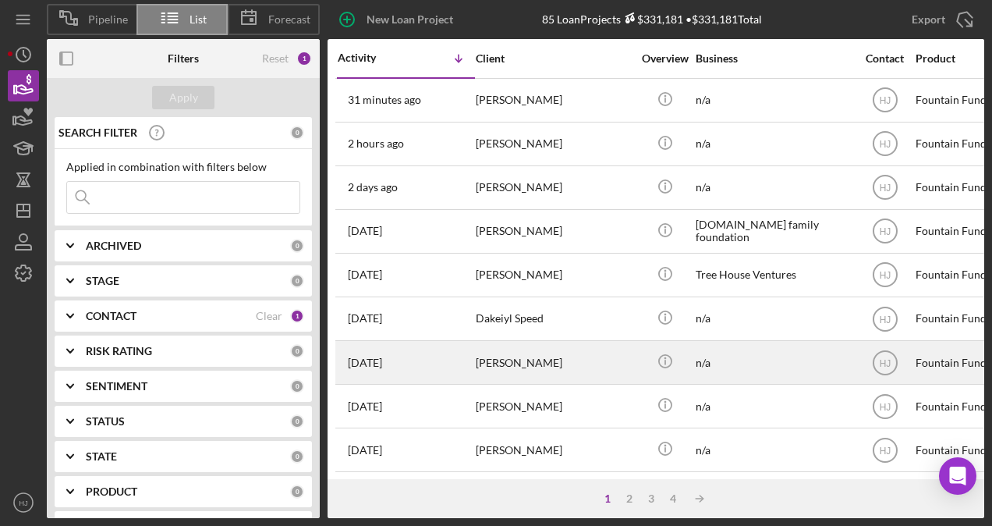
click at [503, 357] on div "[PERSON_NAME]" at bounding box center [554, 362] width 156 height 41
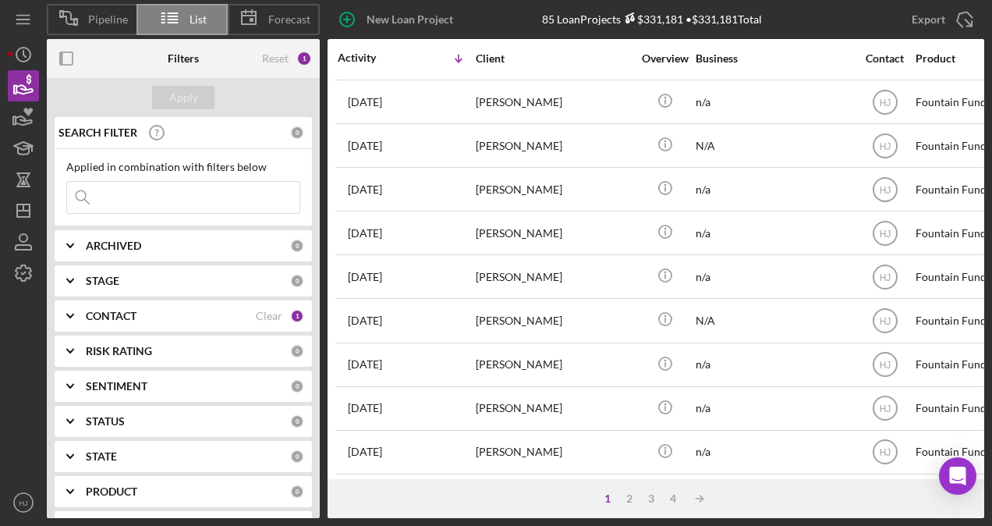
scroll to position [700, 0]
click at [630, 494] on div "2" at bounding box center [630, 498] width 22 height 12
click at [627, 501] on div "1" at bounding box center [623, 498] width 22 height 12
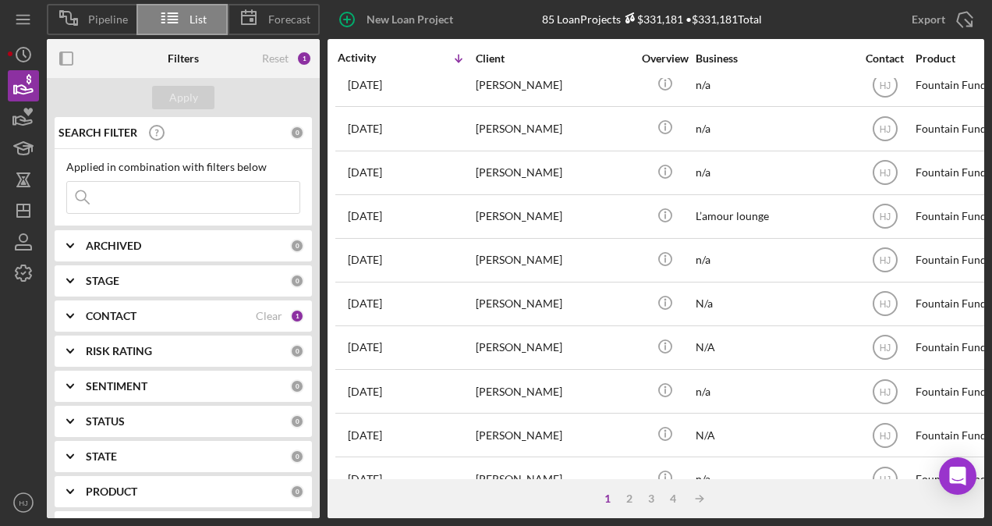
scroll to position [388, 0]
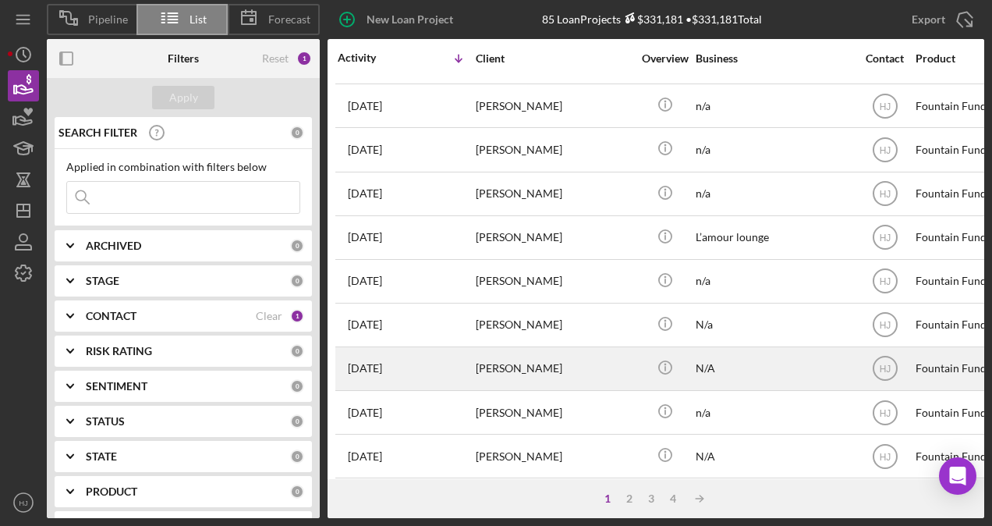
click at [488, 353] on div "[PERSON_NAME]" at bounding box center [554, 368] width 156 height 41
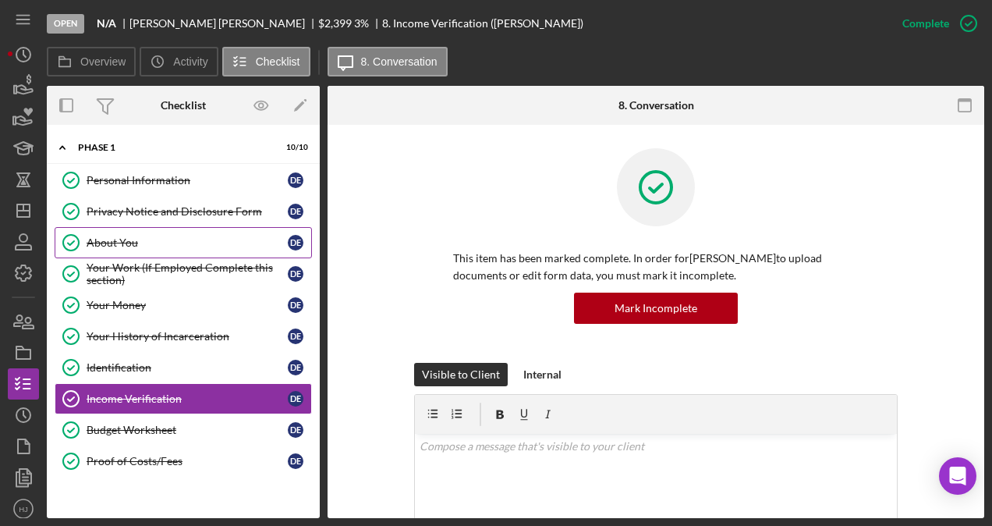
click at [132, 239] on div "About You" at bounding box center [187, 242] width 201 height 12
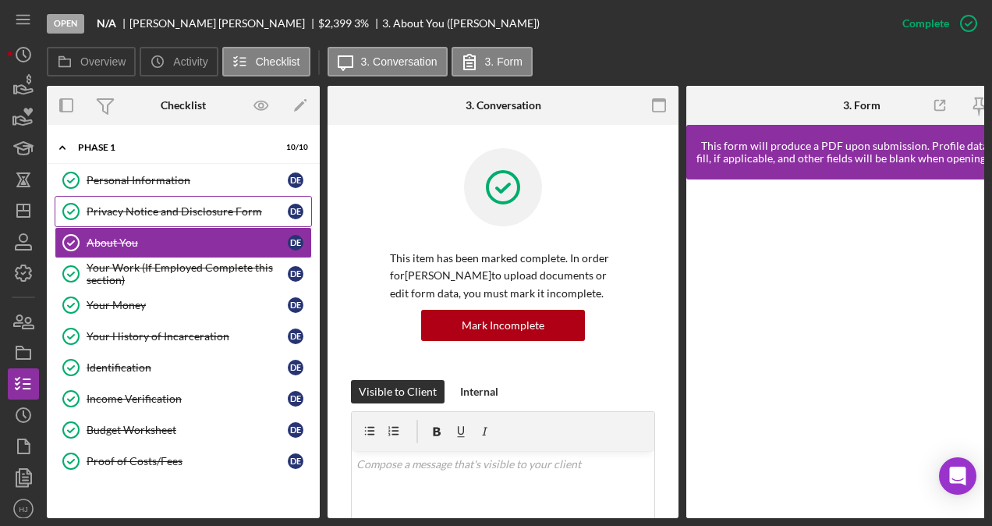
click at [147, 214] on div "Privacy Notice and Disclosure Form" at bounding box center [187, 211] width 201 height 12
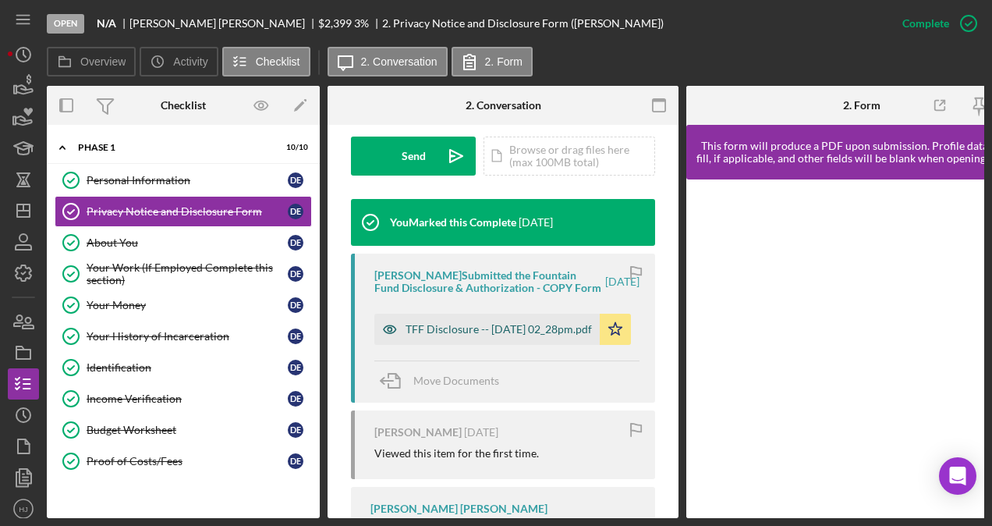
scroll to position [468, 0]
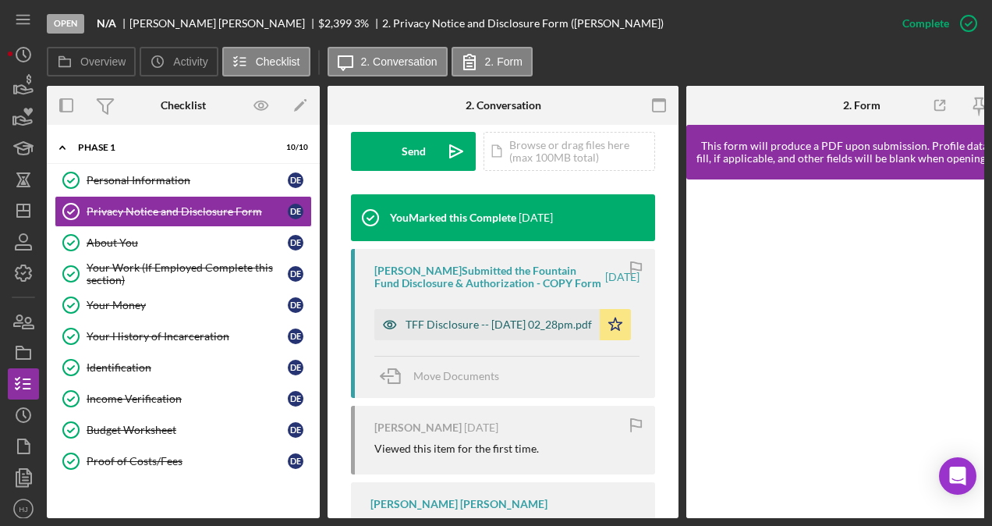
click at [438, 331] on div "TFF Disclosure -- [DATE] 02_28pm.pdf" at bounding box center [499, 324] width 186 height 12
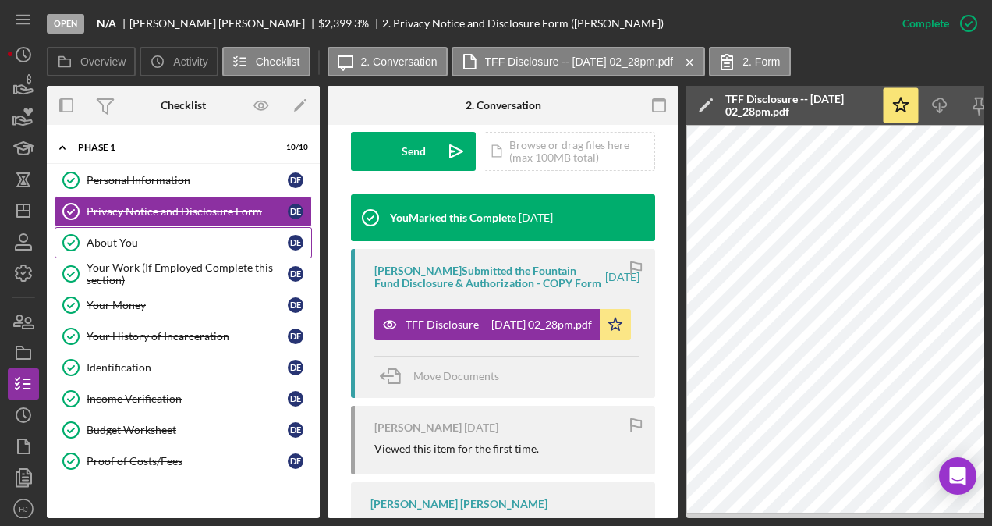
click at [122, 230] on link "About You About You D E" at bounding box center [183, 242] width 257 height 31
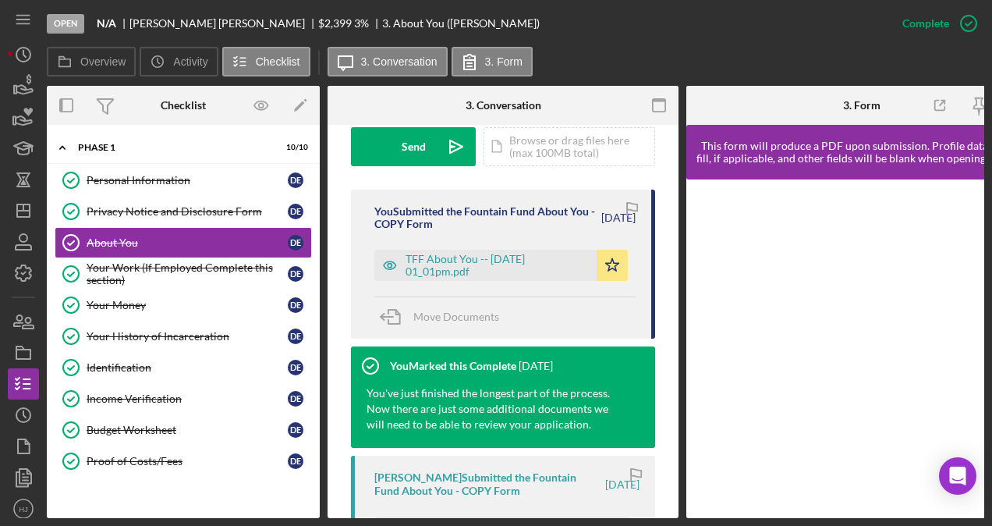
scroll to position [468, 0]
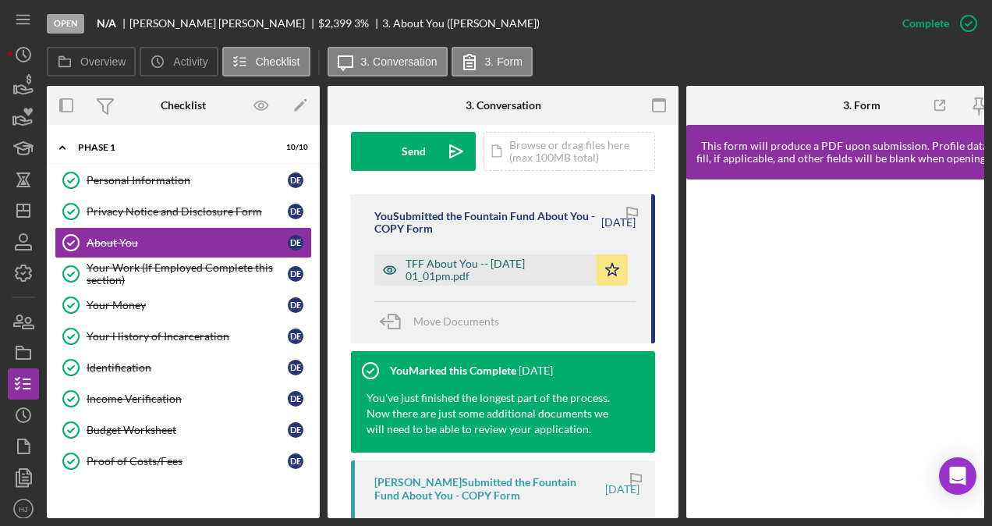
click at [446, 282] on div "TFF About You -- [DATE] 01_01pm.pdf" at bounding box center [497, 269] width 183 height 25
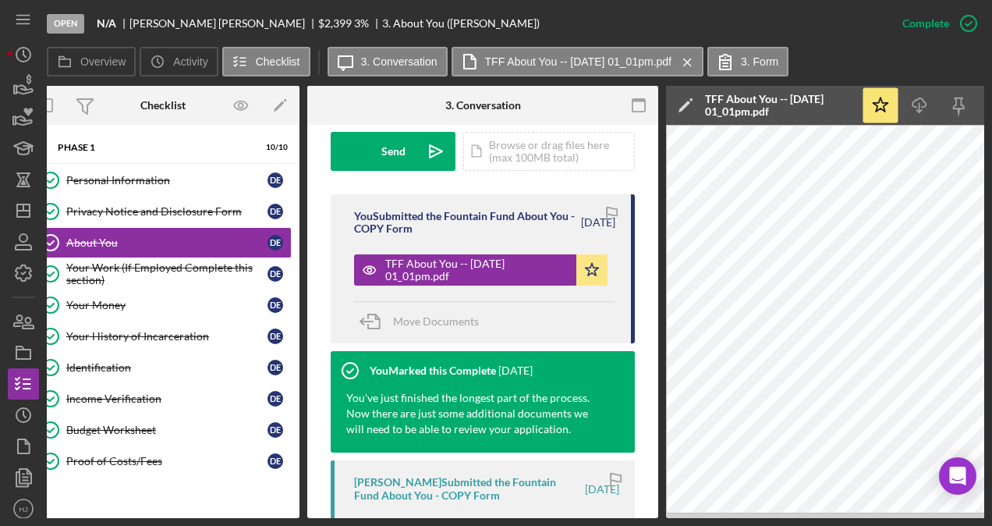
scroll to position [0, 0]
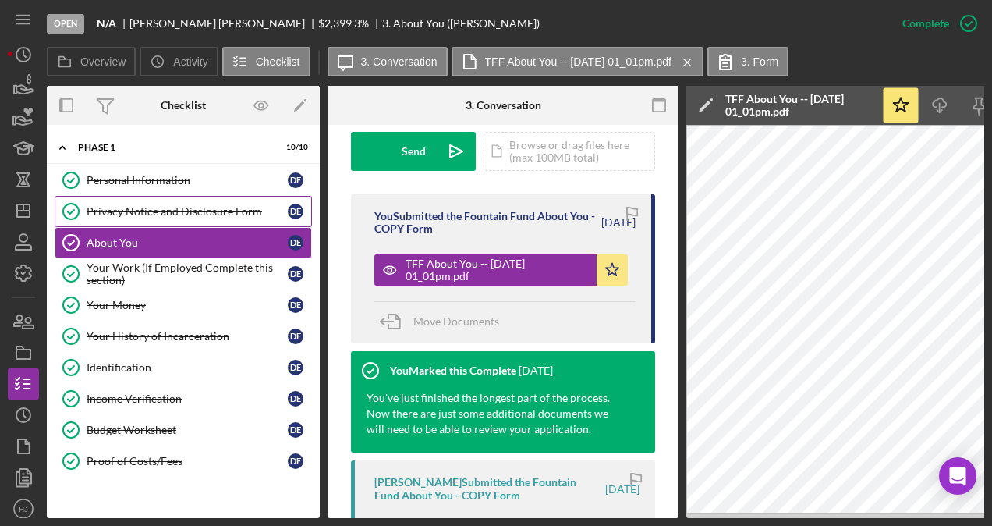
click at [181, 205] on div "Privacy Notice and Disclosure Form" at bounding box center [187, 211] width 201 height 12
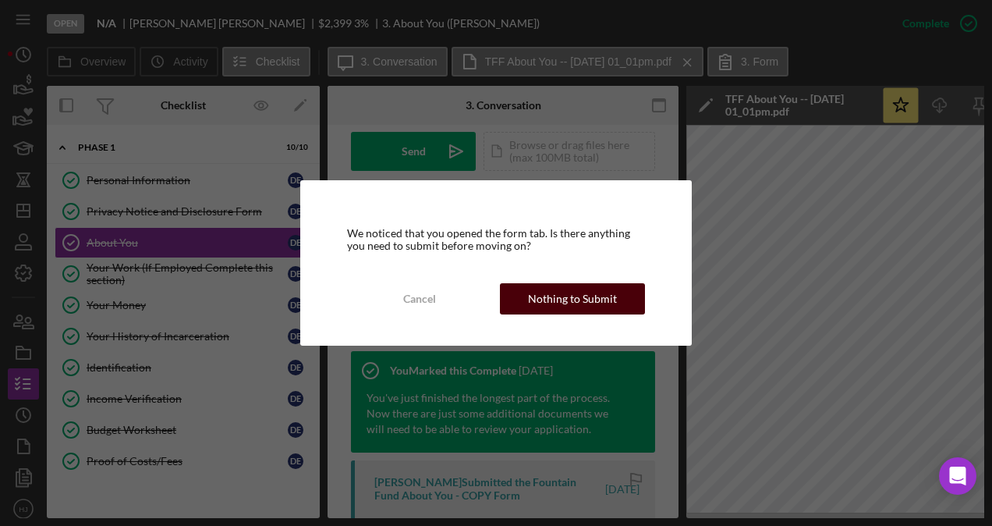
click at [553, 302] on div "Nothing to Submit" at bounding box center [572, 298] width 89 height 31
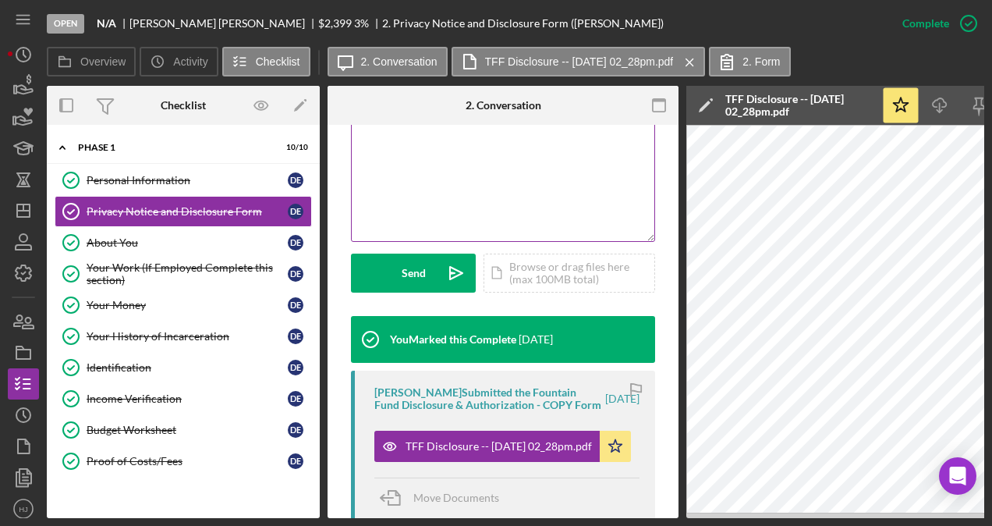
scroll to position [390, 0]
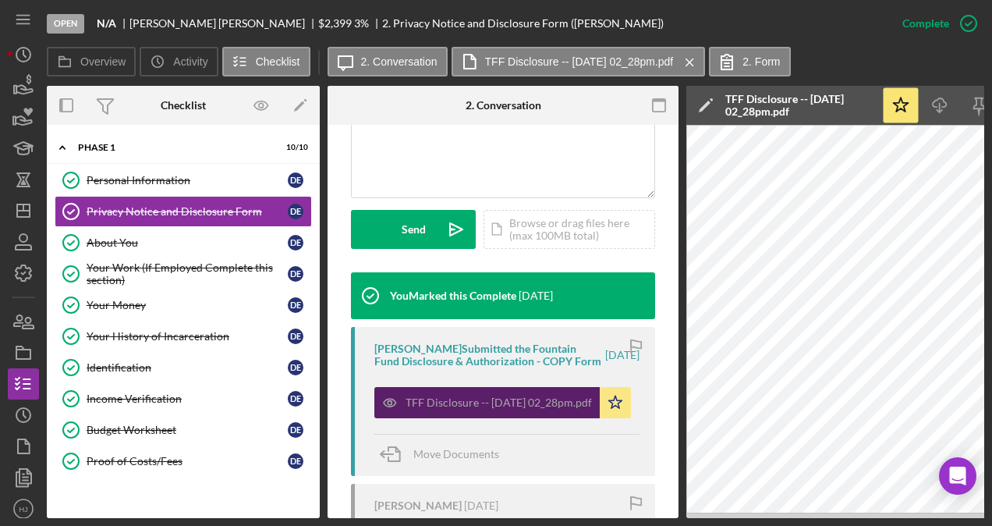
click at [451, 409] on div "TFF Disclosure -- [DATE] 02_28pm.pdf" at bounding box center [499, 402] width 186 height 12
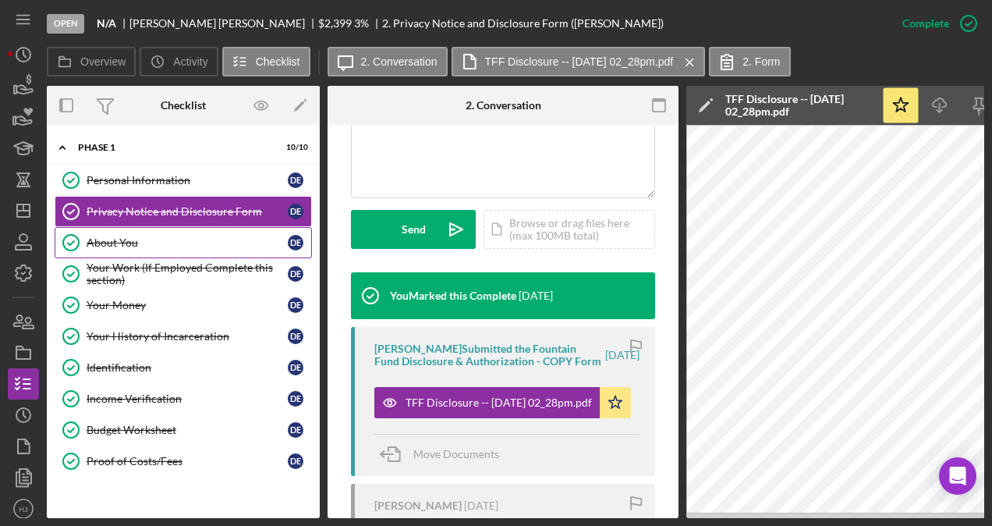
click at [131, 247] on div "About You" at bounding box center [187, 242] width 201 height 12
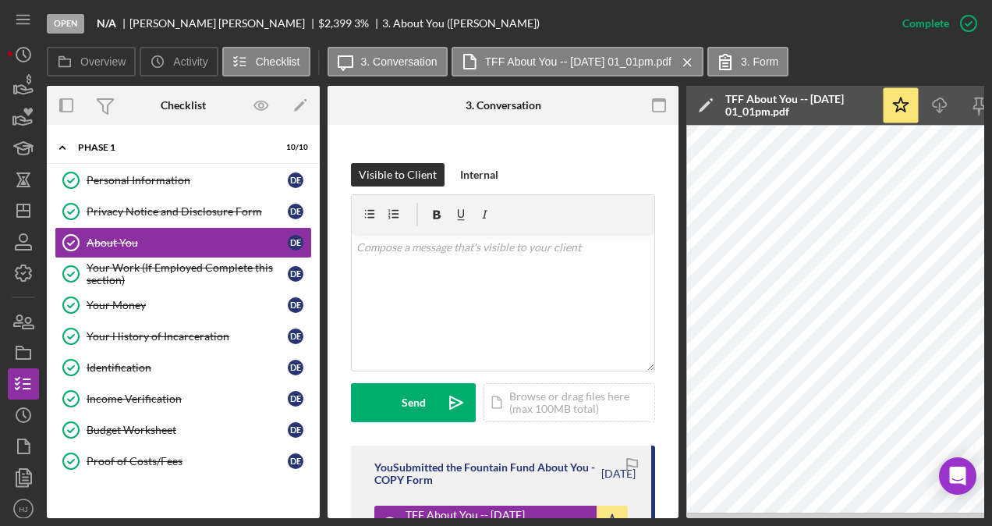
scroll to position [312, 0]
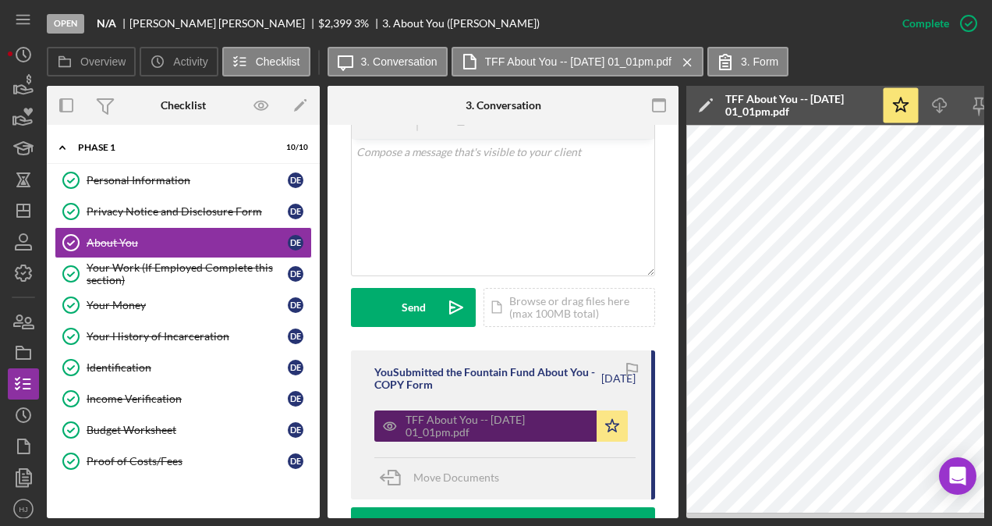
drag, startPoint x: 456, startPoint y: 419, endPoint x: 431, endPoint y: 430, distance: 26.5
click at [431, 430] on div "TFF About You -- [DATE] 01_01pm.pdf" at bounding box center [497, 426] width 183 height 25
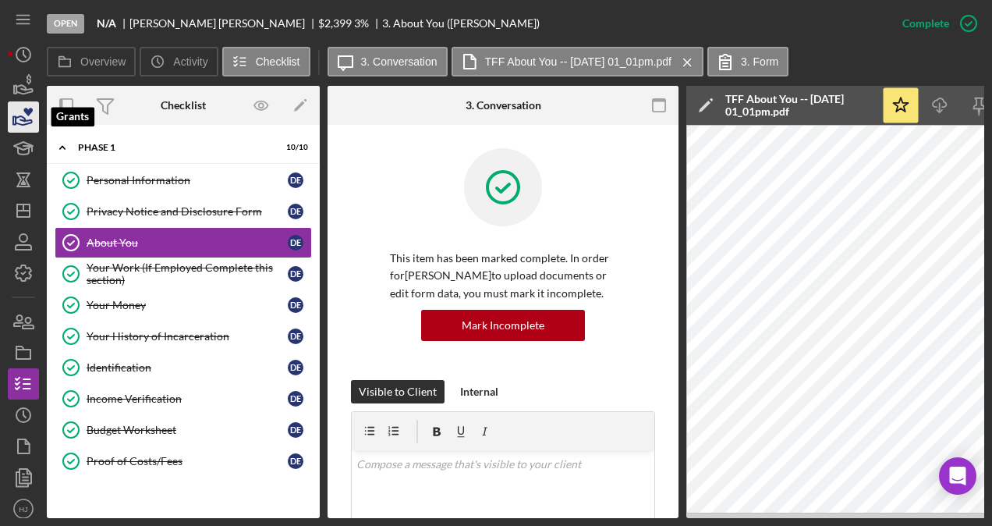
click at [27, 108] on icon "button" at bounding box center [23, 117] width 39 height 39
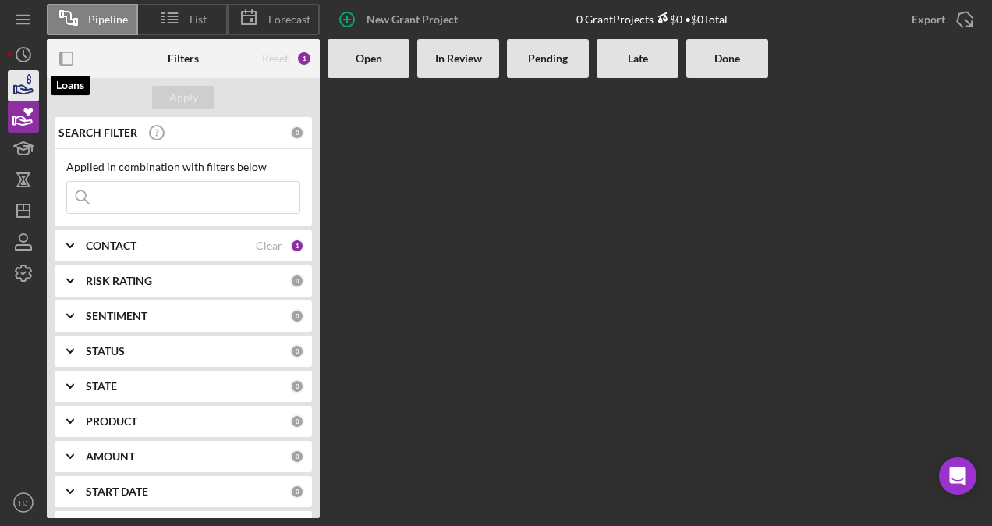
click at [14, 74] on icon "button" at bounding box center [23, 85] width 39 height 39
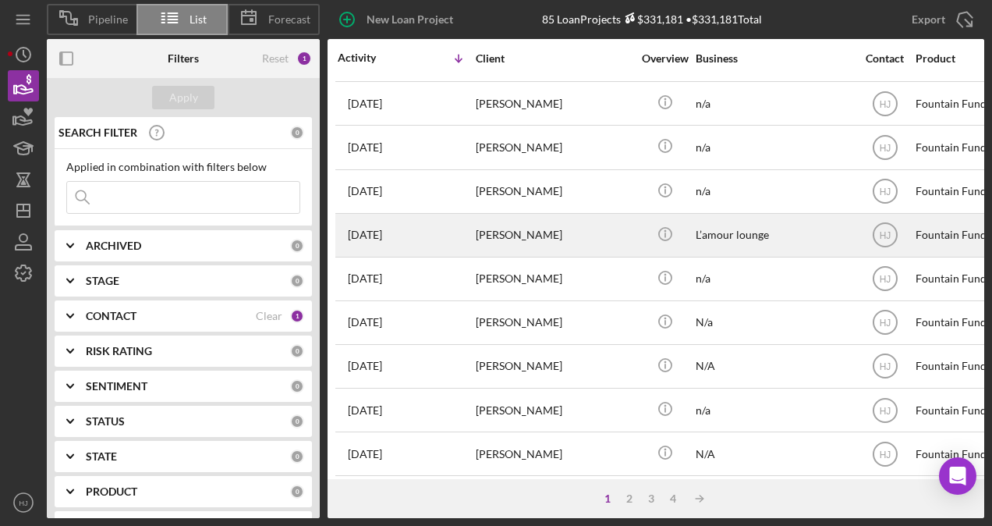
scroll to position [468, 0]
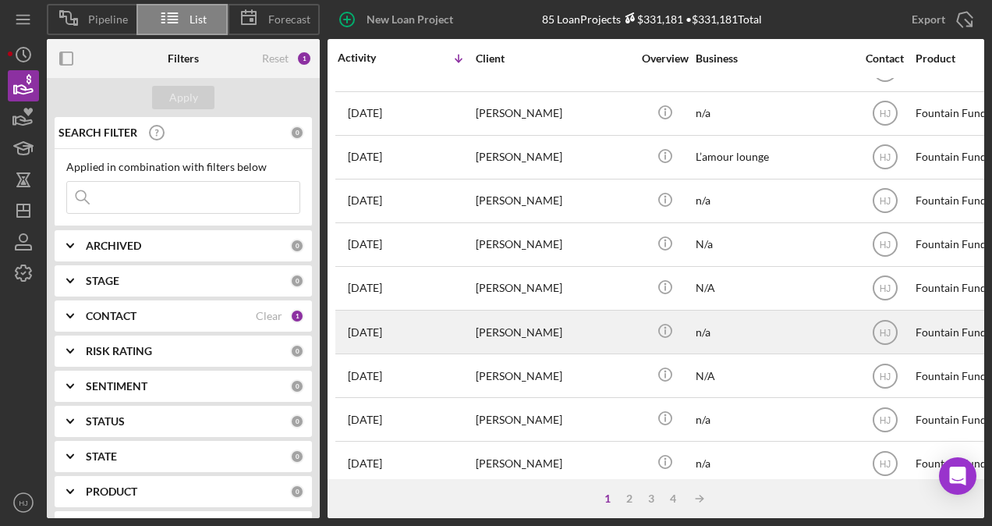
click at [537, 318] on div "[PERSON_NAME]" at bounding box center [554, 331] width 156 height 41
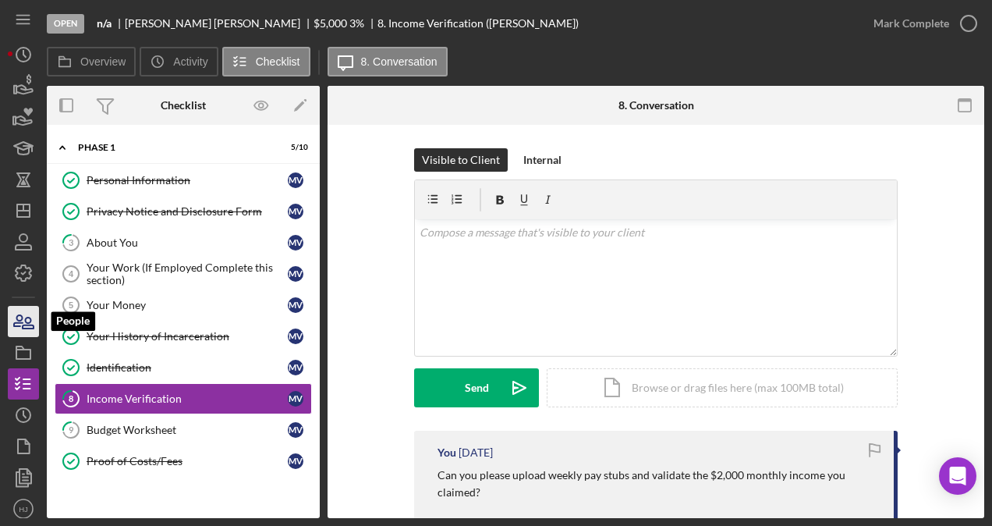
click at [14, 325] on icon "button" at bounding box center [18, 320] width 9 height 11
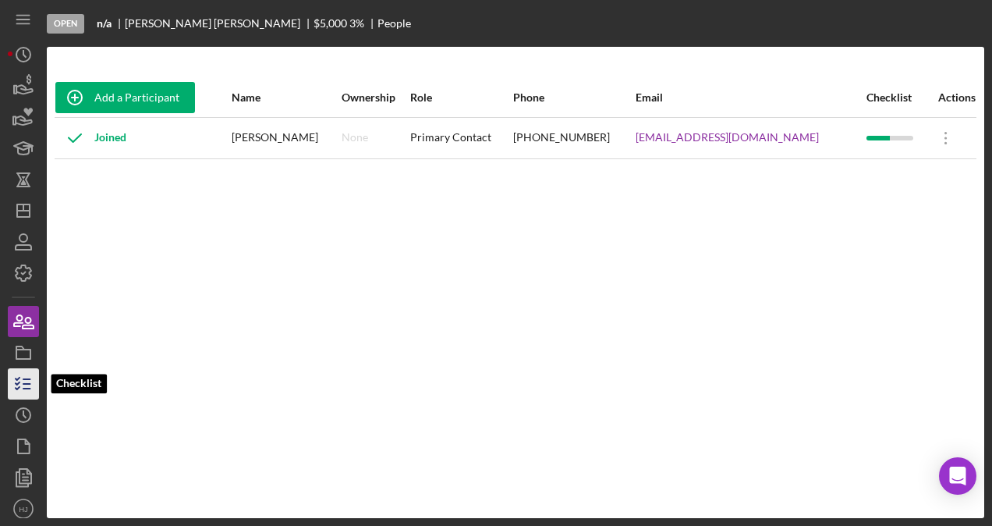
click at [16, 379] on polyline "button" at bounding box center [18, 379] width 4 height 2
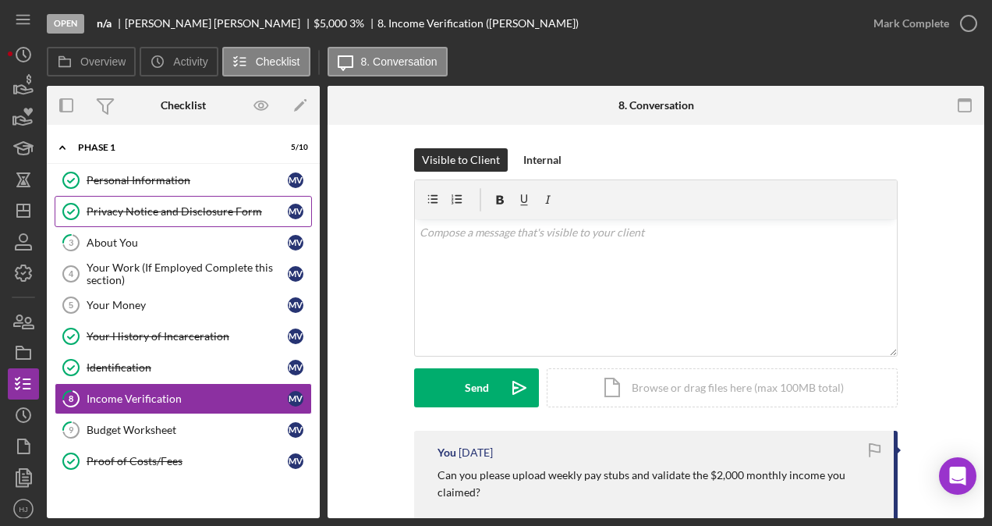
click at [137, 212] on div "Privacy Notice and Disclosure Form" at bounding box center [187, 211] width 201 height 12
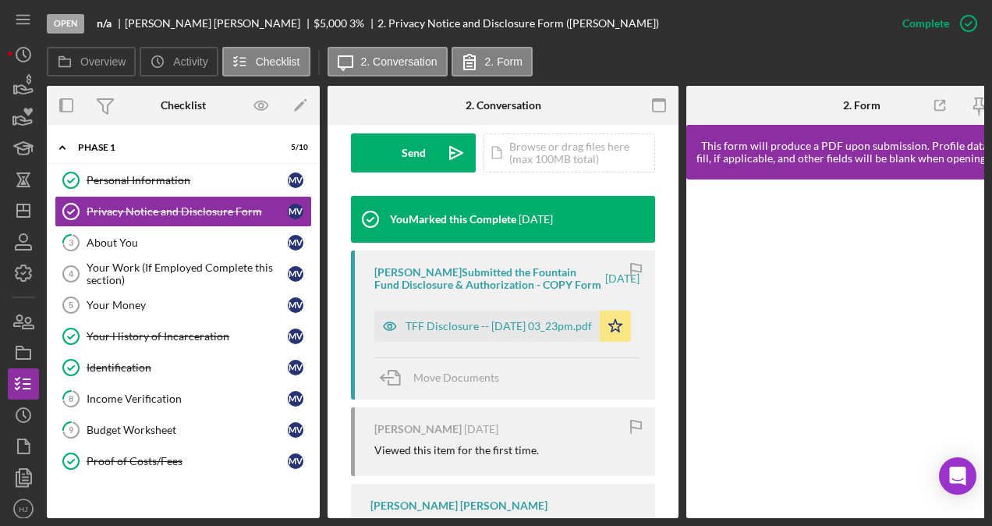
scroll to position [468, 0]
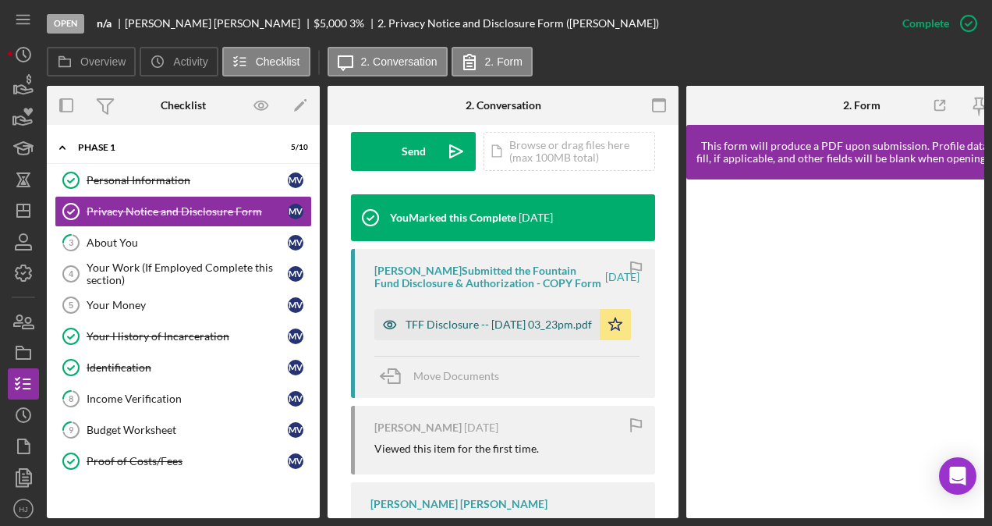
click at [464, 331] on div "TFF Disclosure -- [DATE] 03_23pm.pdf" at bounding box center [499, 324] width 186 height 12
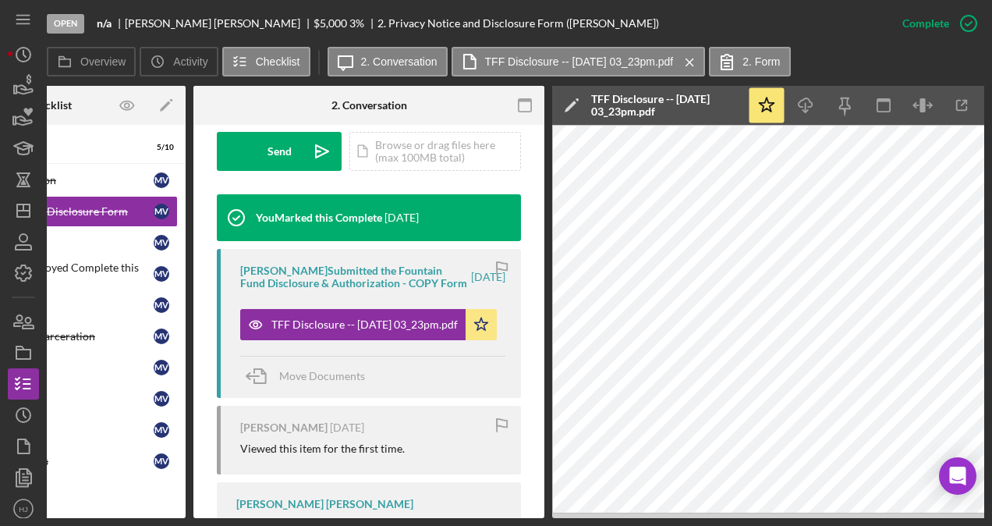
scroll to position [0, 0]
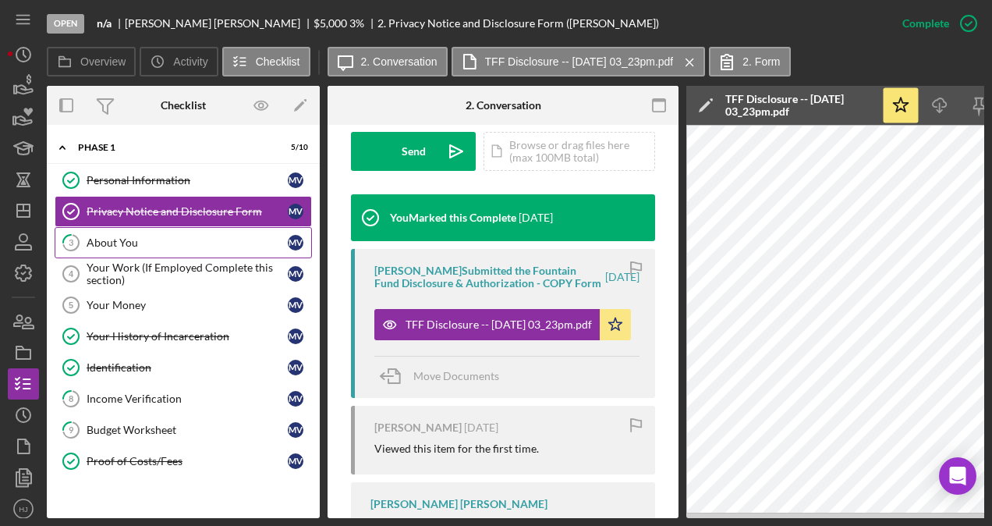
click at [114, 243] on div "About You" at bounding box center [187, 242] width 201 height 12
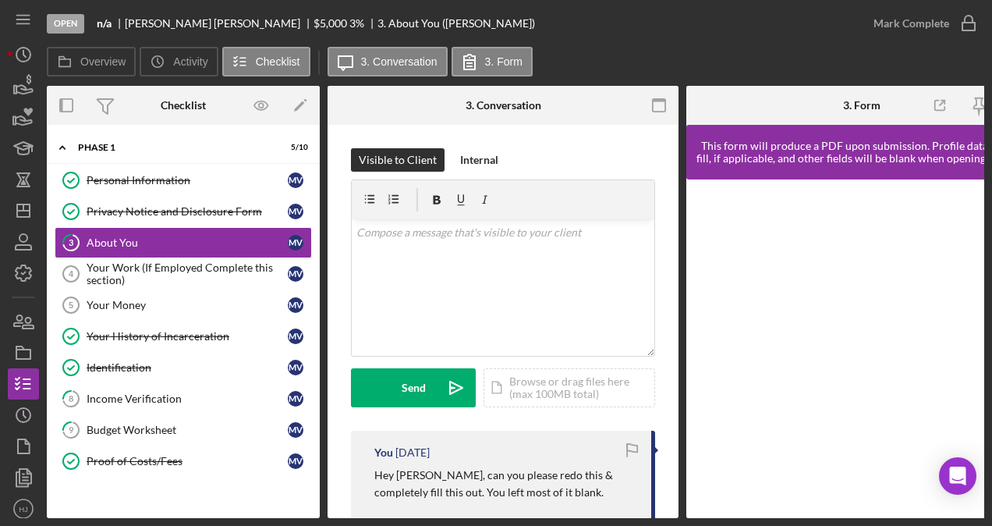
scroll to position [234, 0]
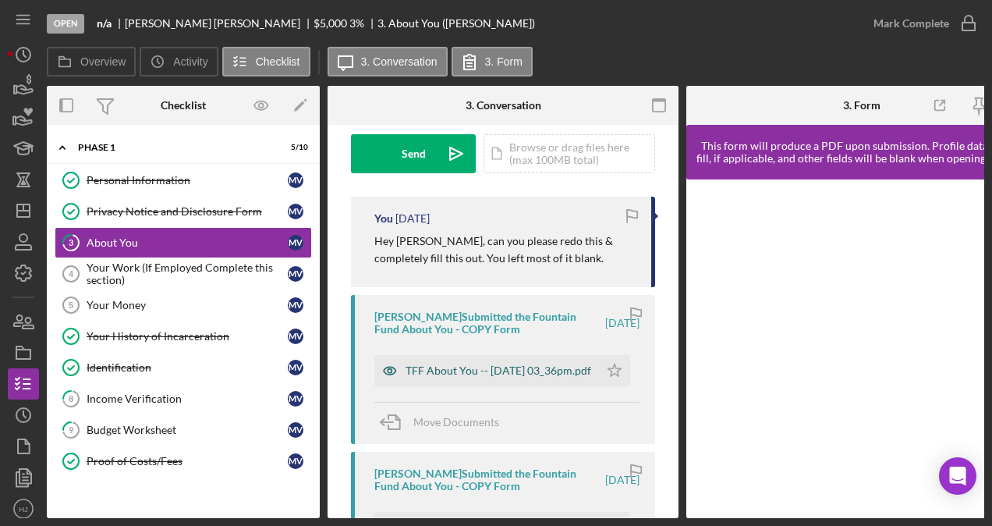
click at [458, 368] on div "TFF About You -- [DATE] 03_36pm.pdf" at bounding box center [499, 370] width 186 height 12
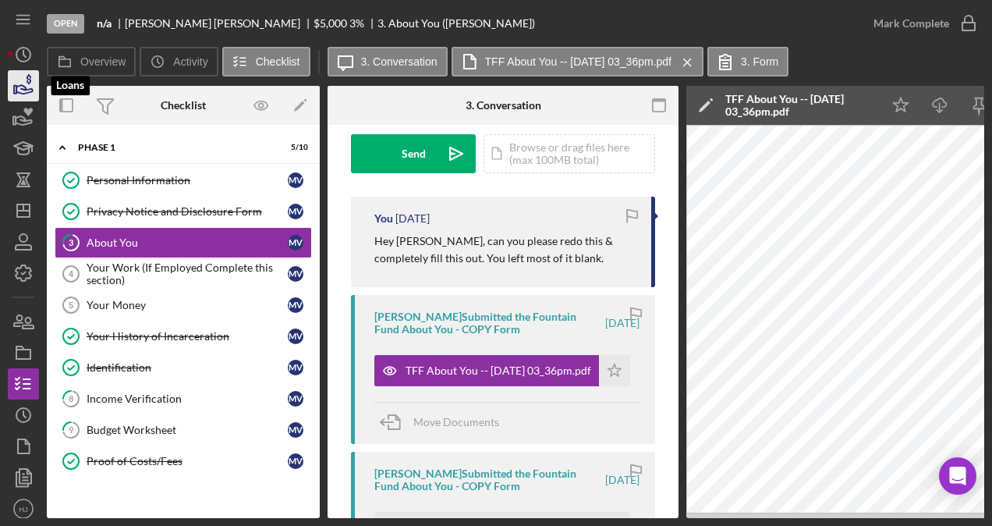
click at [27, 80] on icon "button" at bounding box center [29, 79] width 5 height 10
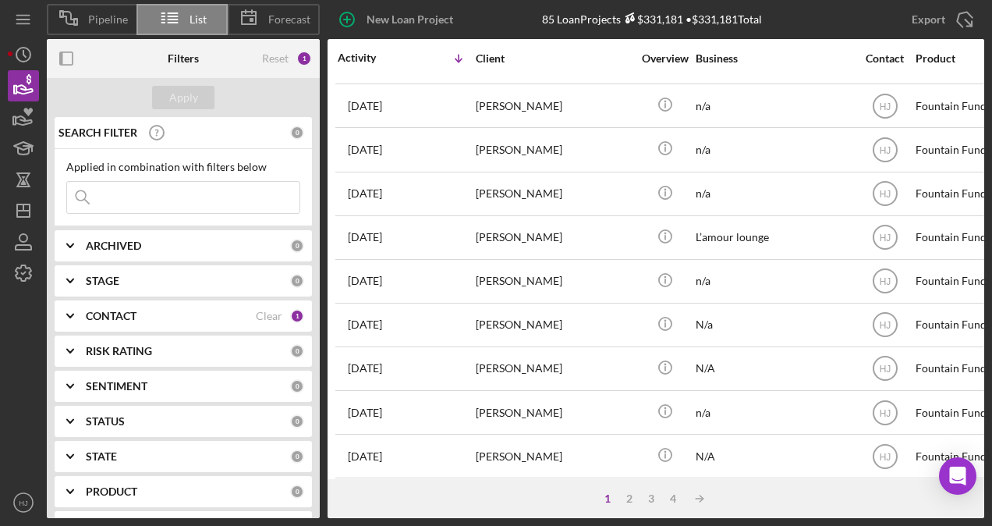
scroll to position [310, 0]
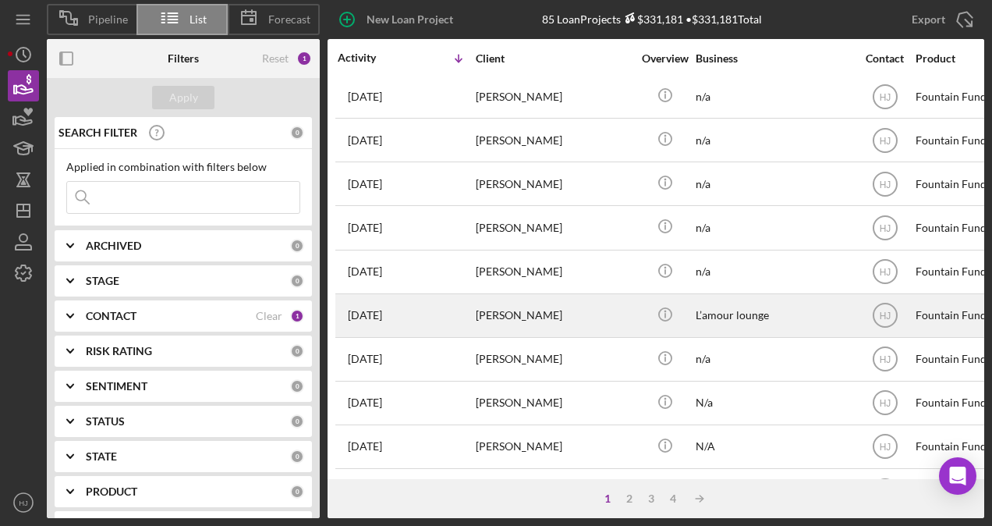
click at [496, 304] on div "[PERSON_NAME]" at bounding box center [554, 315] width 156 height 41
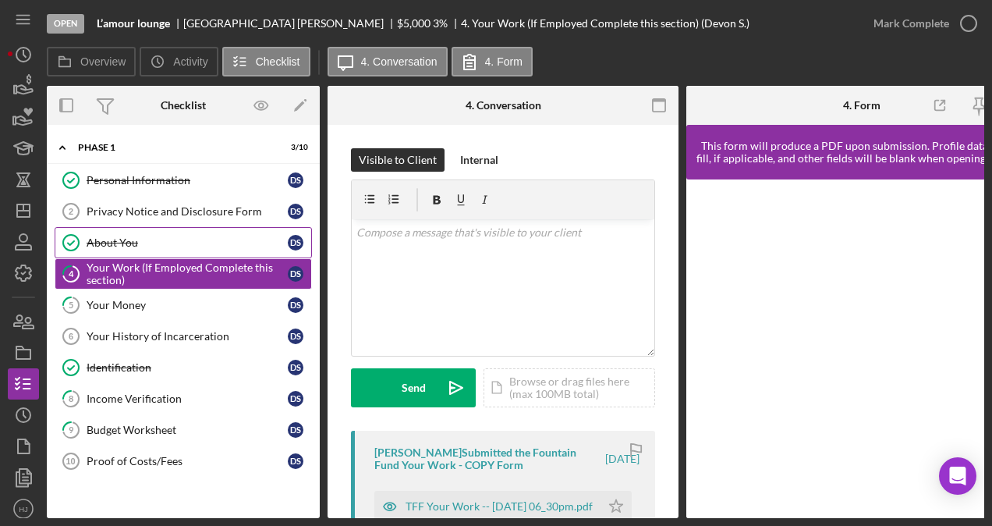
click at [118, 239] on div "About You" at bounding box center [187, 242] width 201 height 12
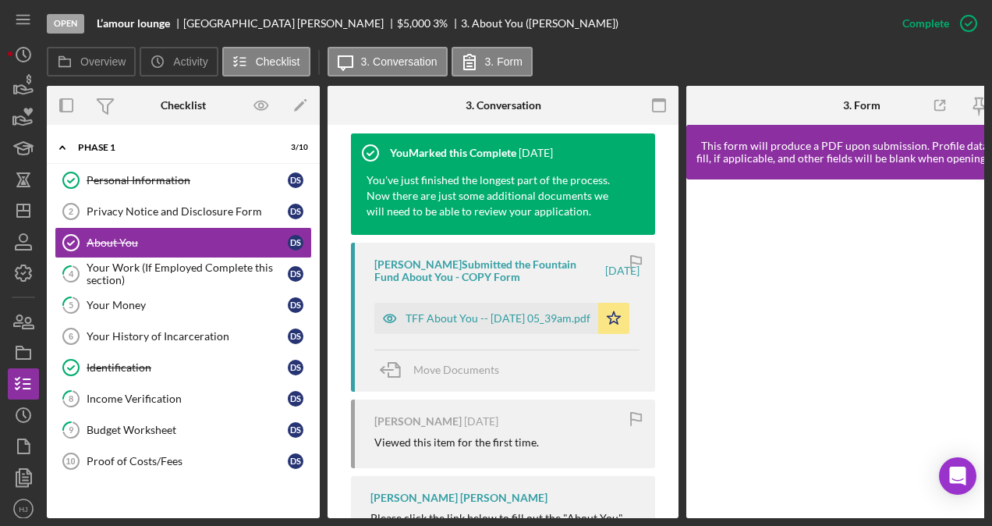
scroll to position [546, 0]
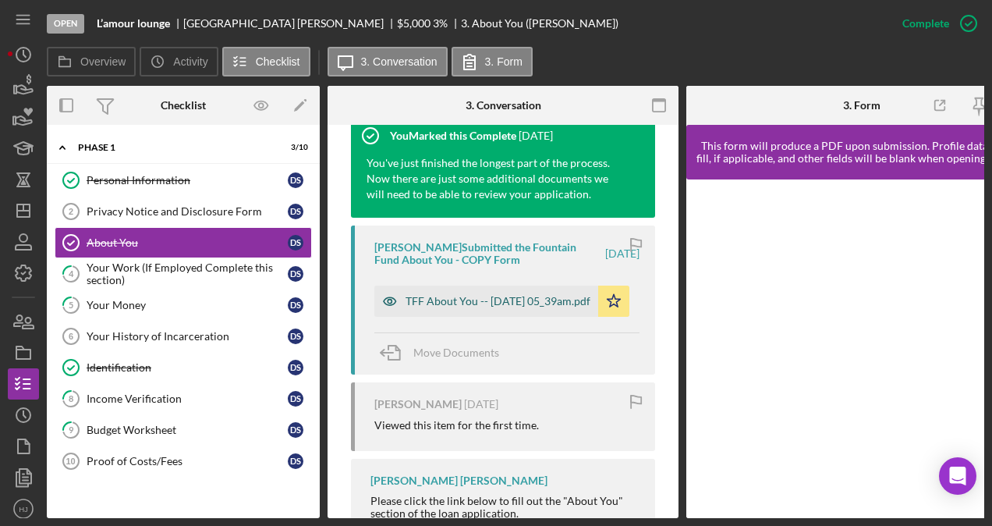
click at [467, 298] on div "TFF About You -- [DATE] 05_39am.pdf" at bounding box center [498, 301] width 185 height 12
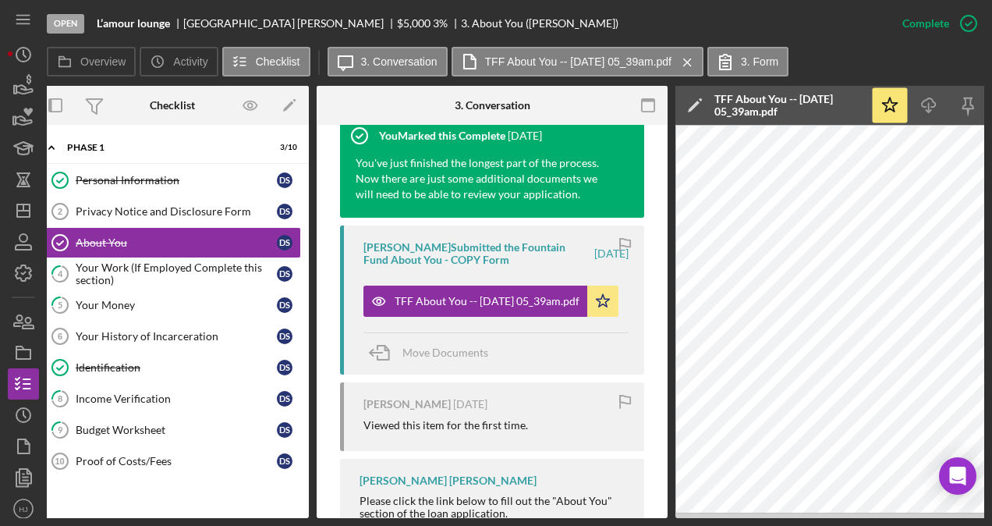
scroll to position [0, 0]
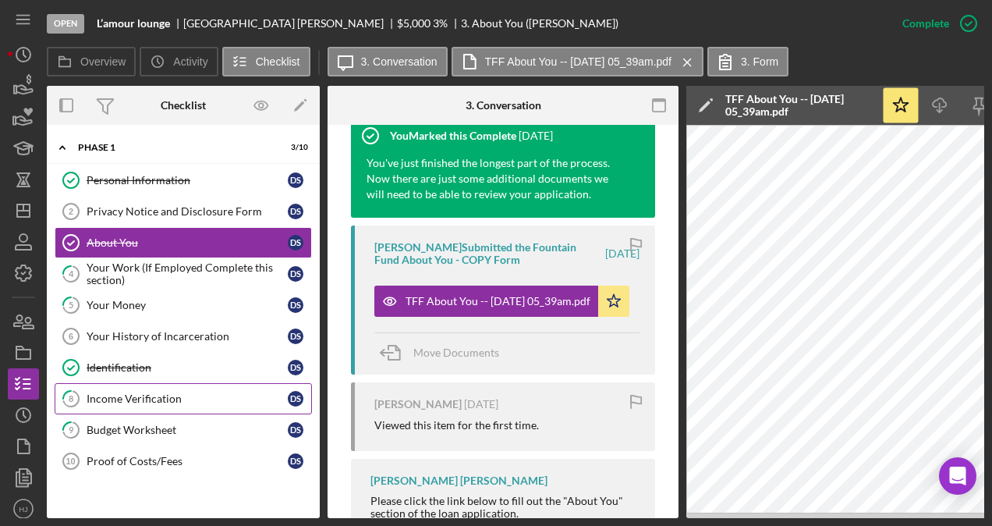
click at [142, 392] on div "Income Verification" at bounding box center [187, 398] width 201 height 12
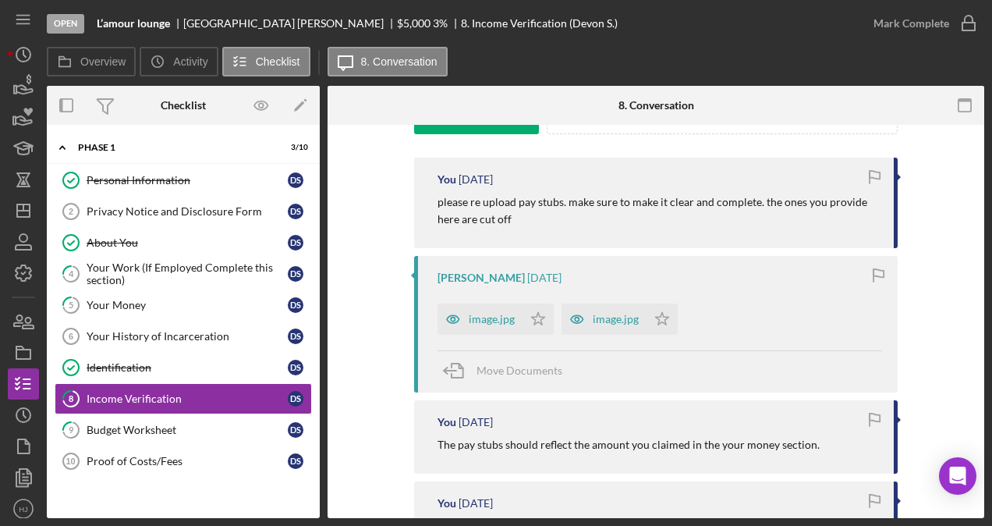
scroll to position [312, 0]
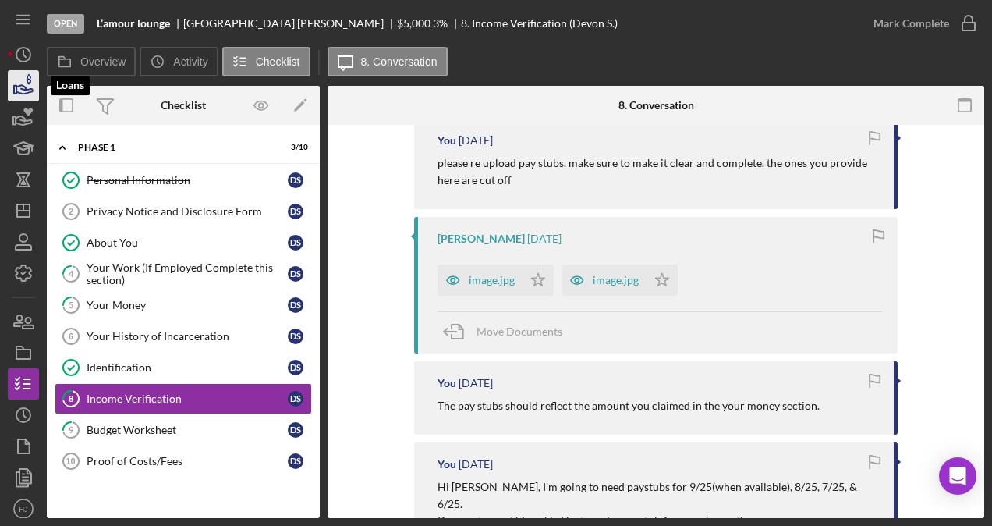
click at [20, 91] on icon "button" at bounding box center [23, 85] width 39 height 39
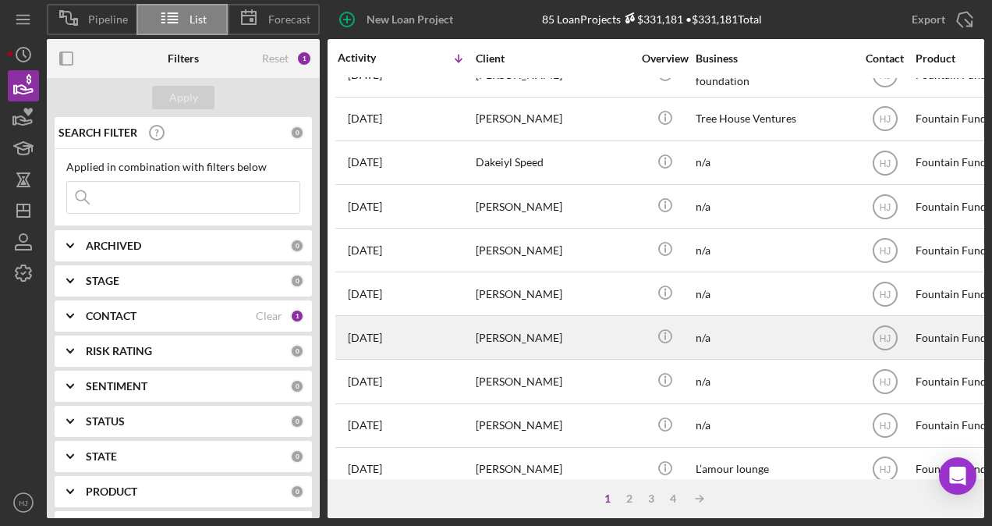
scroll to position [234, 0]
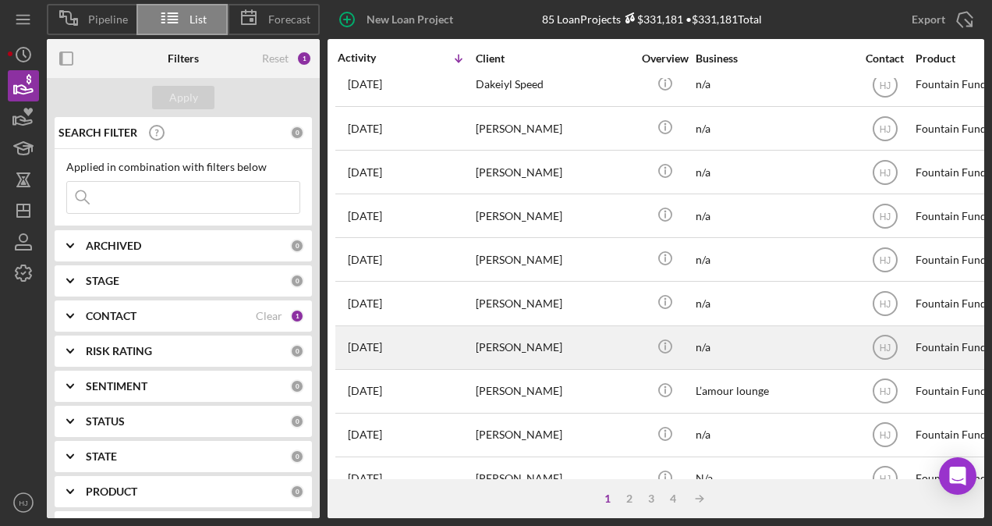
click at [499, 335] on div "[PERSON_NAME]" at bounding box center [554, 347] width 156 height 41
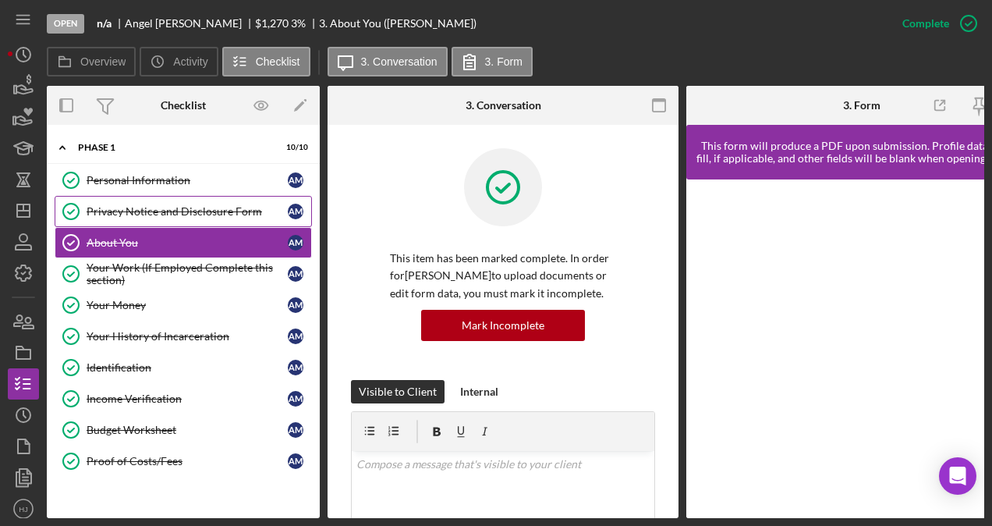
click at [133, 206] on div "Privacy Notice and Disclosure Form" at bounding box center [187, 211] width 201 height 12
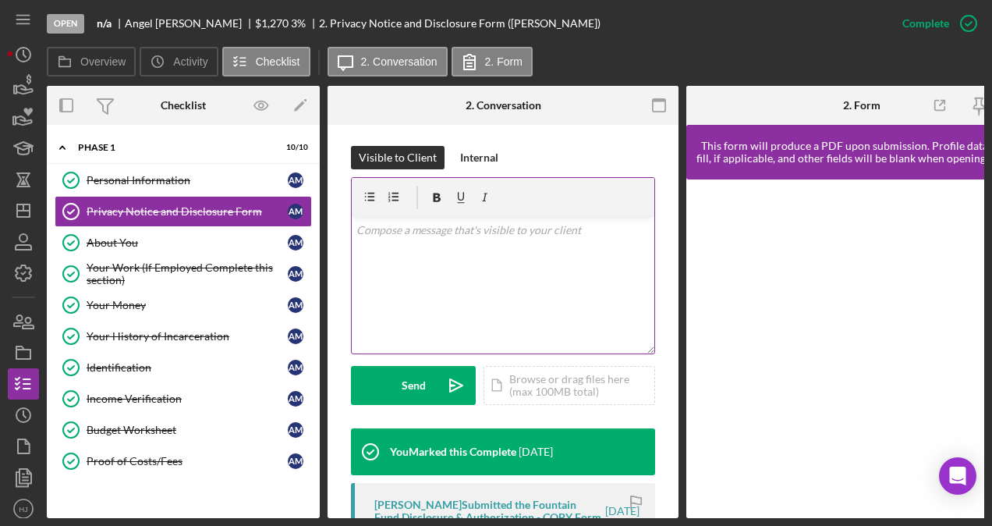
scroll to position [390, 0]
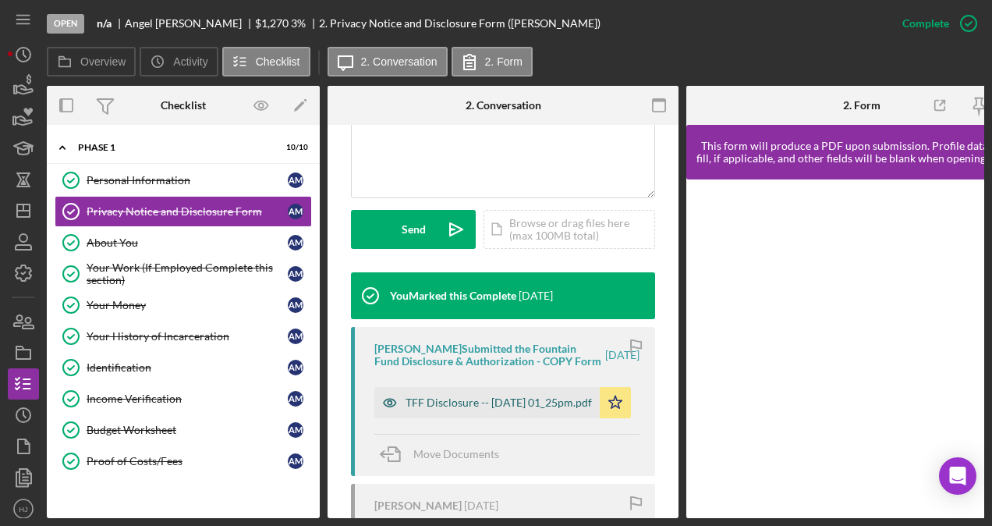
click at [465, 405] on div "TFF Disclosure -- [DATE] 01_25pm.pdf" at bounding box center [499, 402] width 186 height 12
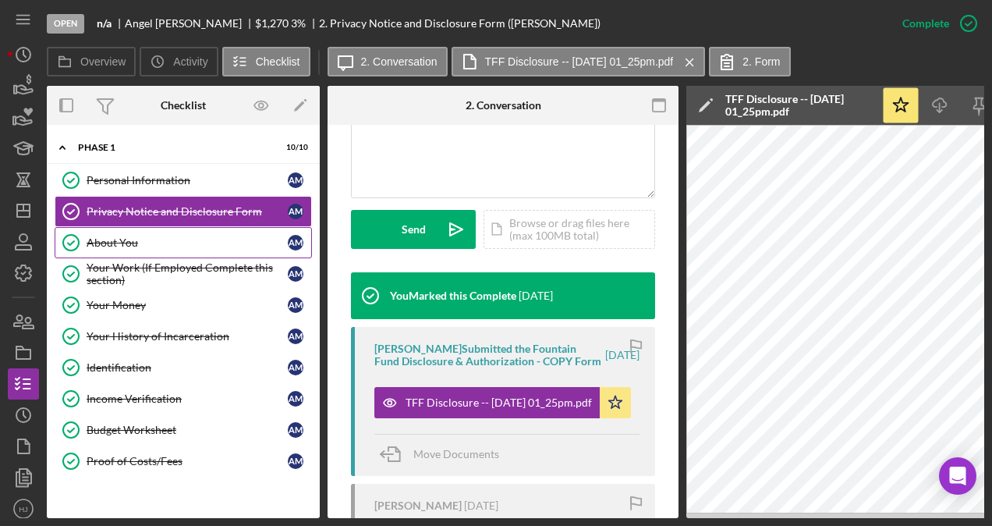
click at [122, 231] on link "About You About You A M" at bounding box center [183, 242] width 257 height 31
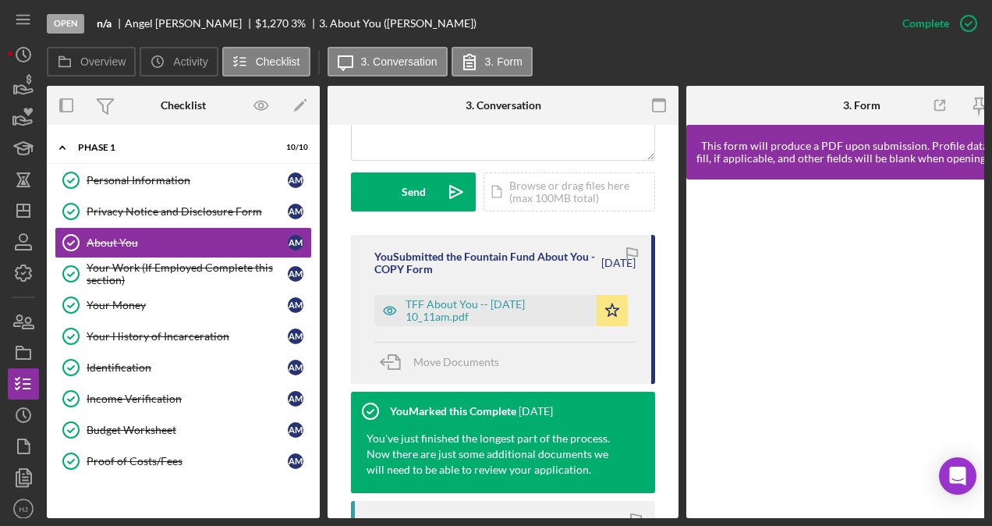
scroll to position [468, 0]
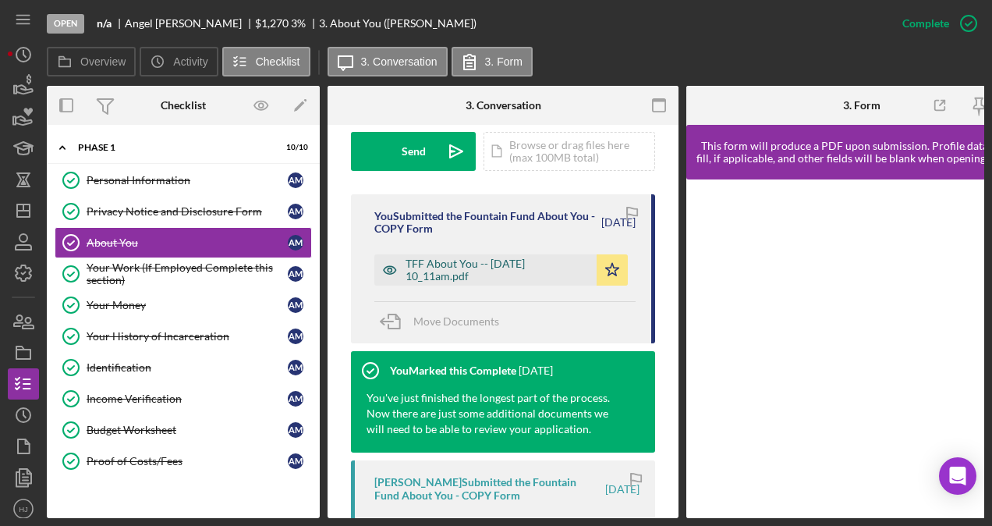
click at [453, 265] on div "TFF About You -- [DATE] 10_11am.pdf" at bounding box center [497, 269] width 183 height 25
